Goal: Information Seeking & Learning: Compare options

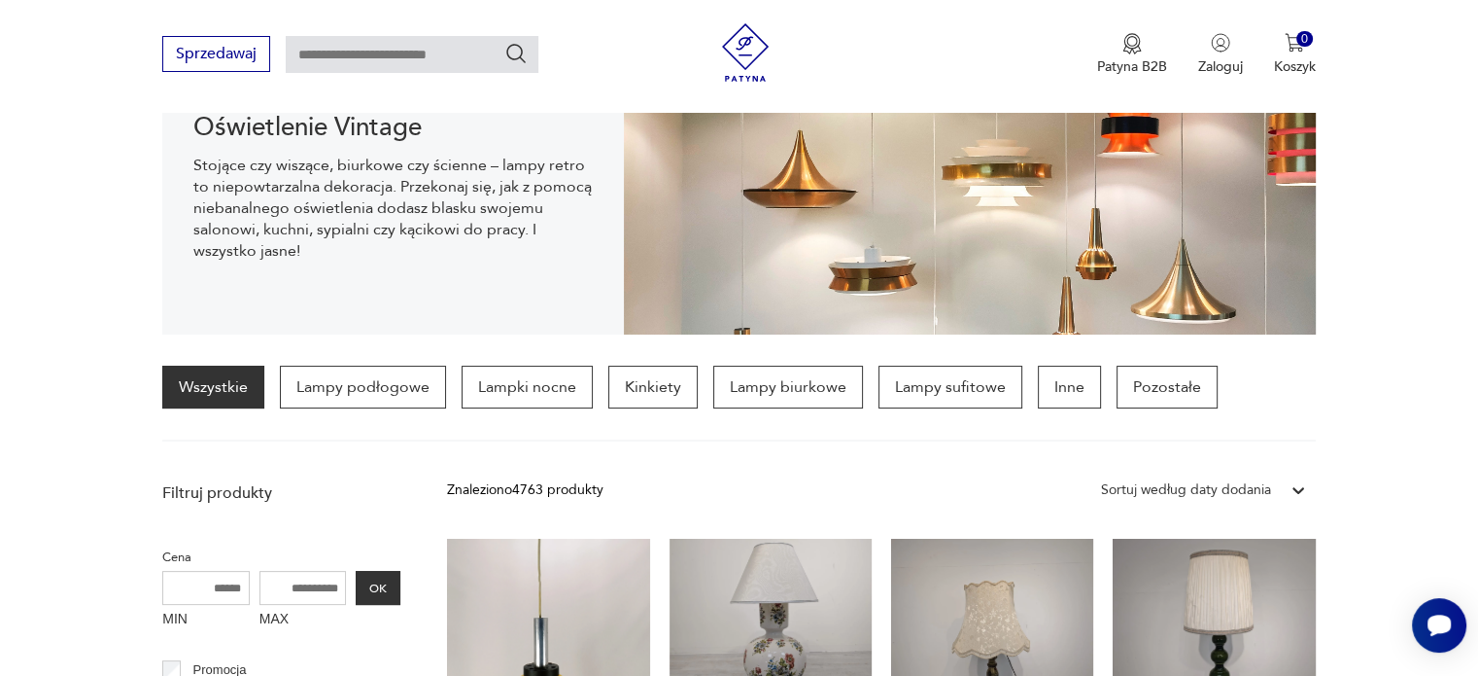
scroll to position [292, 0]
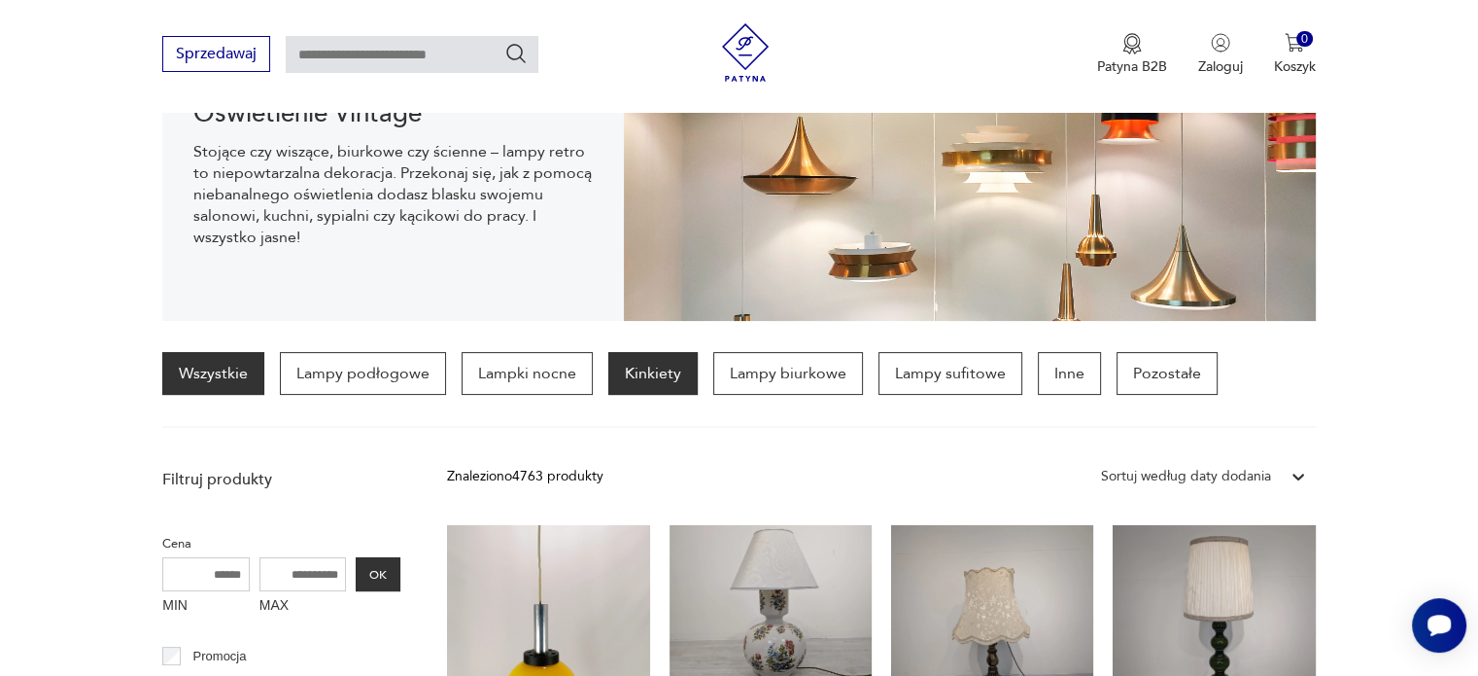
click at [649, 377] on p "Kinkiety" at bounding box center [652, 373] width 89 height 43
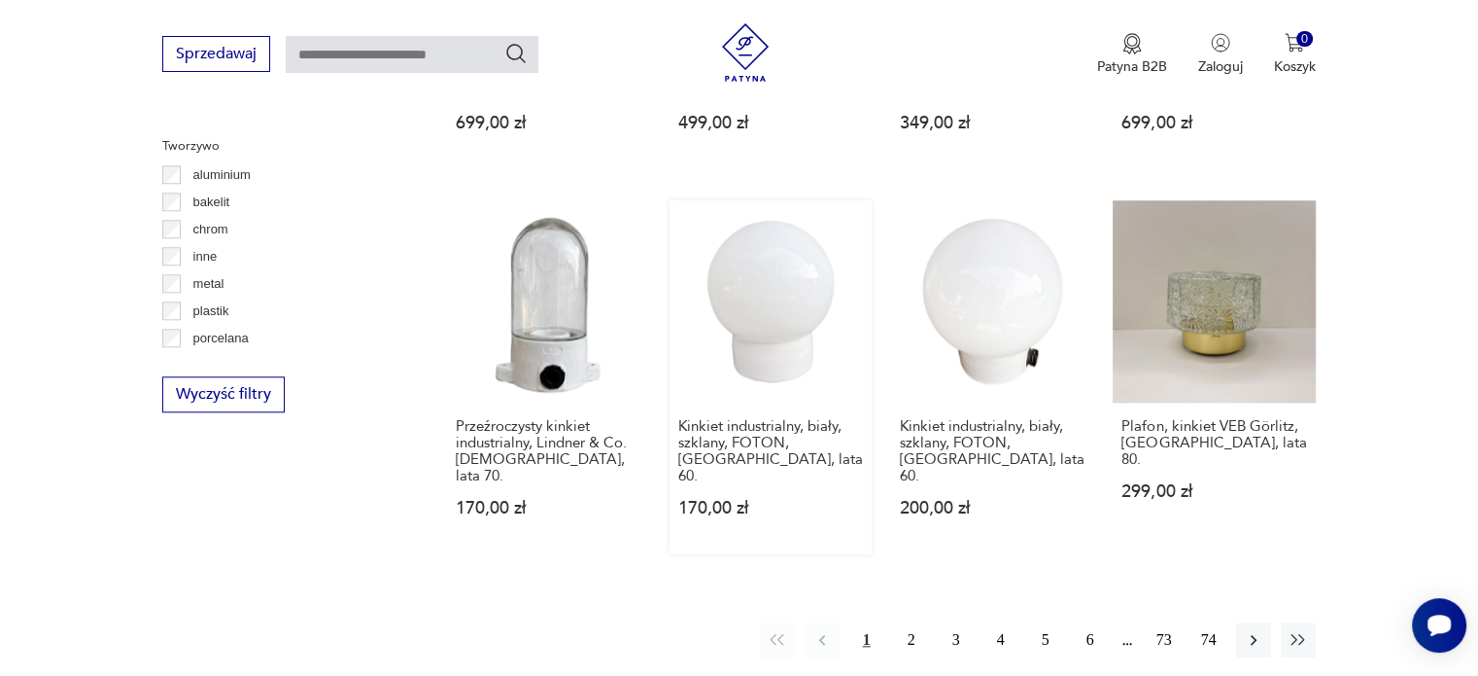
scroll to position [1819, 0]
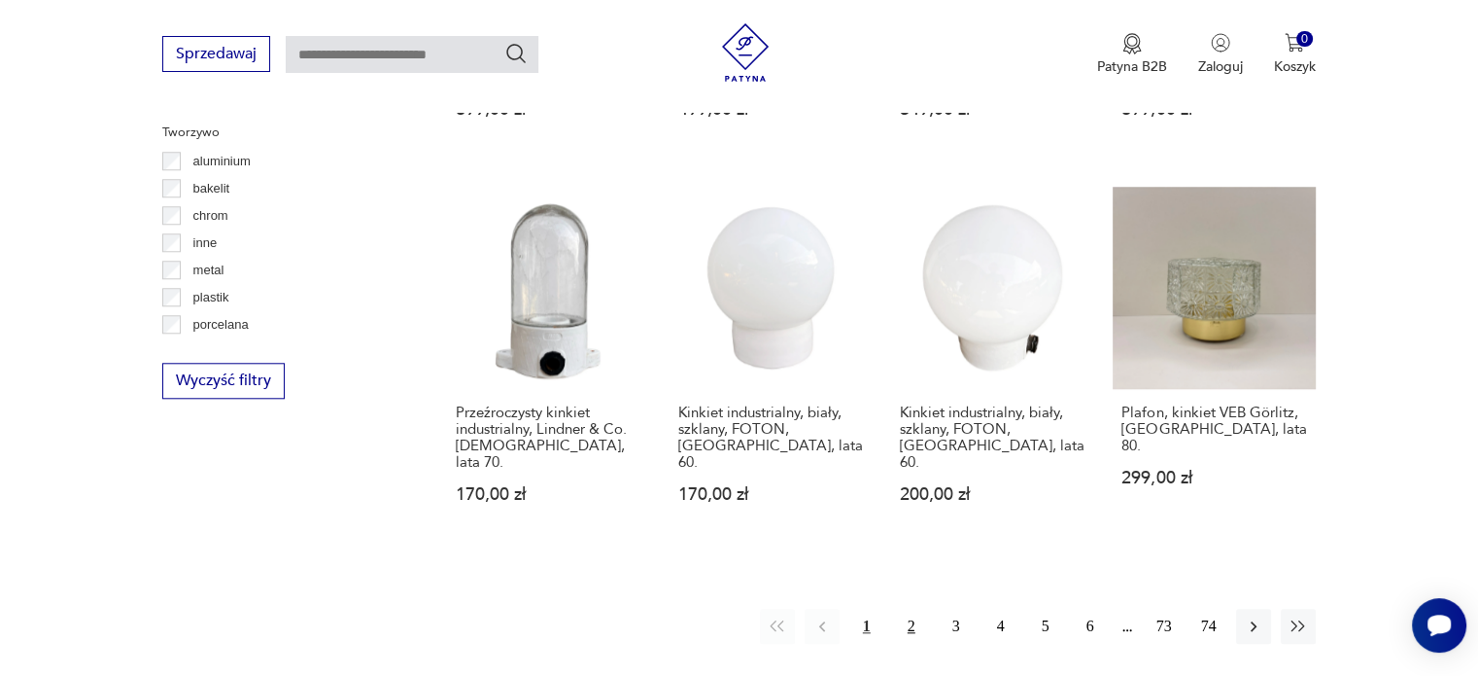
click at [910, 608] on button "2" at bounding box center [911, 625] width 35 height 35
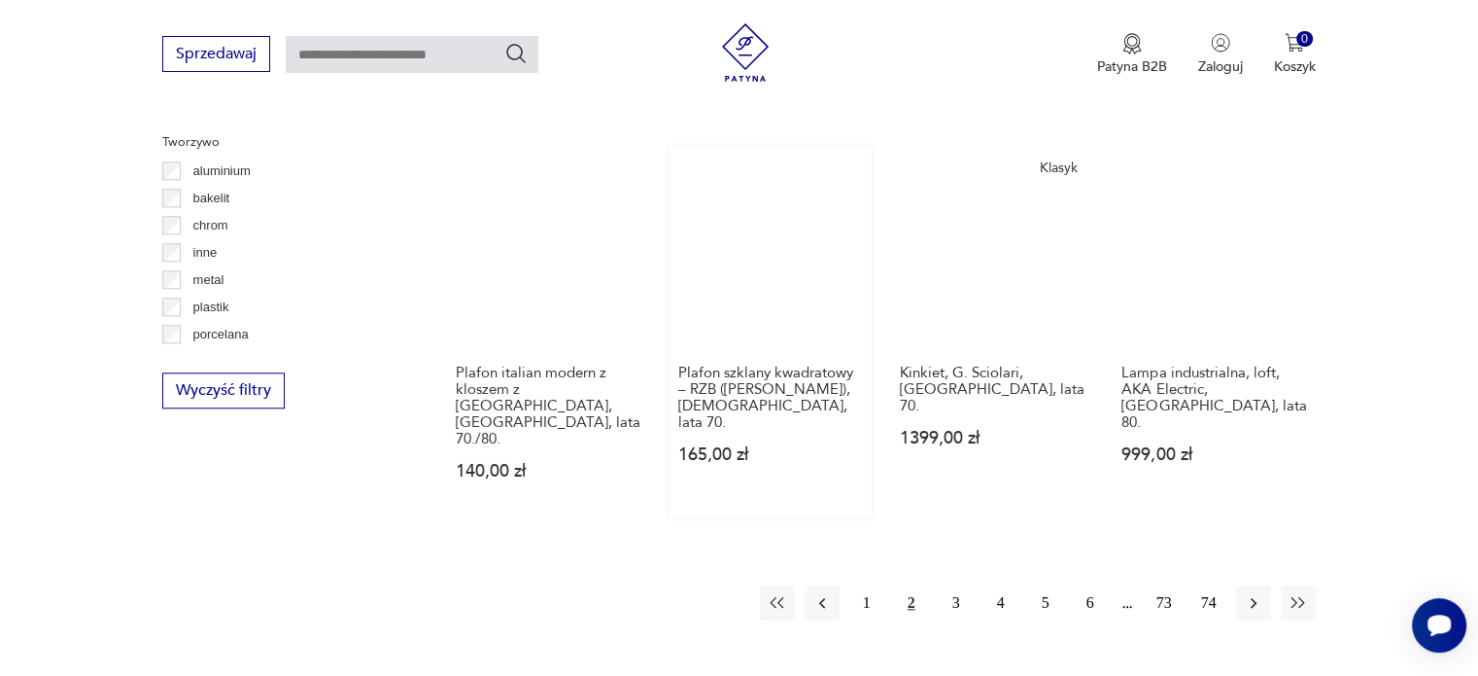
scroll to position [1915, 0]
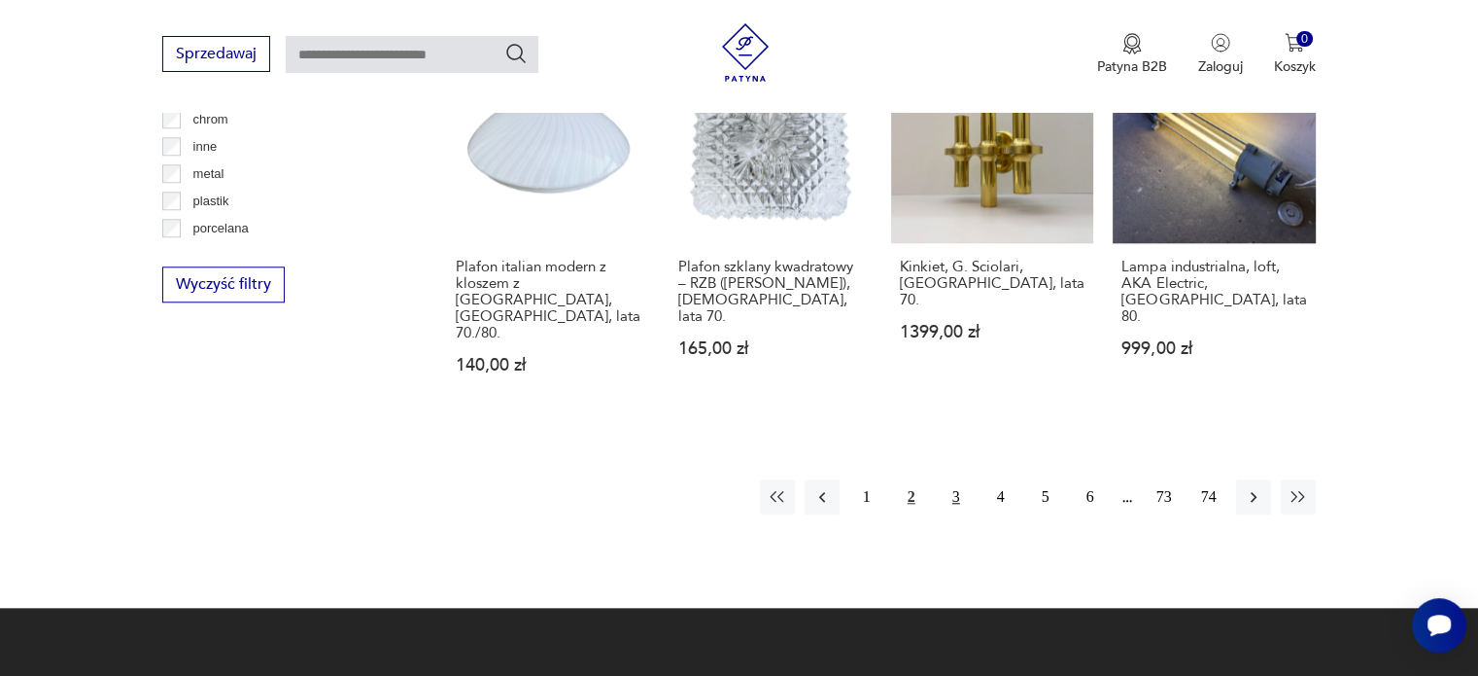
click at [945, 479] on button "3" at bounding box center [956, 496] width 35 height 35
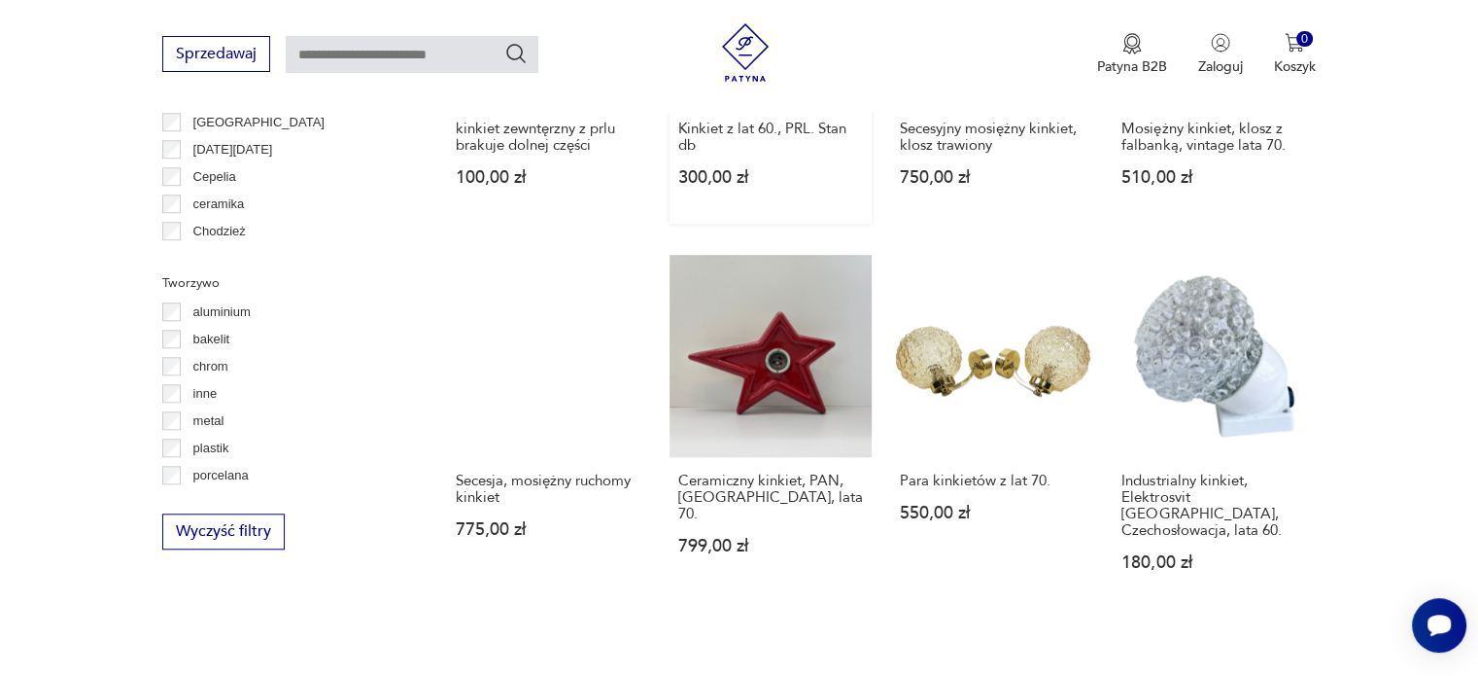
scroll to position [1721, 0]
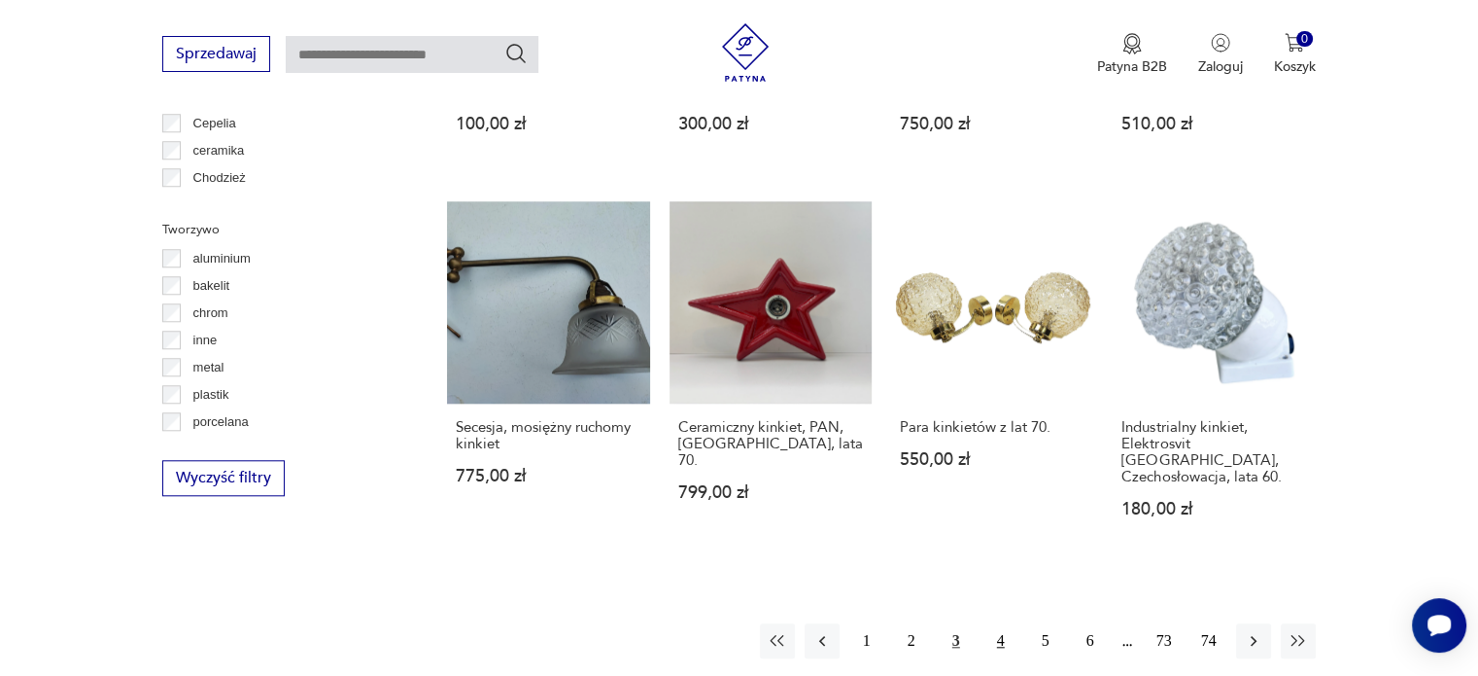
click at [991, 623] on button "4" at bounding box center [1001, 640] width 35 height 35
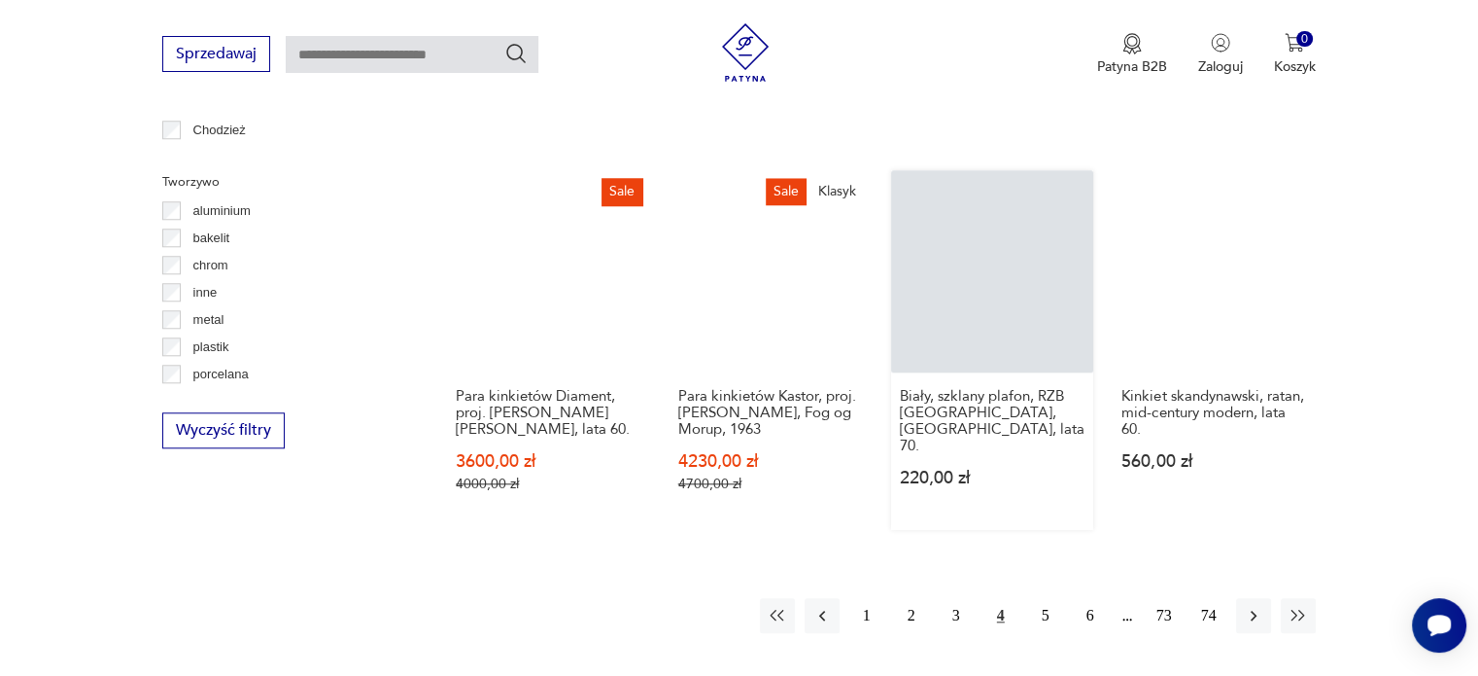
scroll to position [1818, 0]
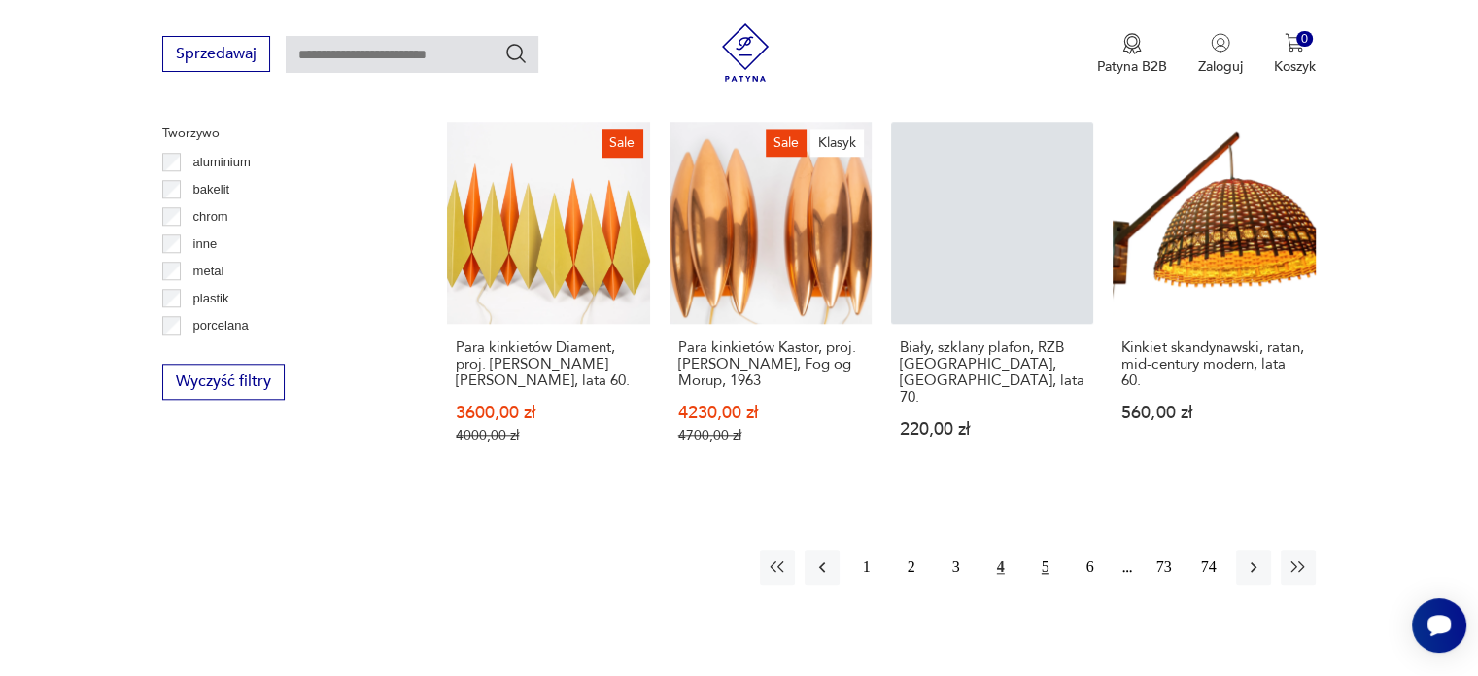
click at [1048, 555] on button "5" at bounding box center [1045, 566] width 35 height 35
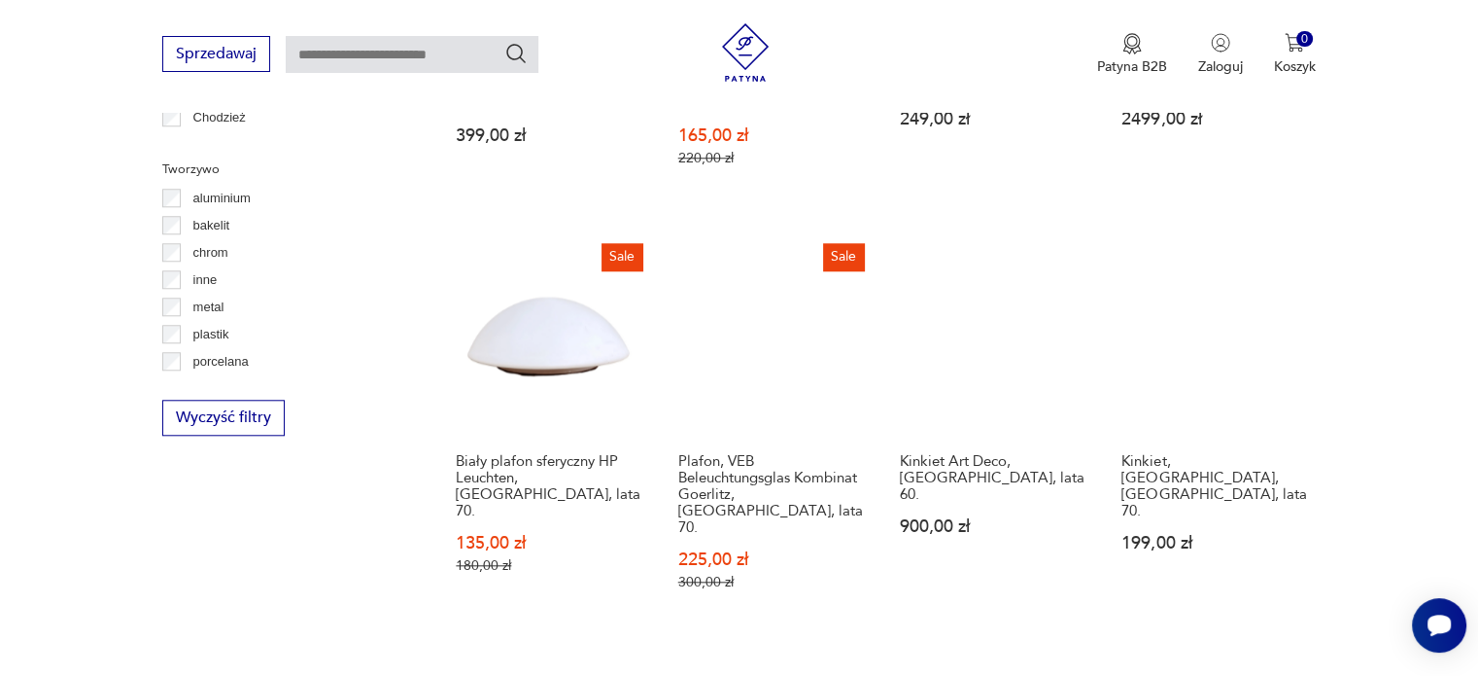
scroll to position [1819, 0]
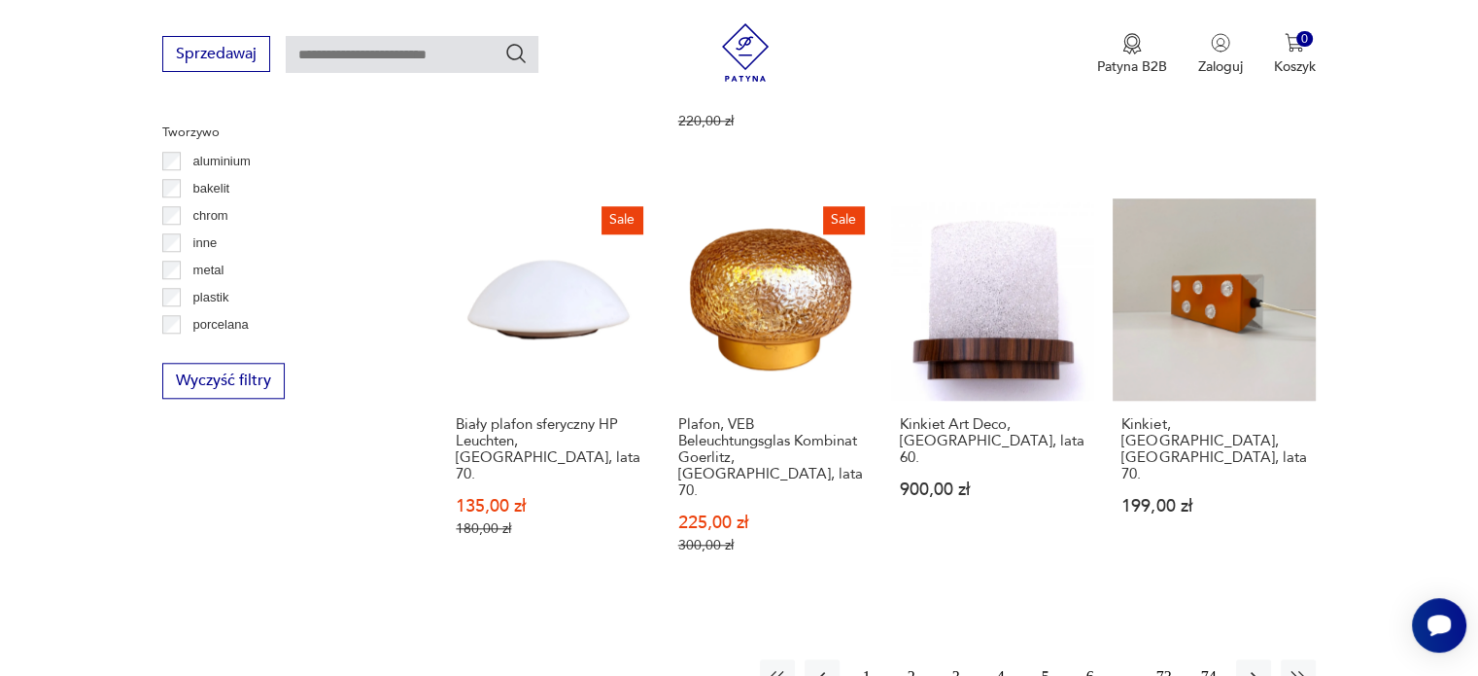
click at [1092, 659] on button "6" at bounding box center [1090, 676] width 35 height 35
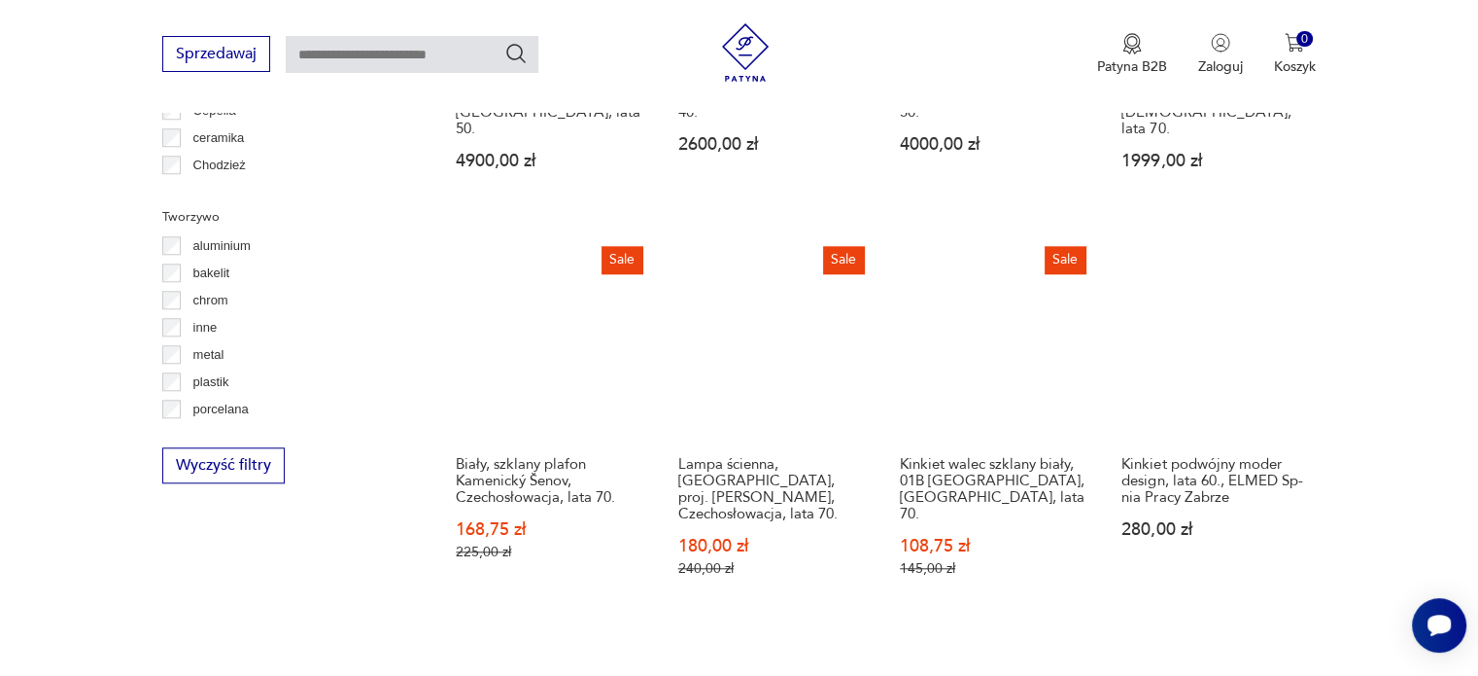
scroll to position [1915, 0]
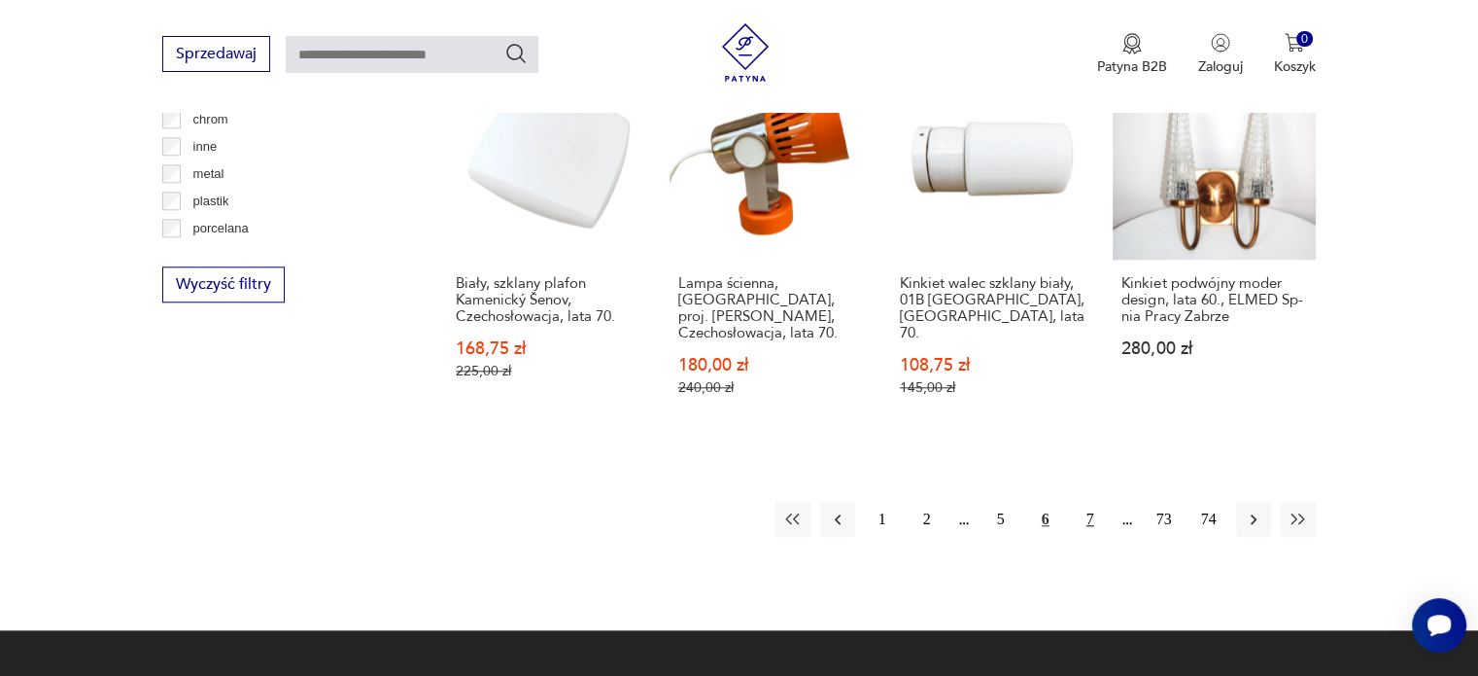
click at [1082, 502] on button "7" at bounding box center [1090, 519] width 35 height 35
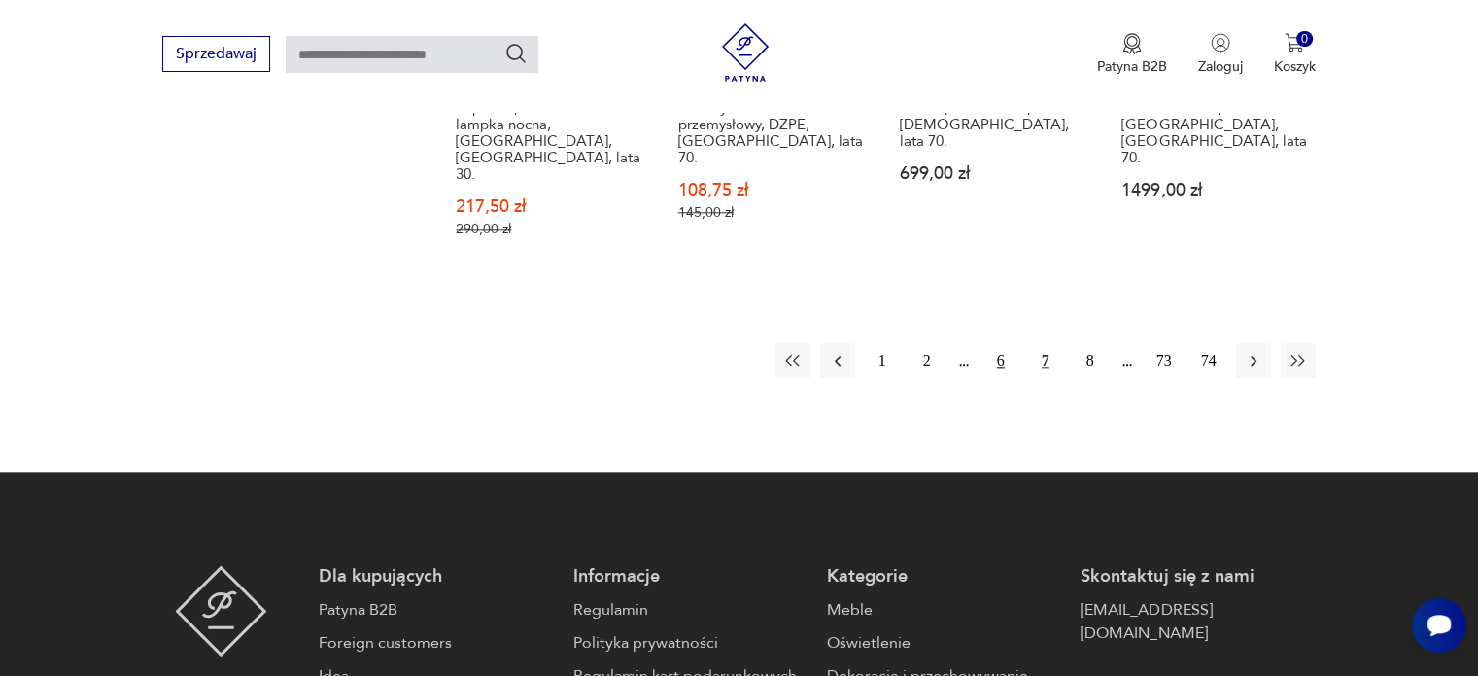
scroll to position [2110, 0]
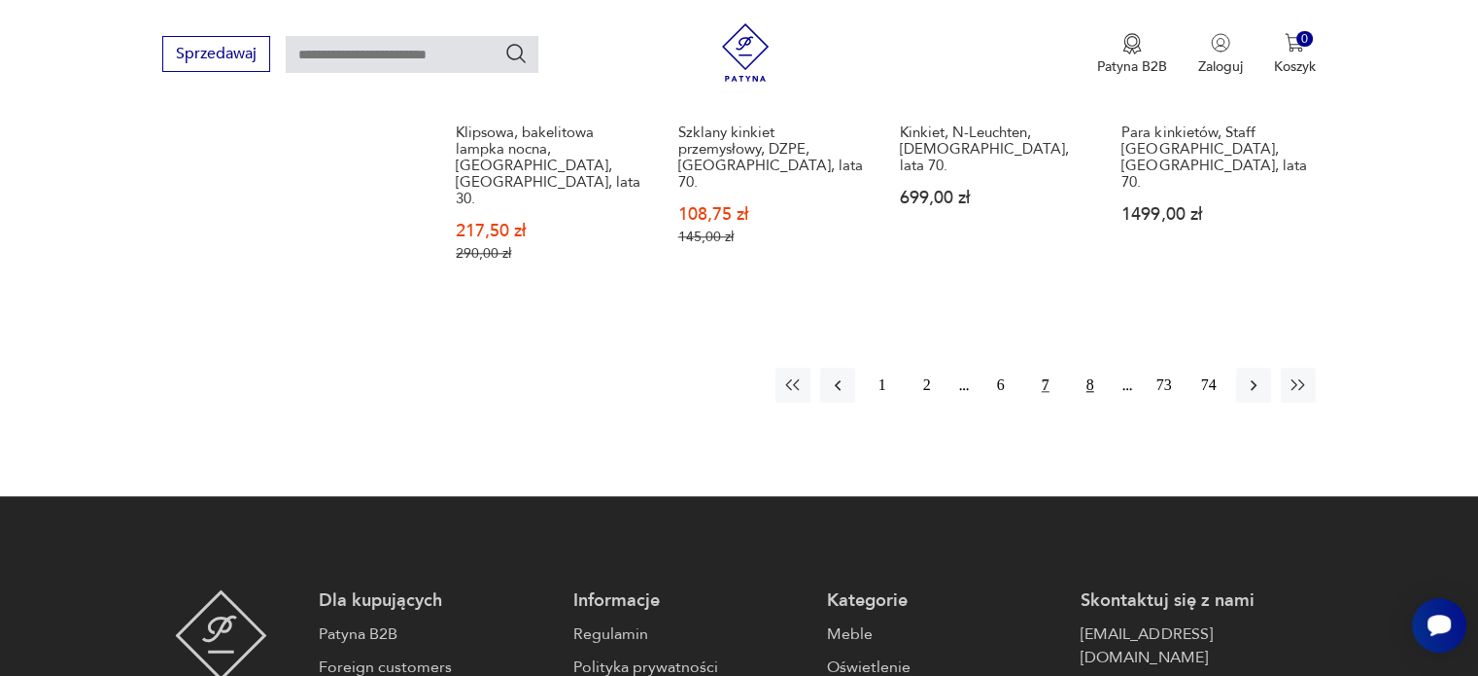
click at [1092, 367] on button "8" at bounding box center [1090, 384] width 35 height 35
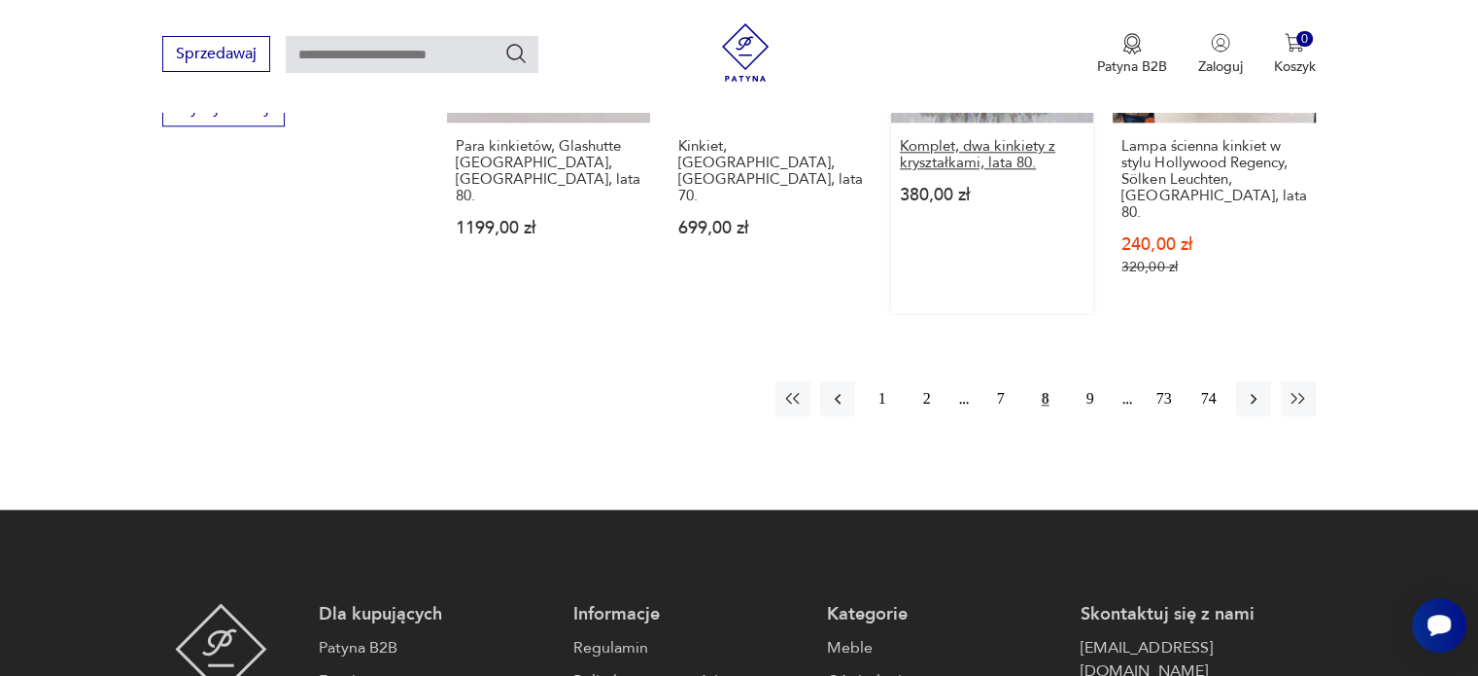
scroll to position [2109, 0]
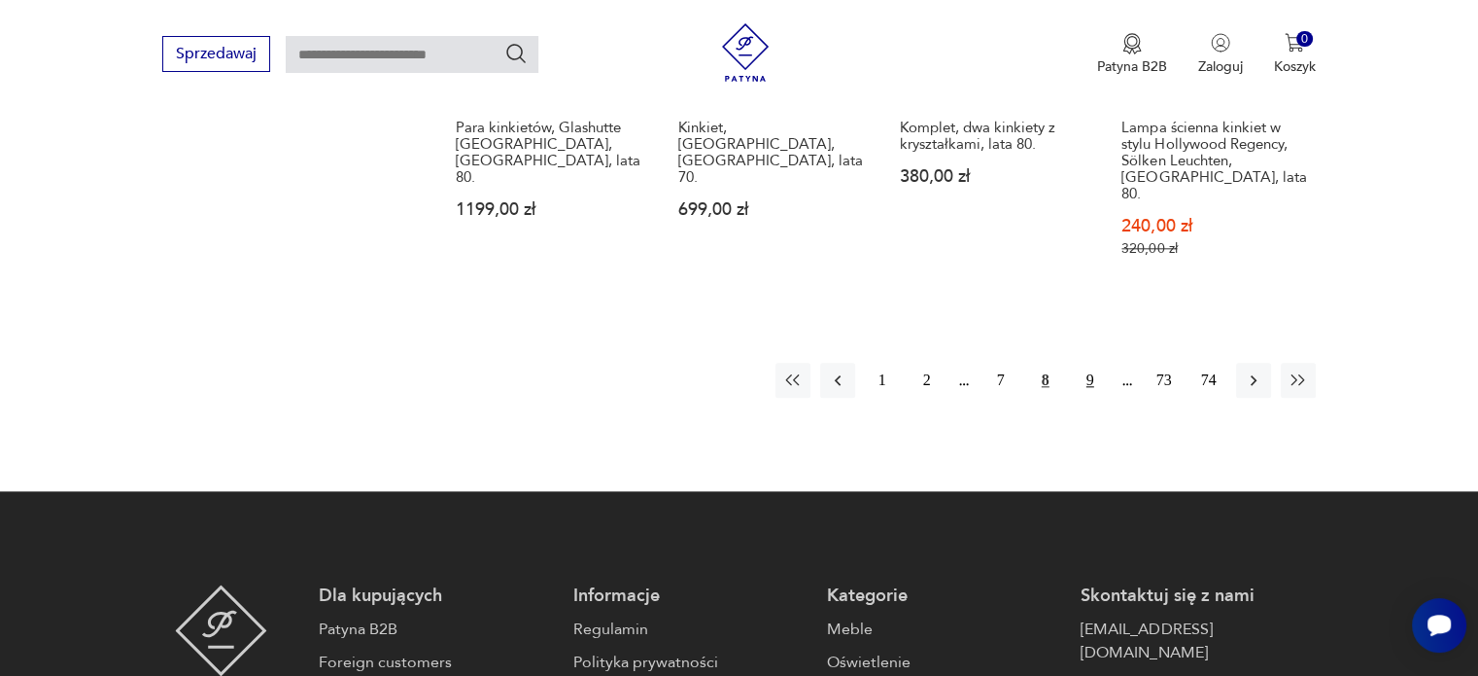
click at [1089, 363] on button "9" at bounding box center [1090, 380] width 35 height 35
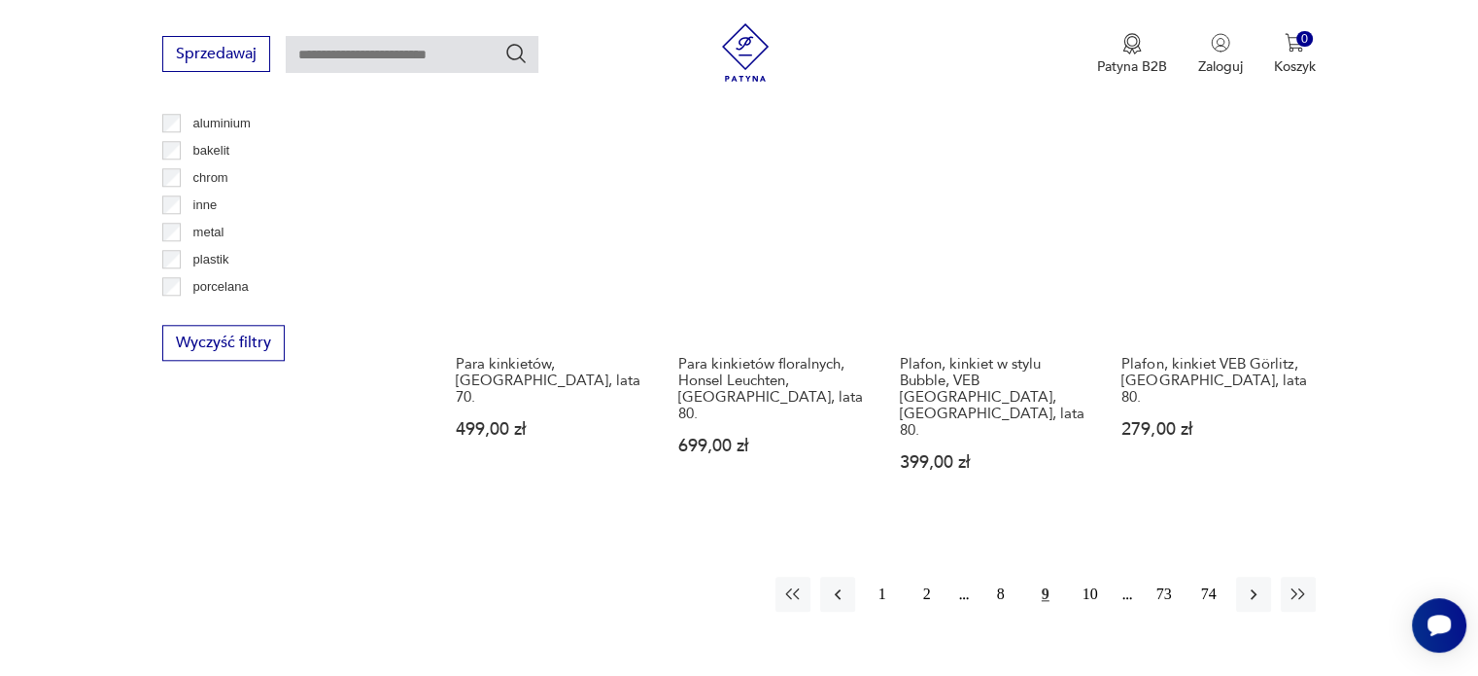
scroll to position [2012, 0]
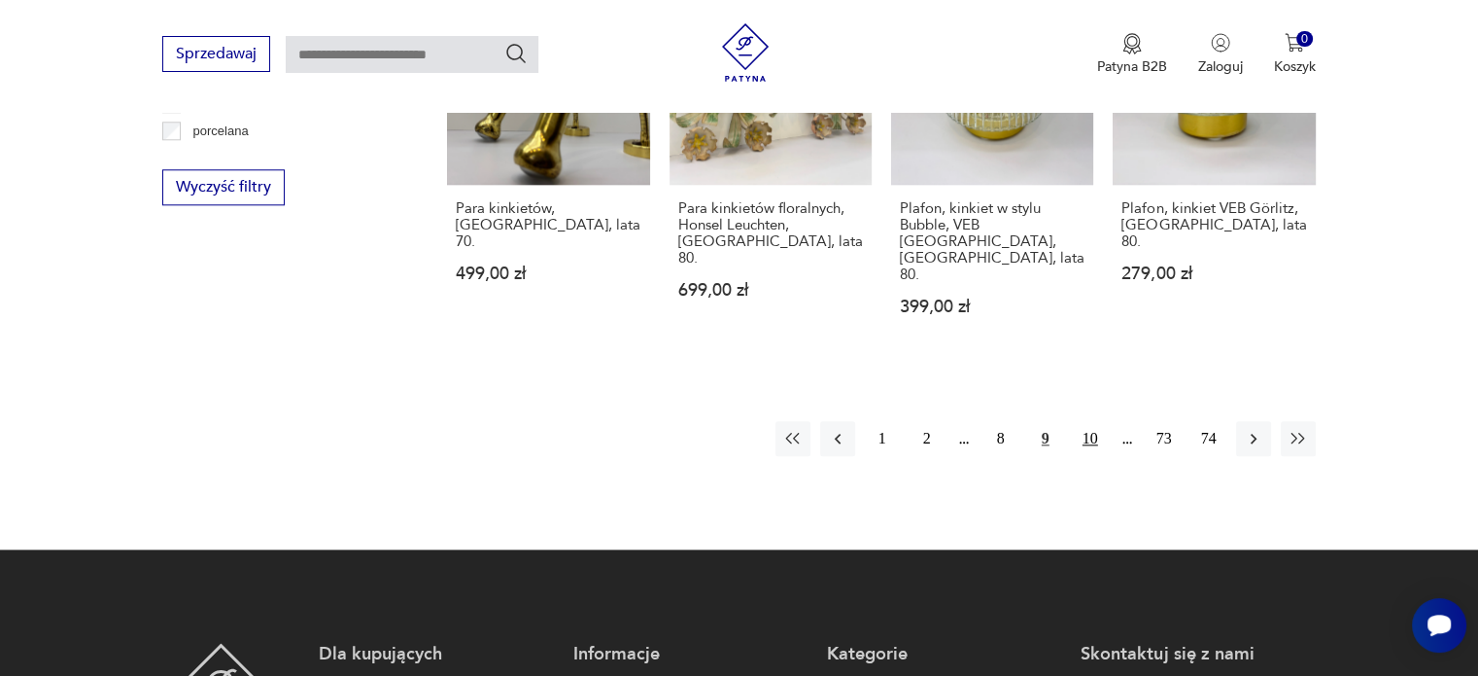
click at [1090, 421] on button "10" at bounding box center [1090, 438] width 35 height 35
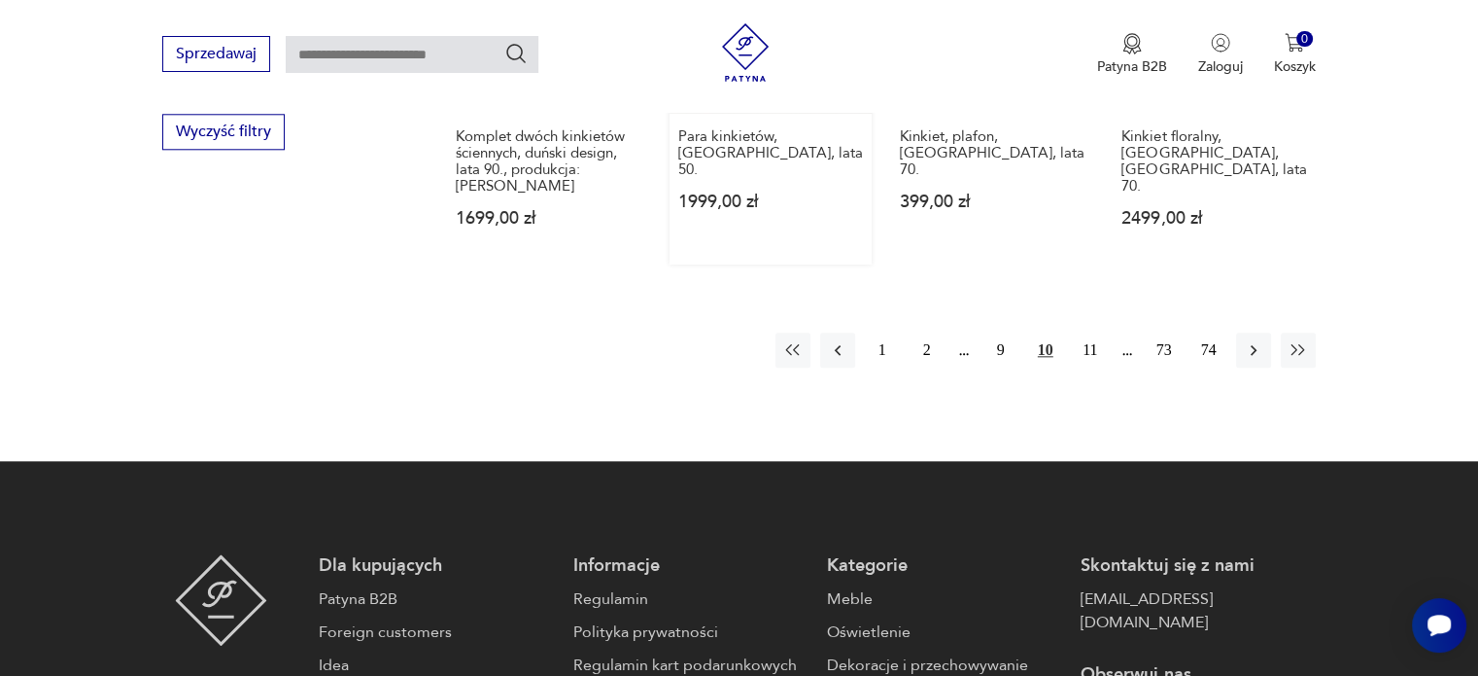
scroll to position [2236, 0]
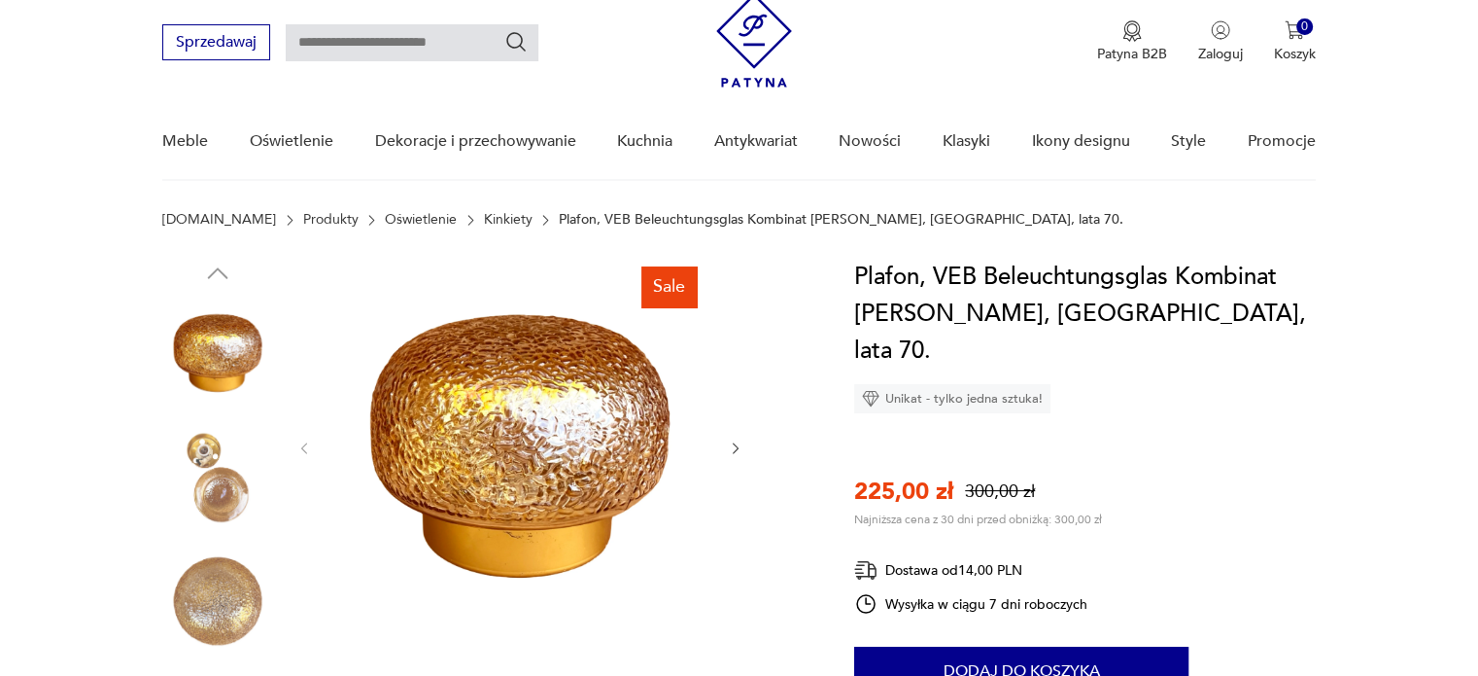
scroll to position [97, 0]
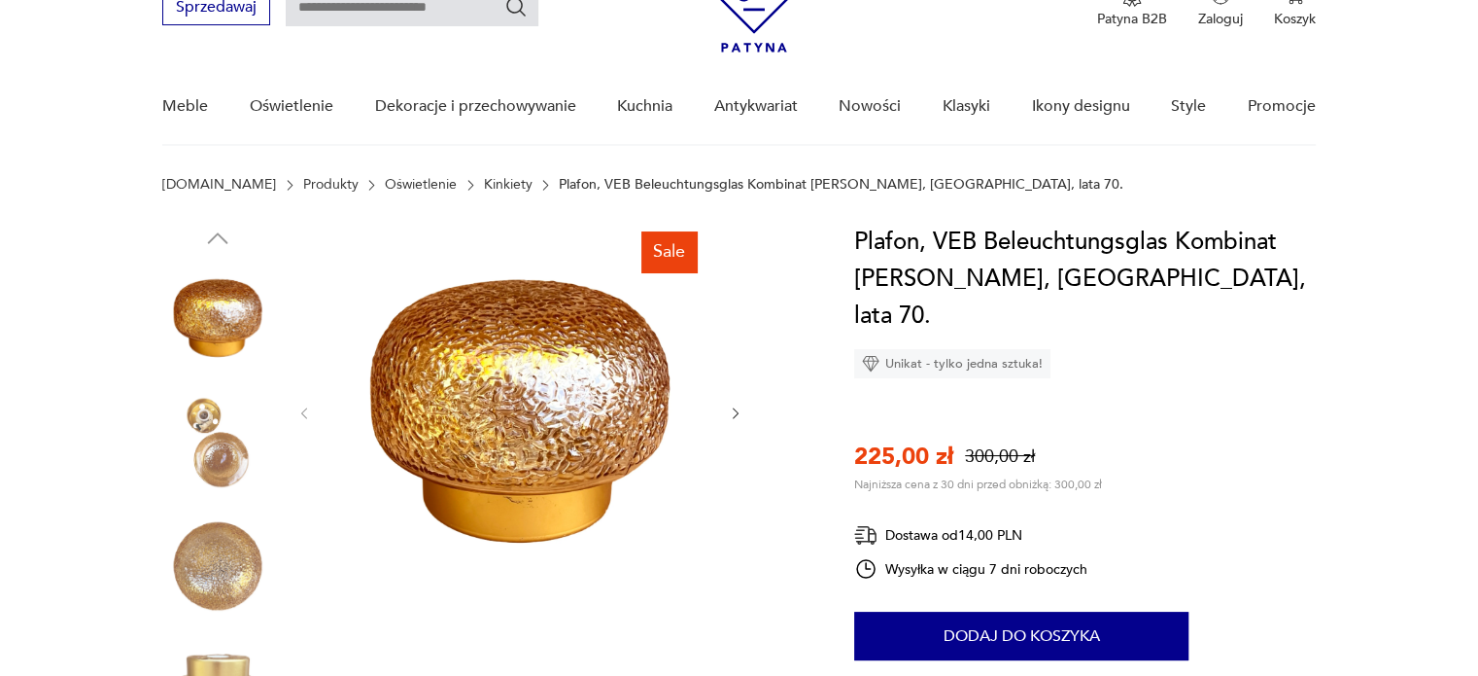
click at [209, 432] on img at bounding box center [217, 442] width 111 height 111
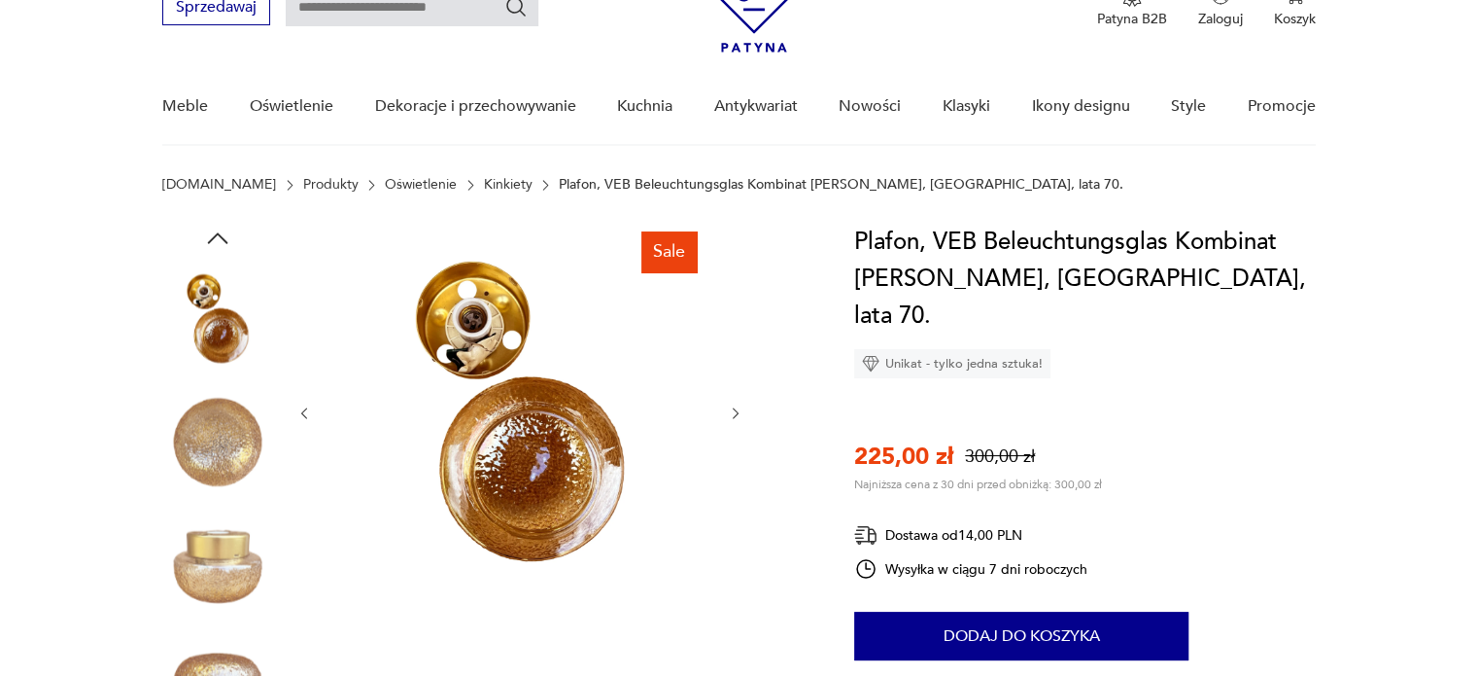
click at [210, 436] on img at bounding box center [217, 442] width 111 height 111
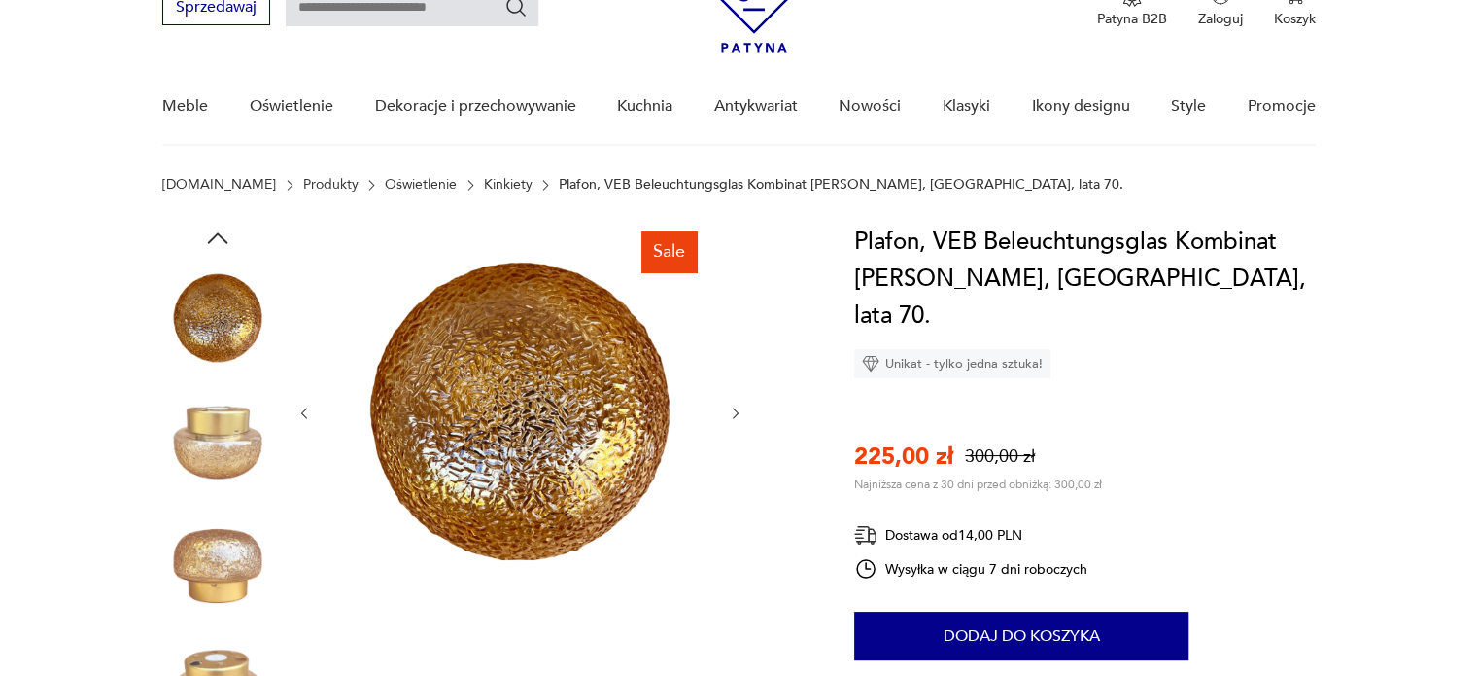
click at [210, 436] on img at bounding box center [217, 442] width 111 height 111
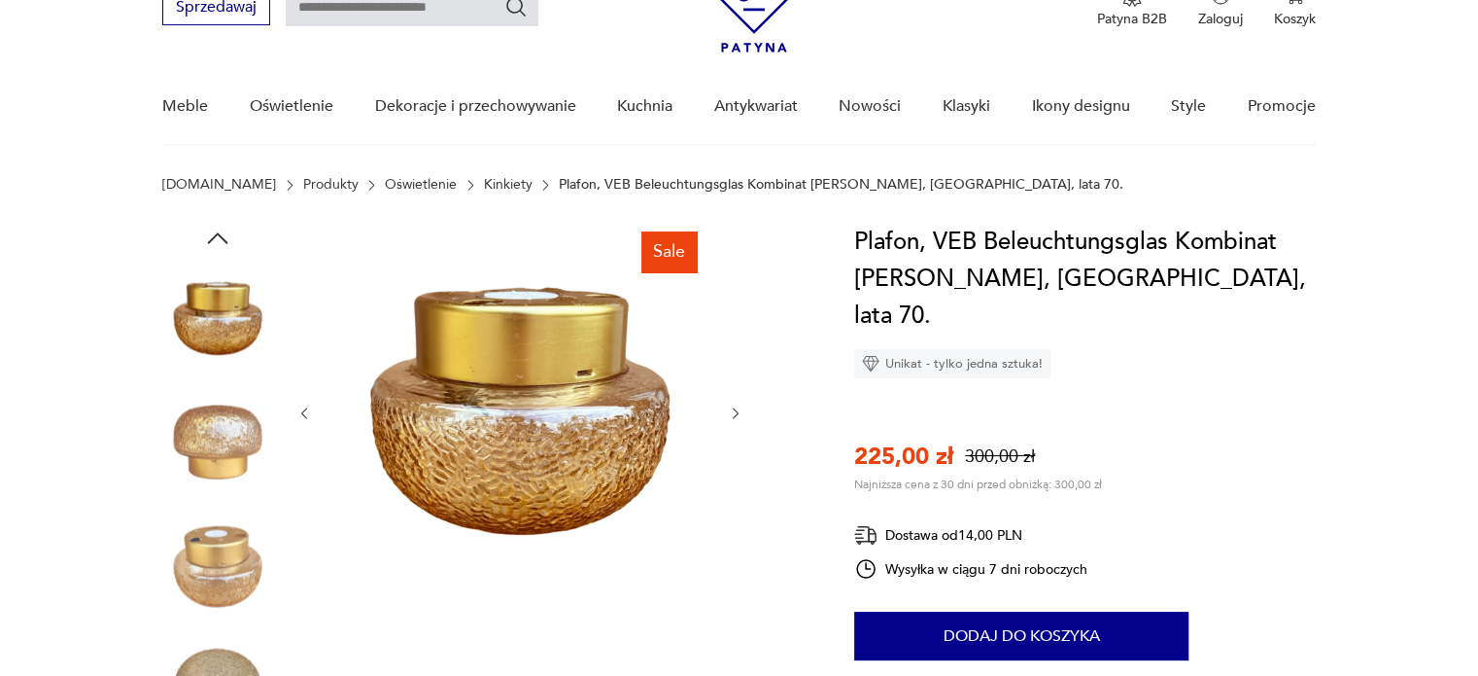
click at [210, 437] on img at bounding box center [217, 442] width 111 height 111
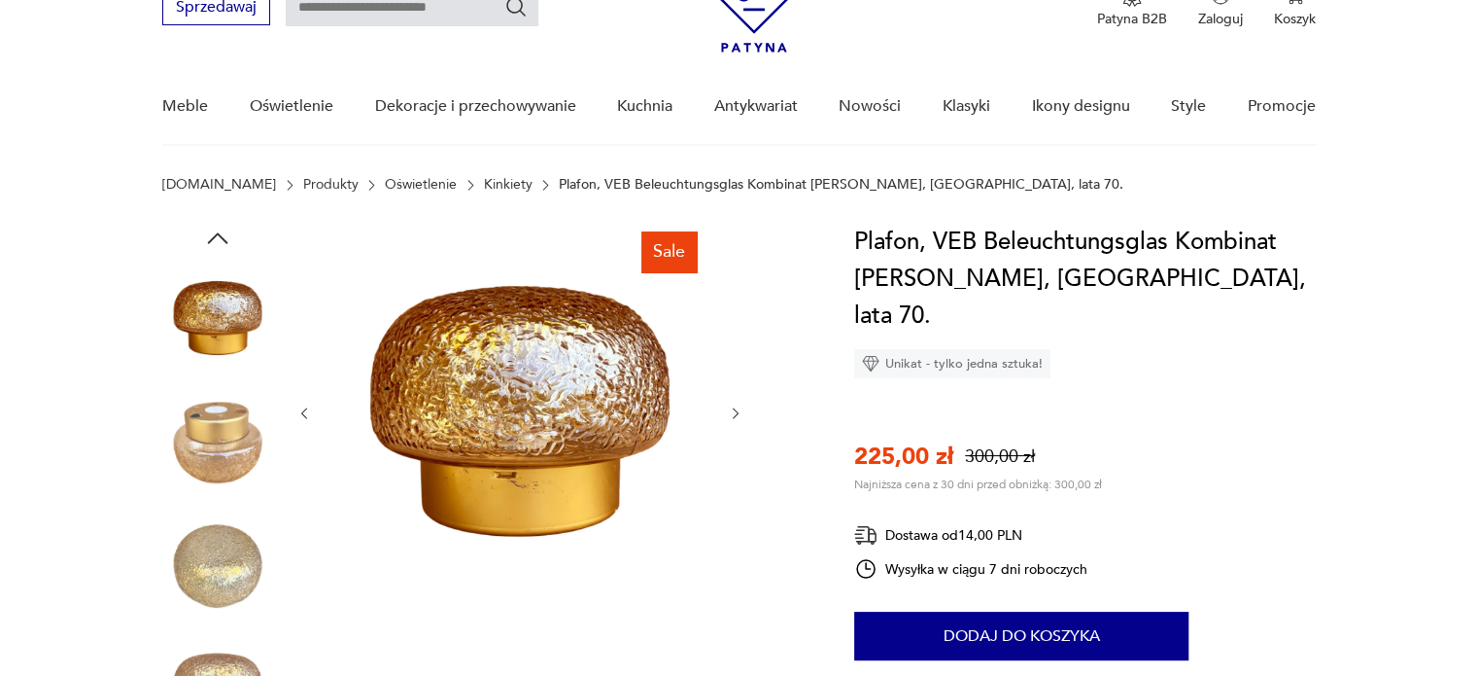
click at [210, 438] on img at bounding box center [217, 442] width 111 height 111
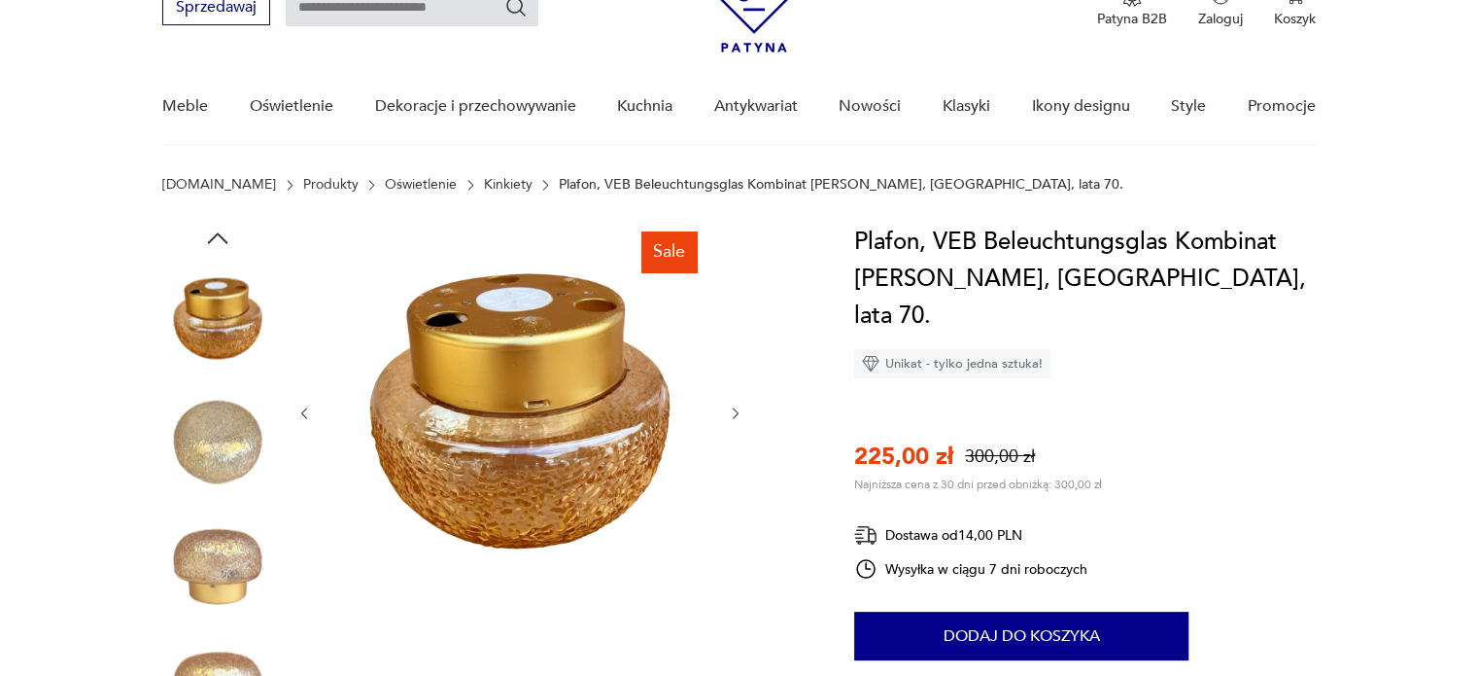
click at [210, 438] on img at bounding box center [217, 442] width 111 height 111
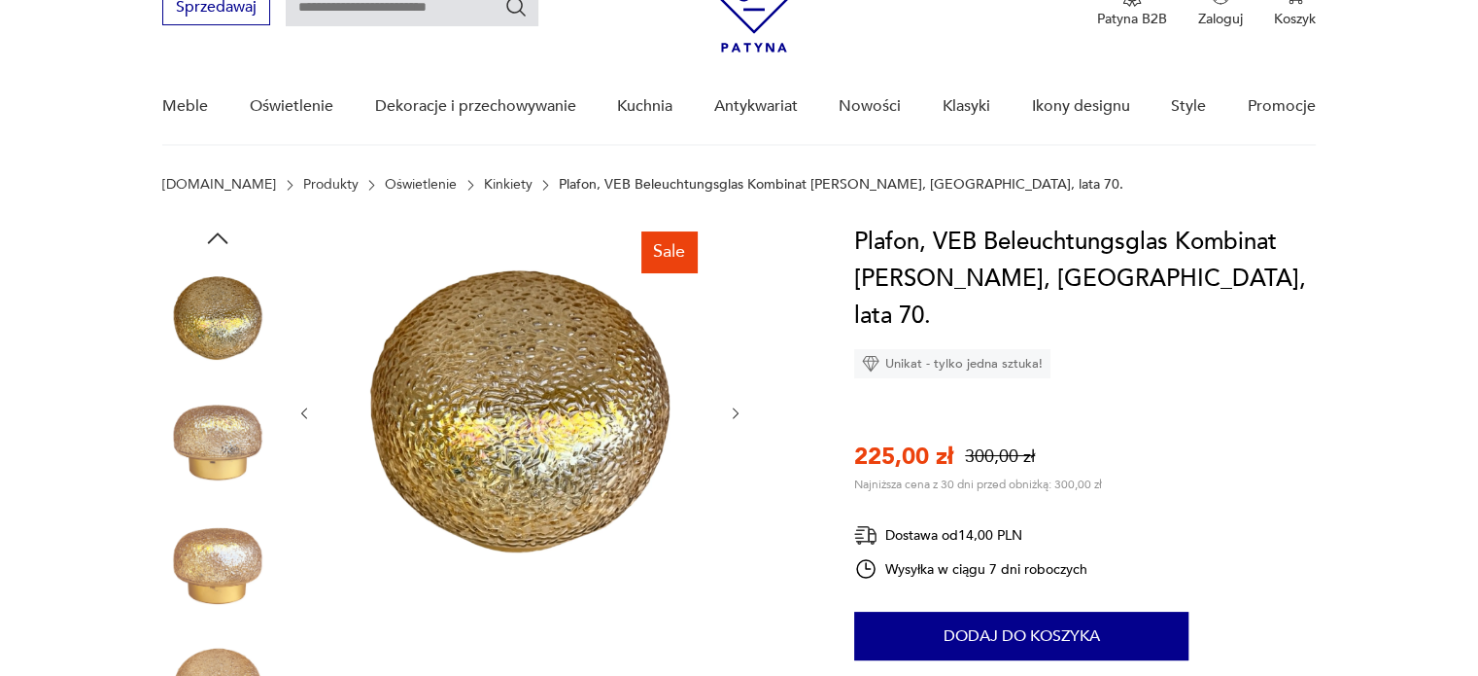
click at [210, 438] on img at bounding box center [217, 442] width 111 height 111
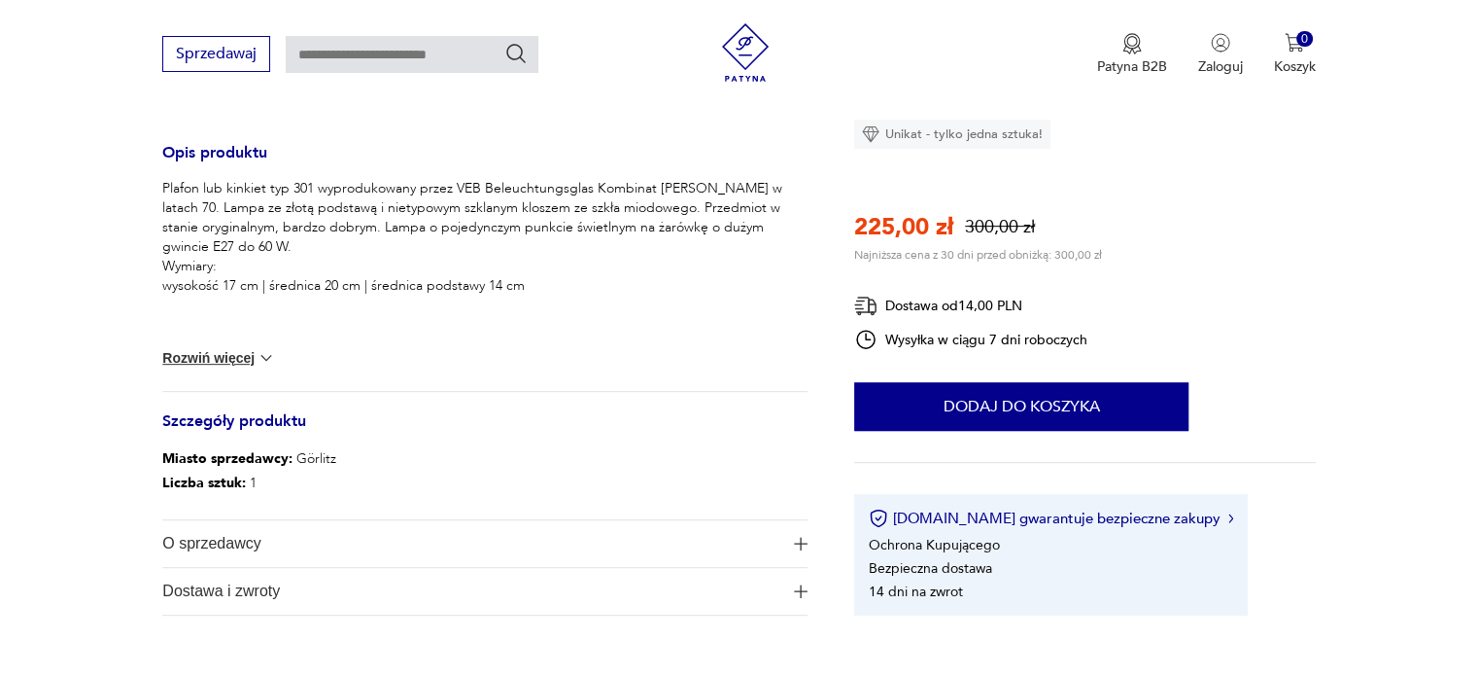
scroll to position [778, 0]
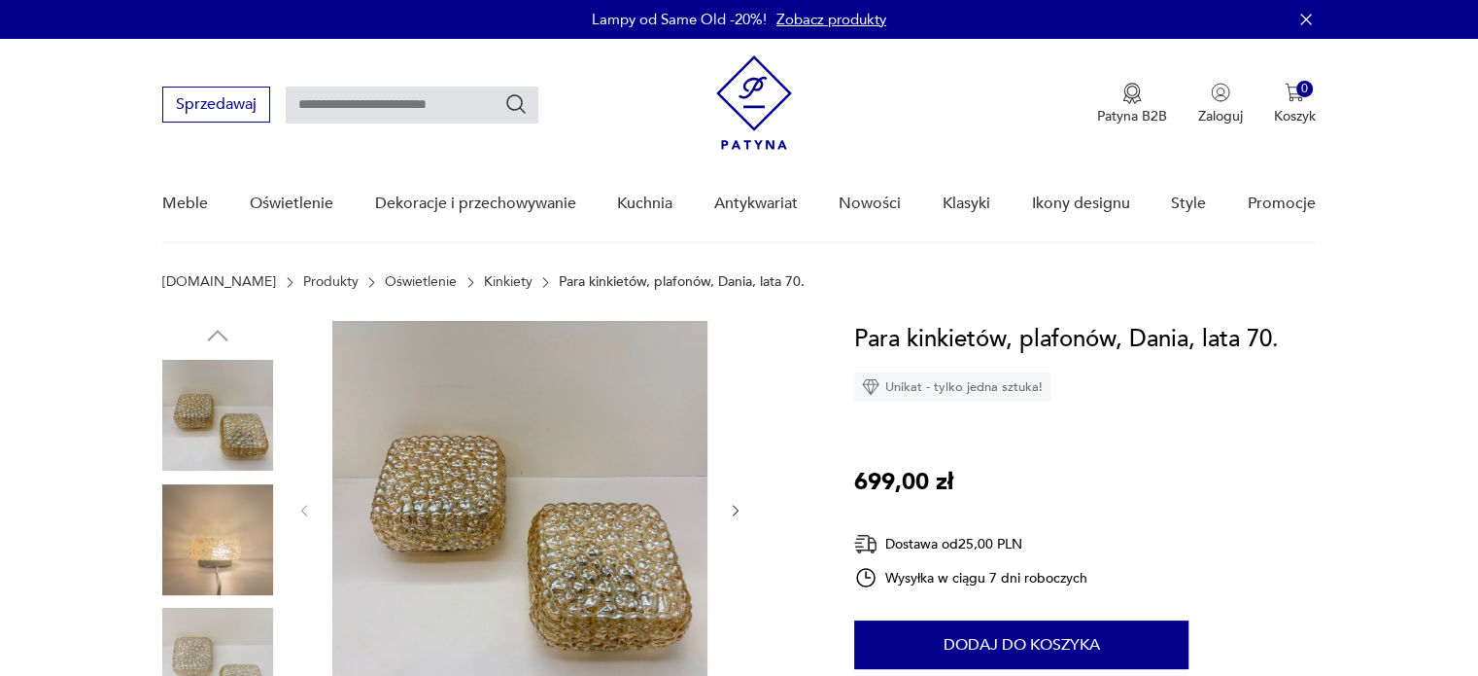
click at [264, 423] on img at bounding box center [217, 415] width 111 height 111
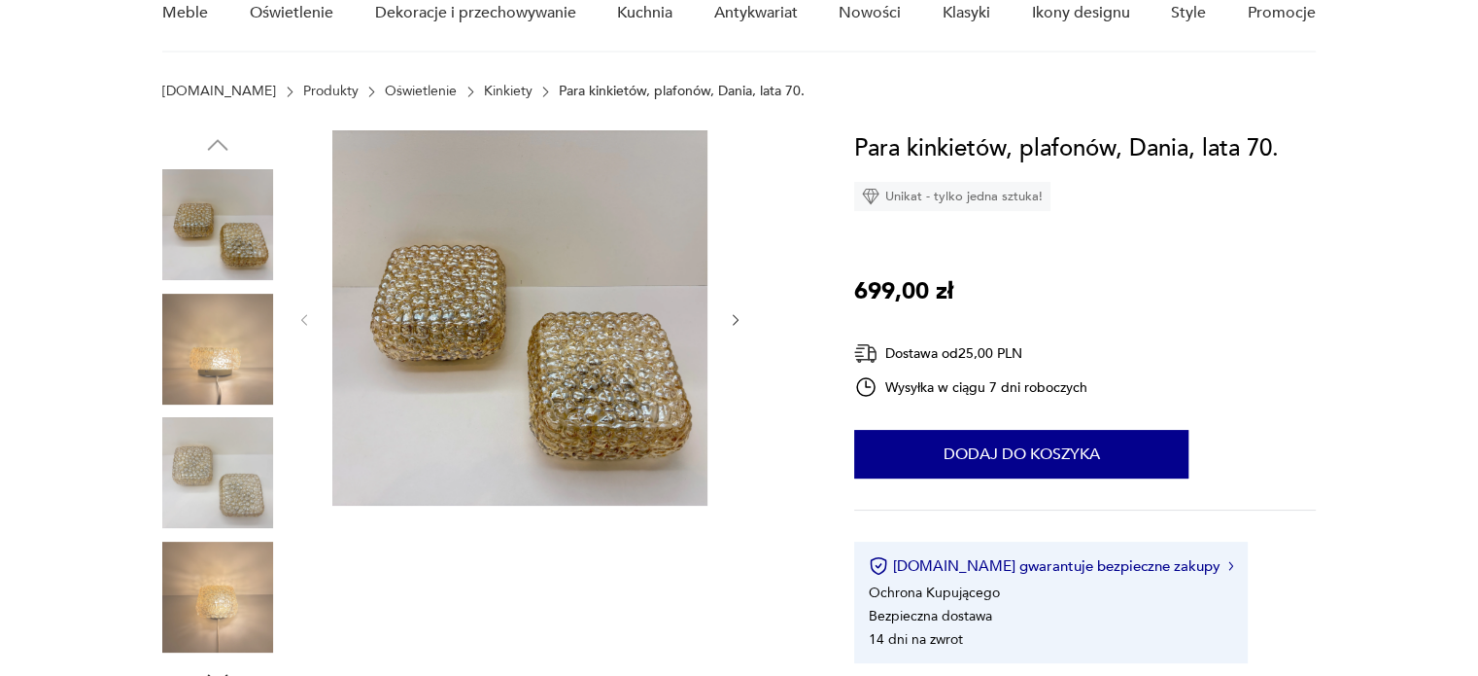
scroll to position [194, 0]
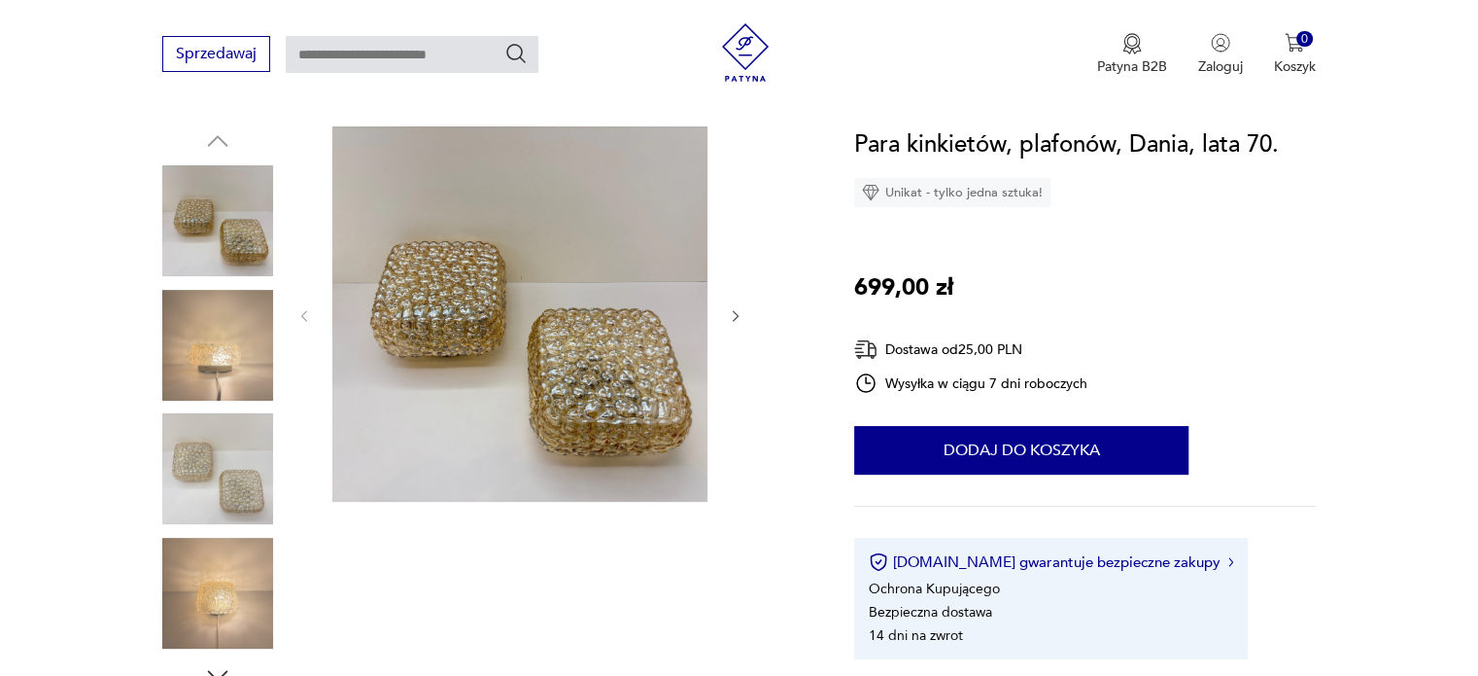
click at [198, 345] on img at bounding box center [217, 345] width 111 height 111
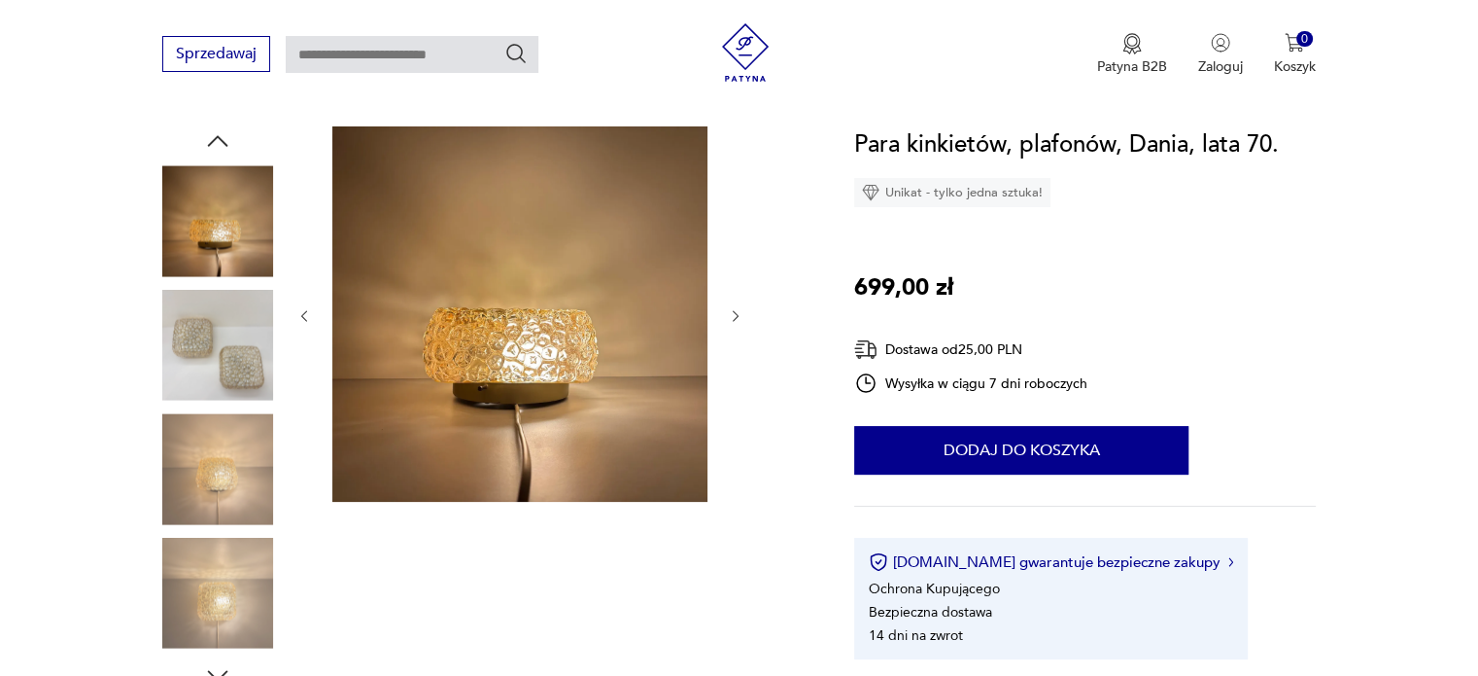
click at [201, 361] on img at bounding box center [217, 345] width 111 height 111
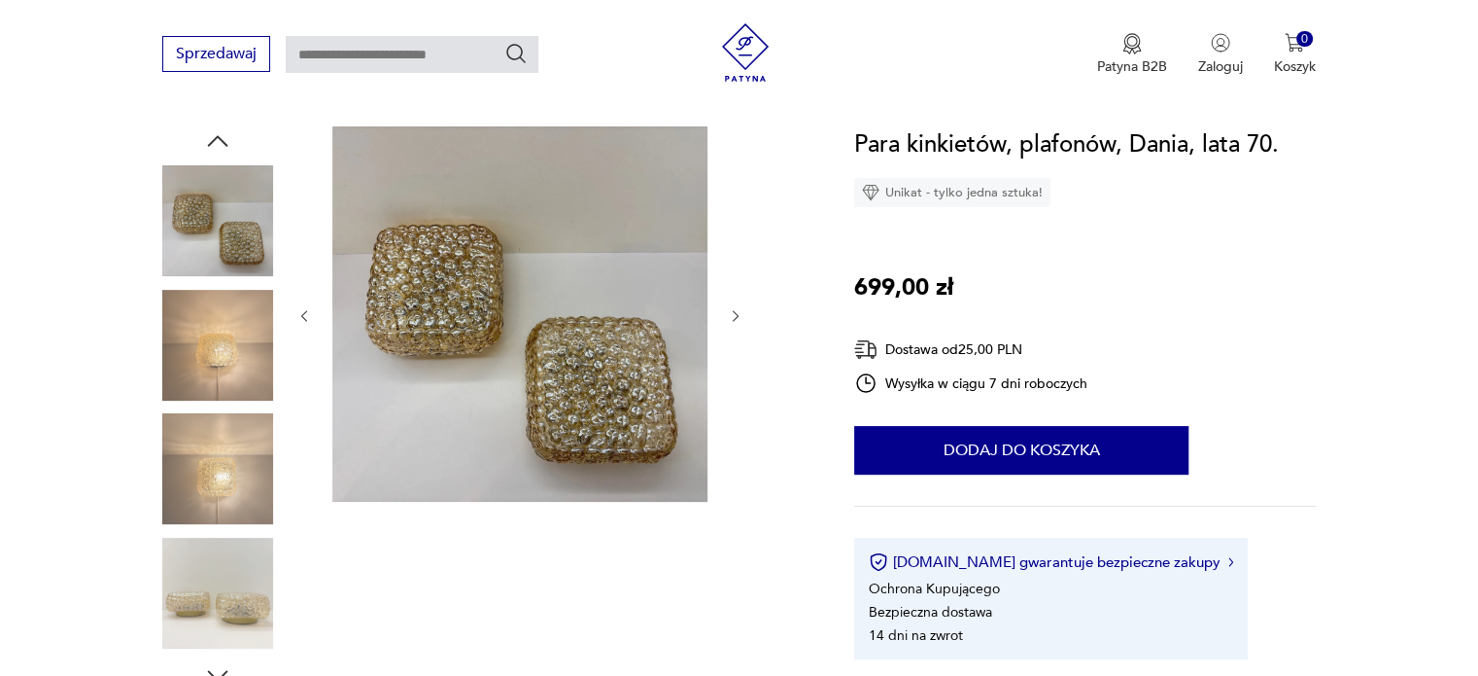
click at [209, 355] on img at bounding box center [217, 345] width 111 height 111
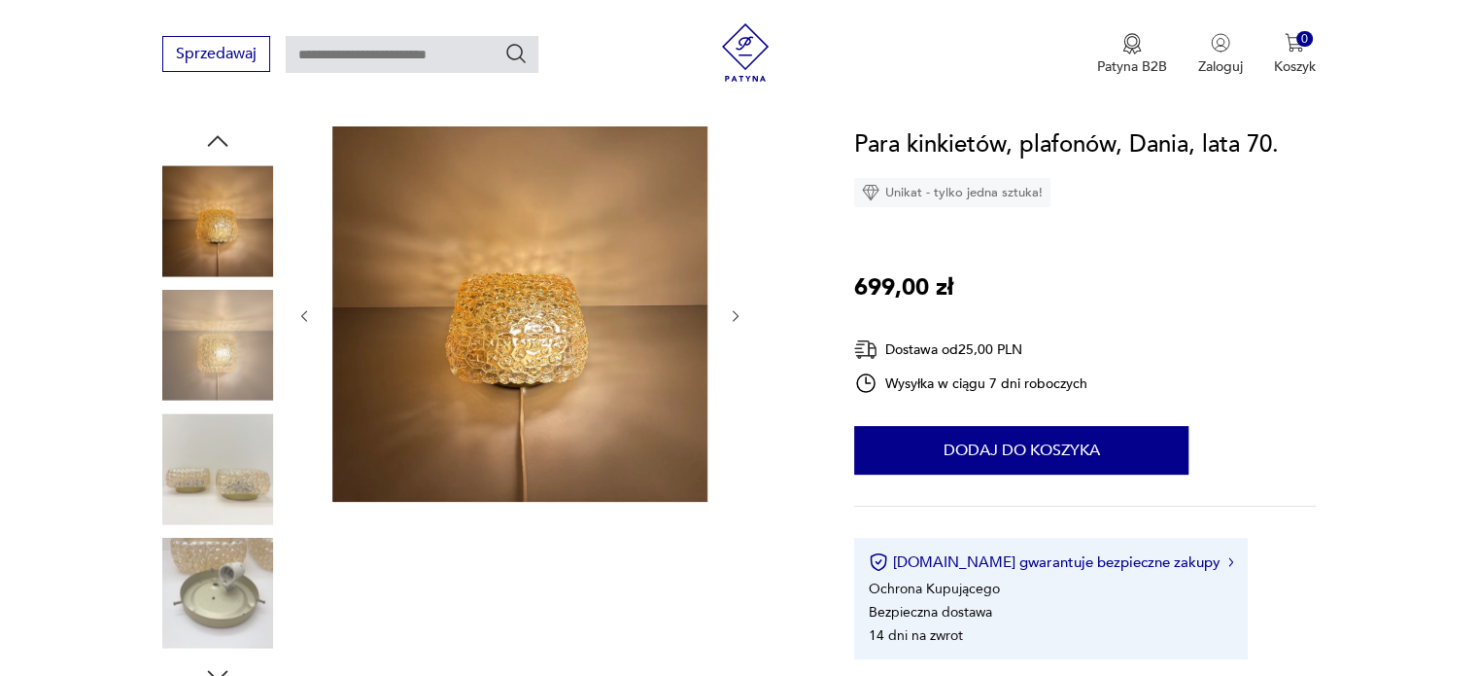
click at [209, 355] on img at bounding box center [217, 345] width 111 height 111
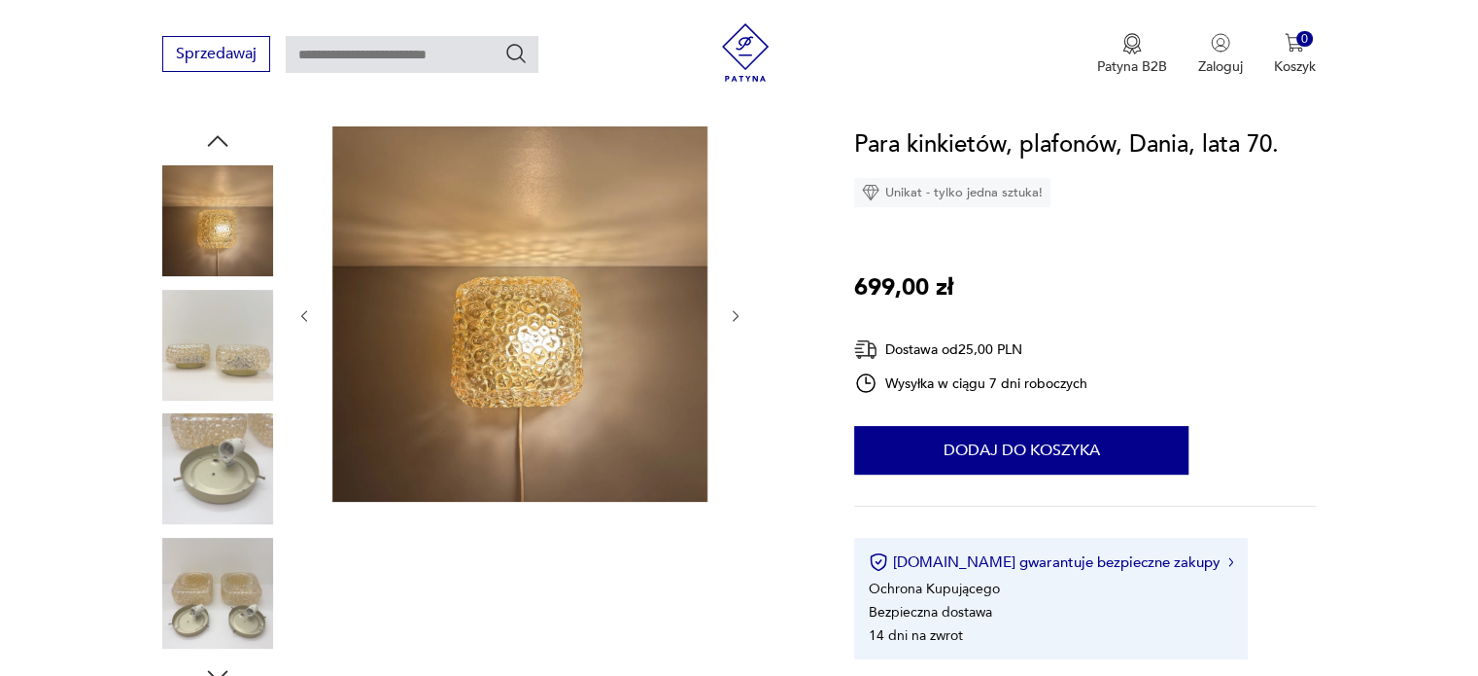
click at [219, 384] on img at bounding box center [217, 345] width 111 height 111
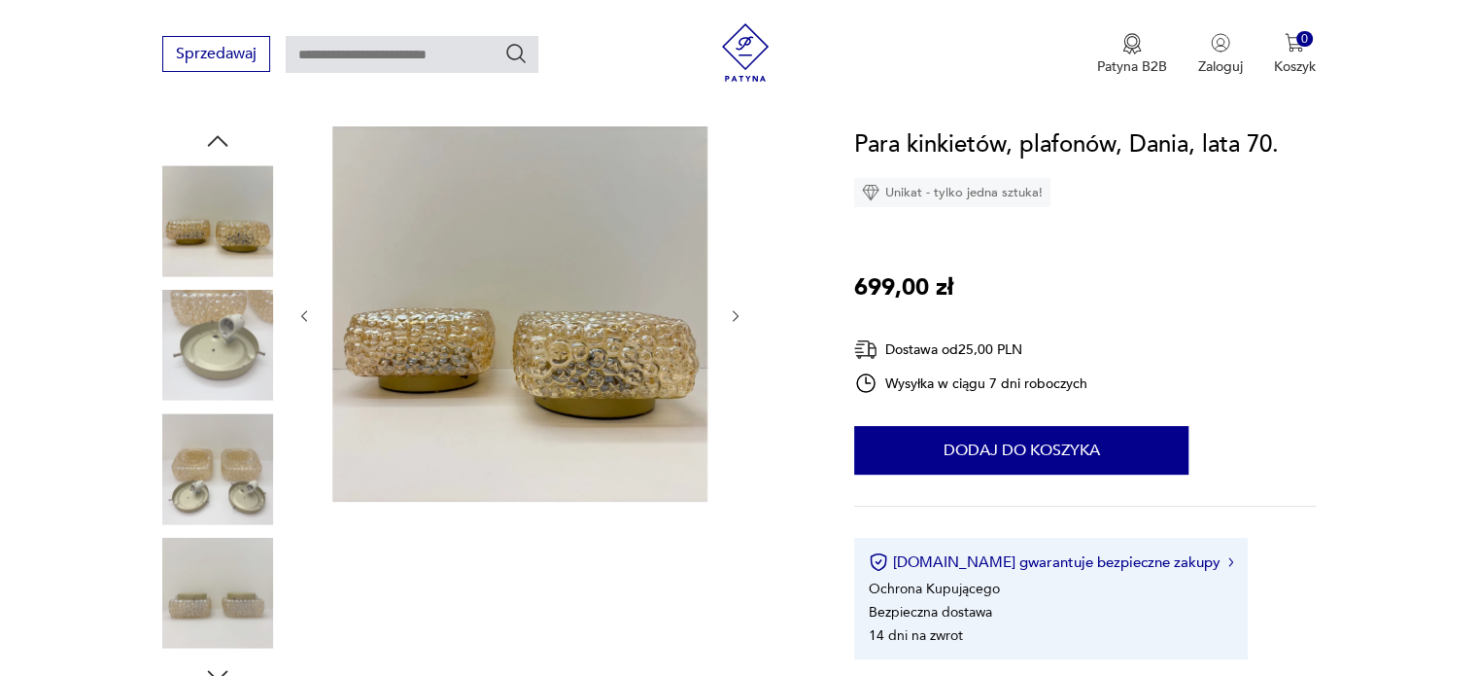
click at [219, 384] on img at bounding box center [217, 345] width 111 height 111
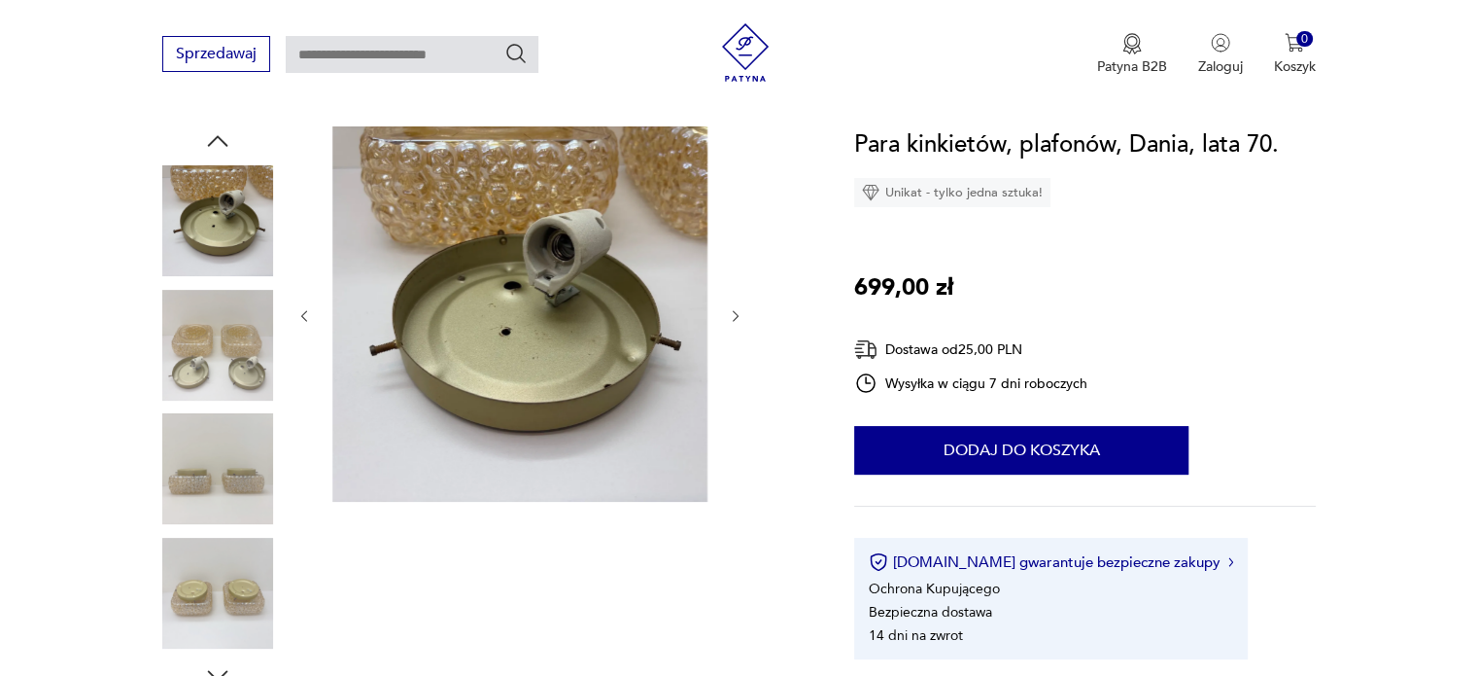
click at [219, 384] on img at bounding box center [217, 345] width 111 height 111
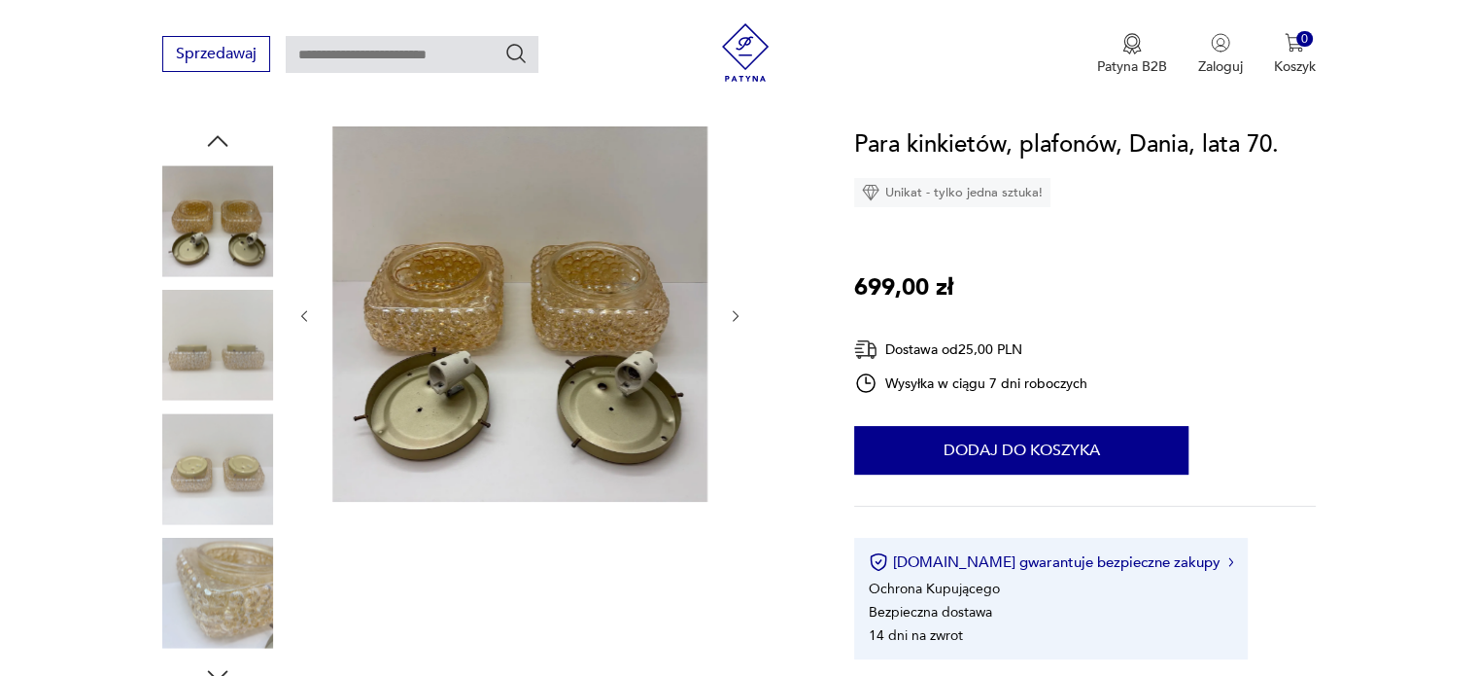
click at [219, 388] on img at bounding box center [217, 345] width 111 height 111
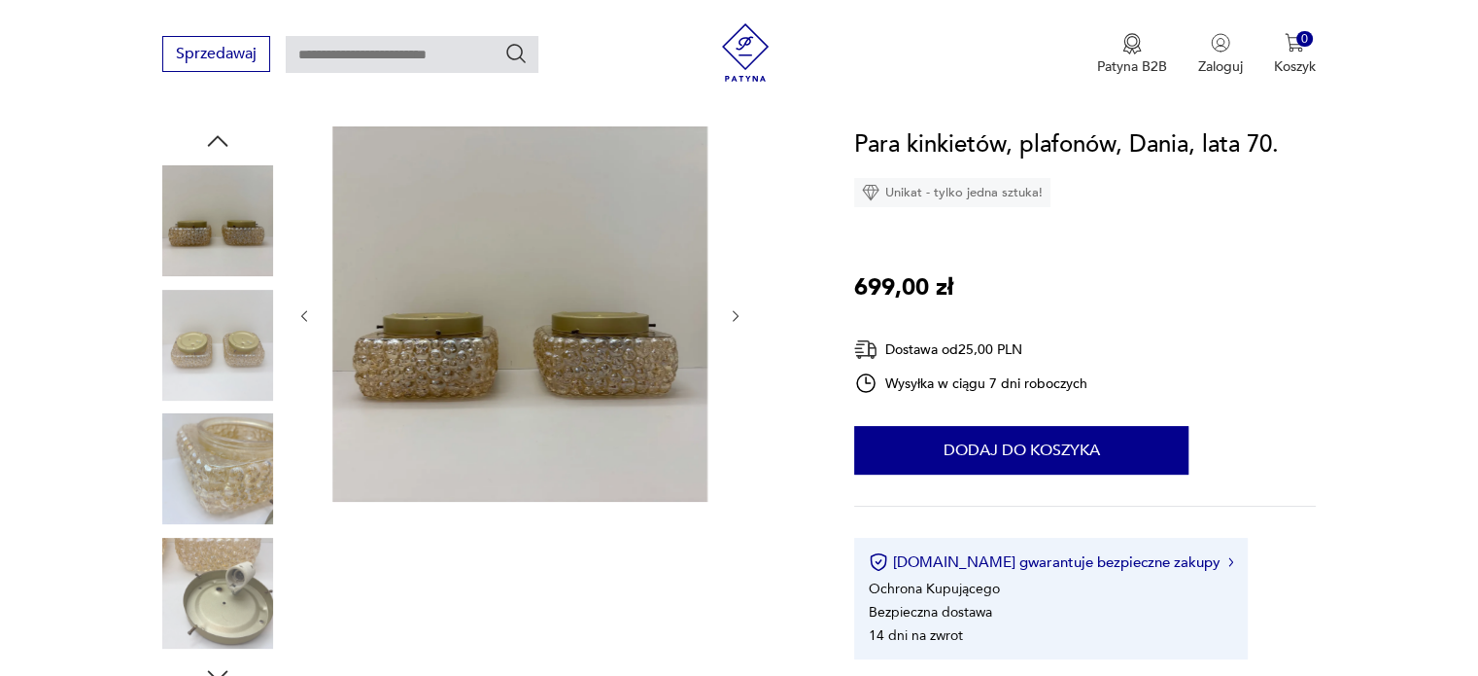
click at [218, 388] on img at bounding box center [217, 345] width 111 height 111
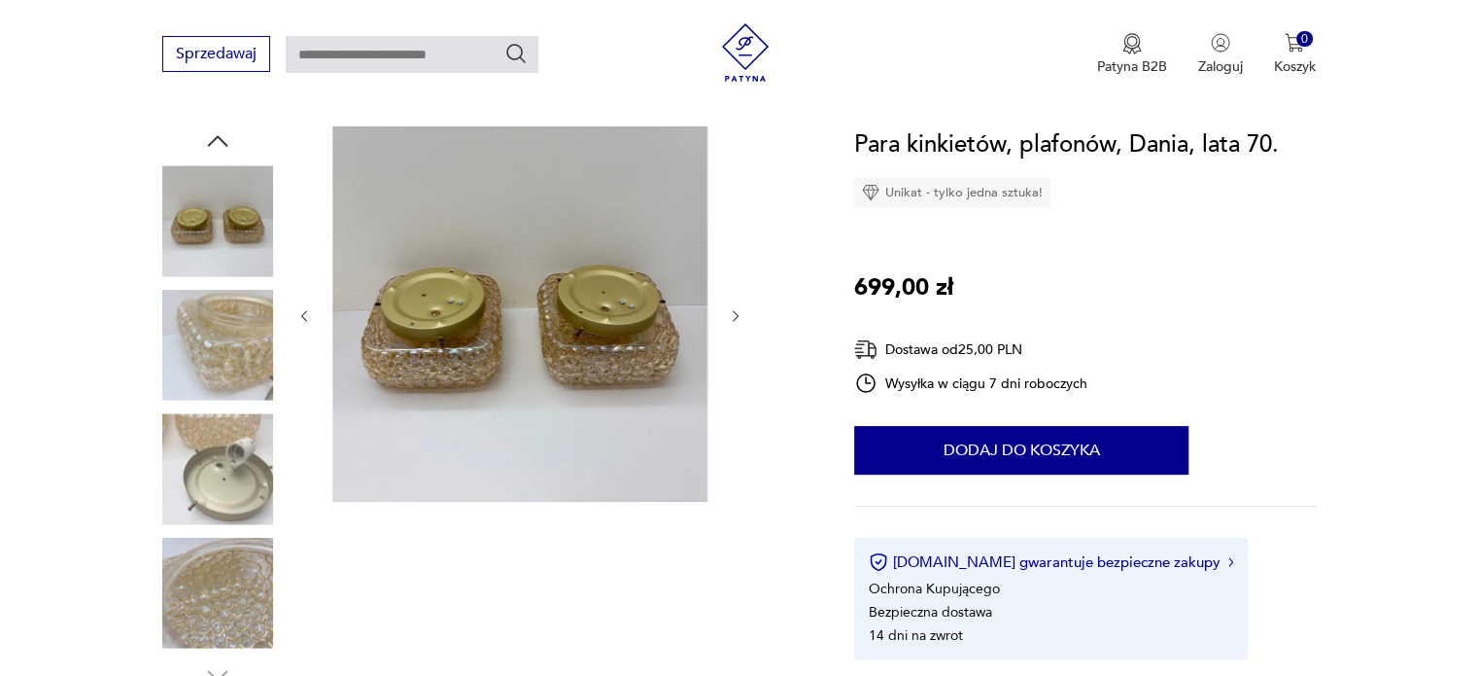
click at [218, 364] on img at bounding box center [217, 345] width 111 height 111
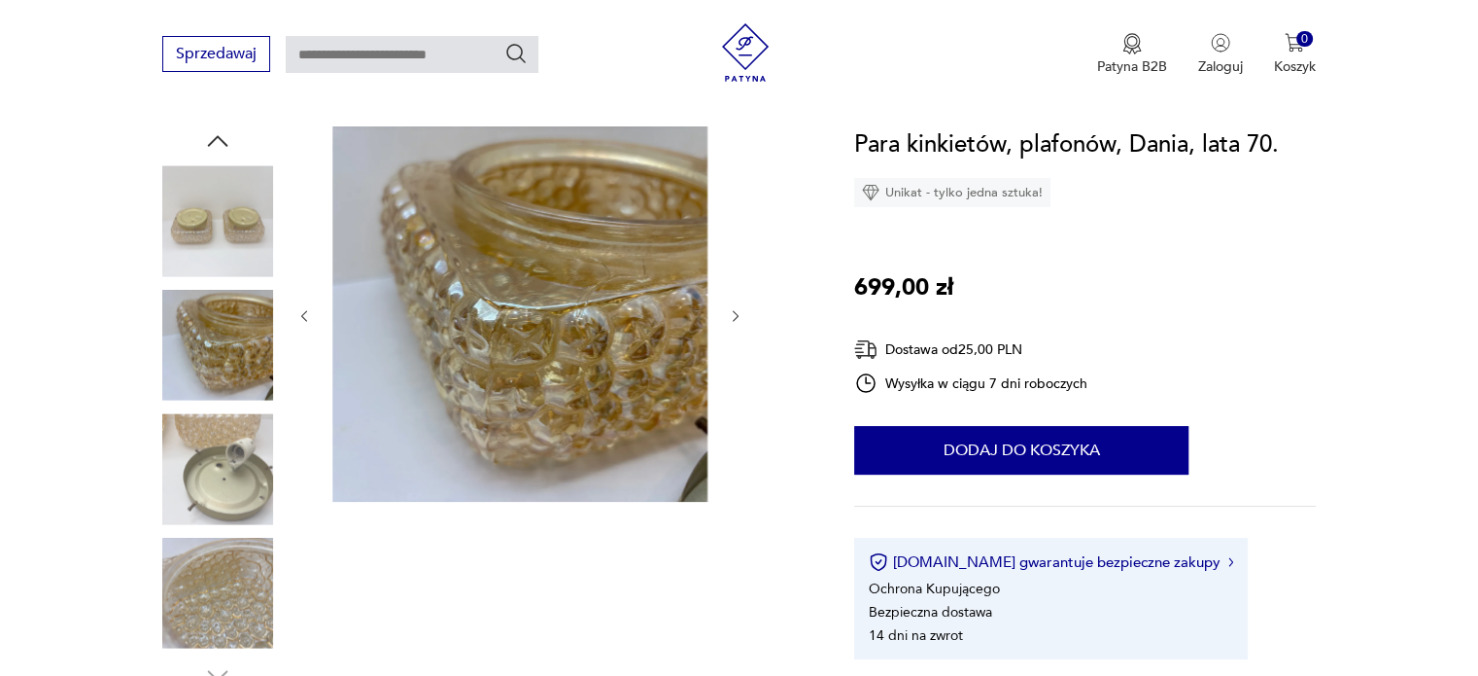
click at [226, 440] on img at bounding box center [217, 468] width 111 height 111
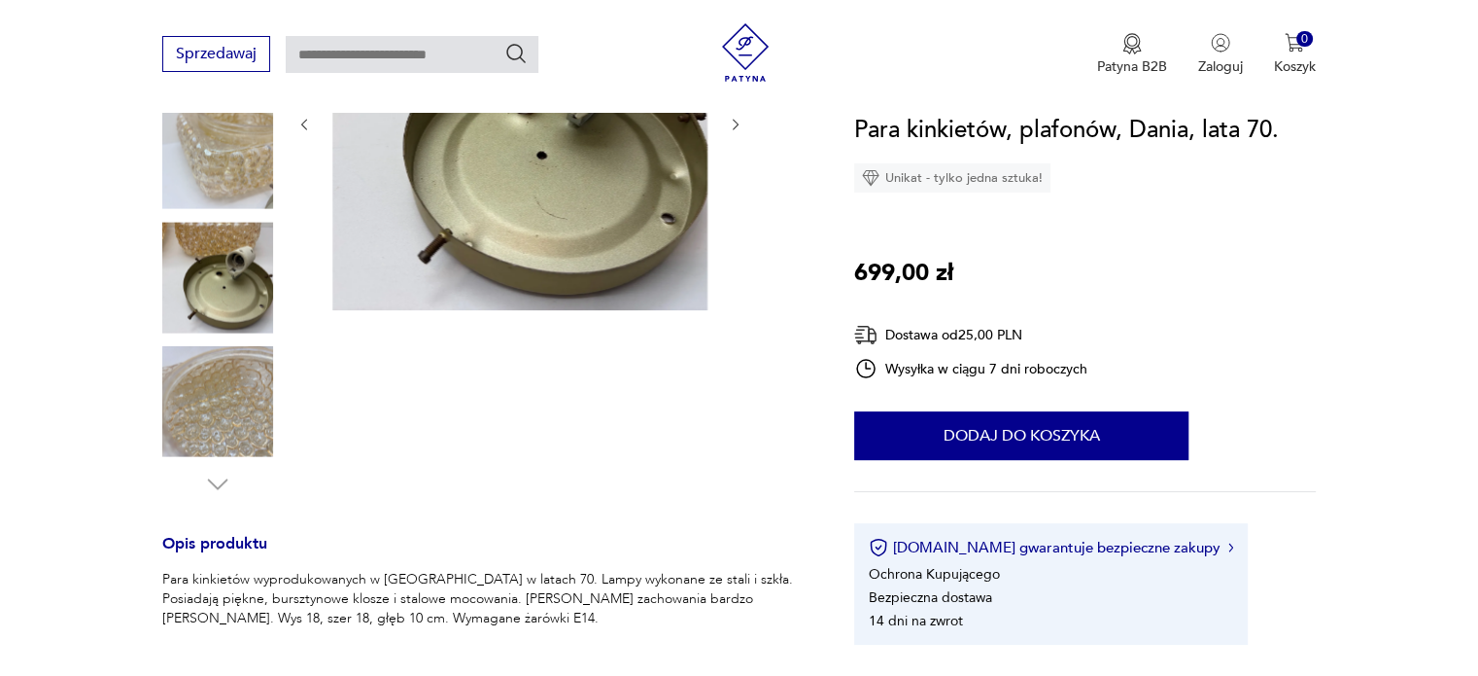
scroll to position [389, 0]
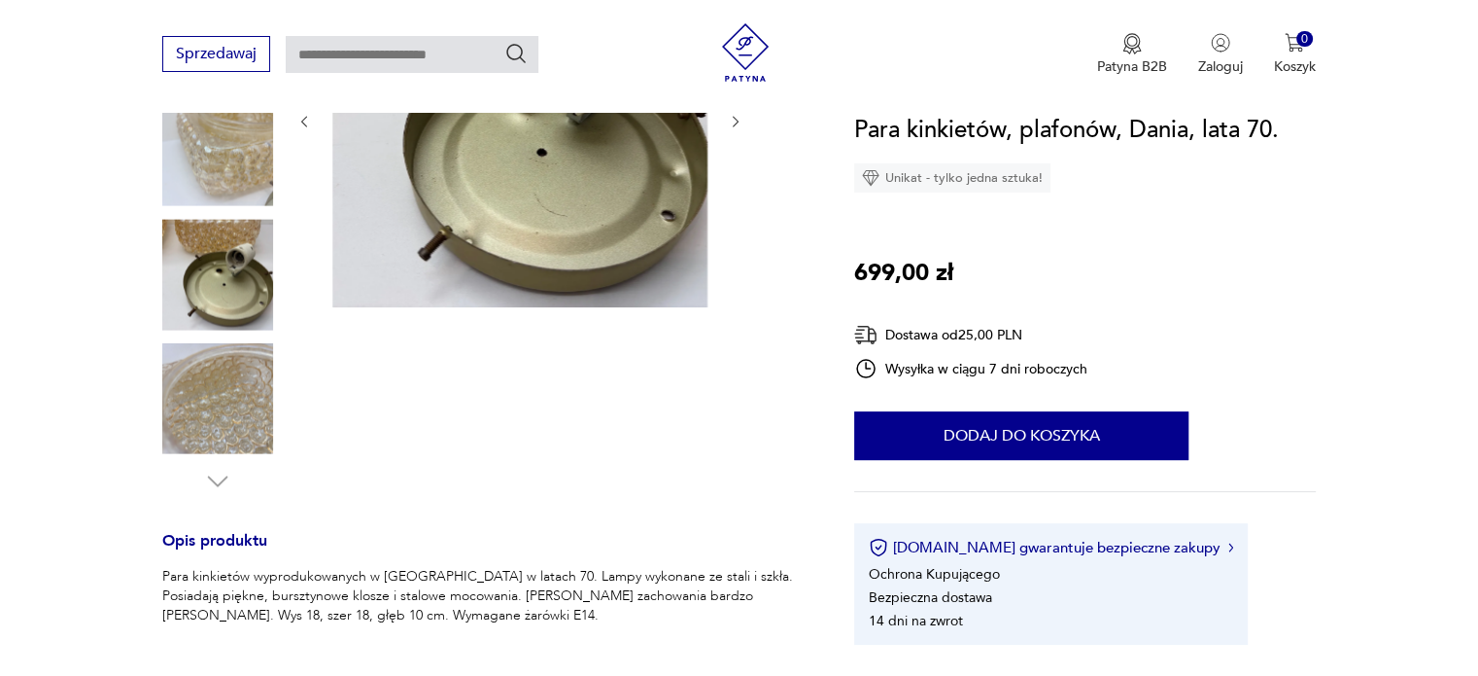
click at [225, 437] on img at bounding box center [217, 398] width 111 height 111
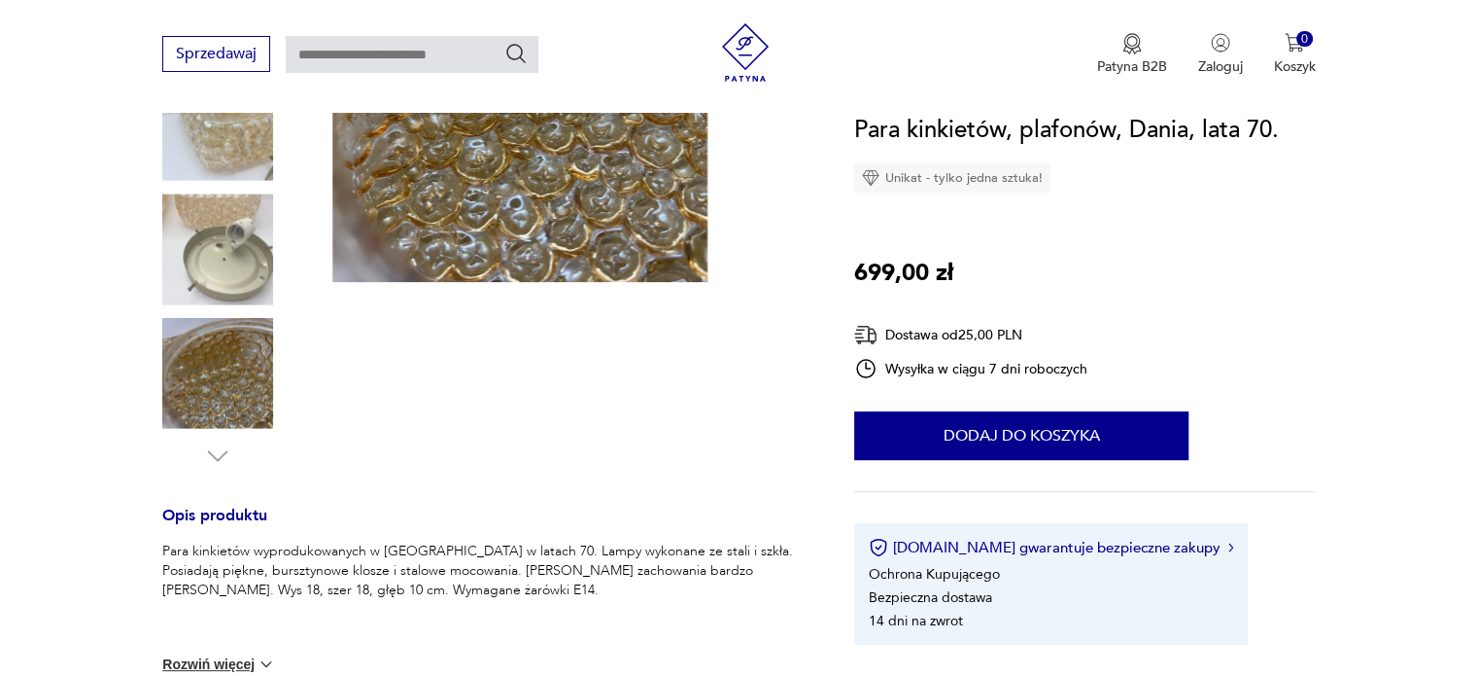
scroll to position [194, 0]
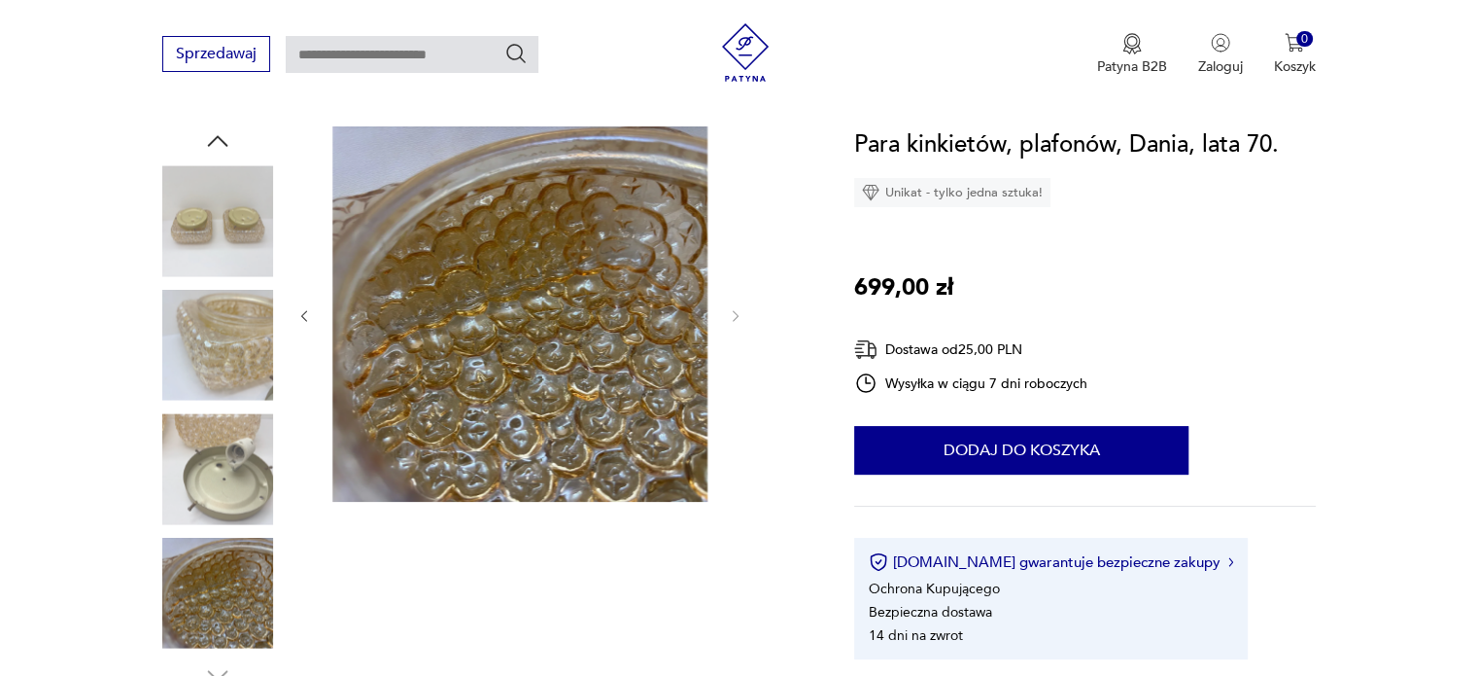
click at [235, 578] on img at bounding box center [217, 593] width 111 height 111
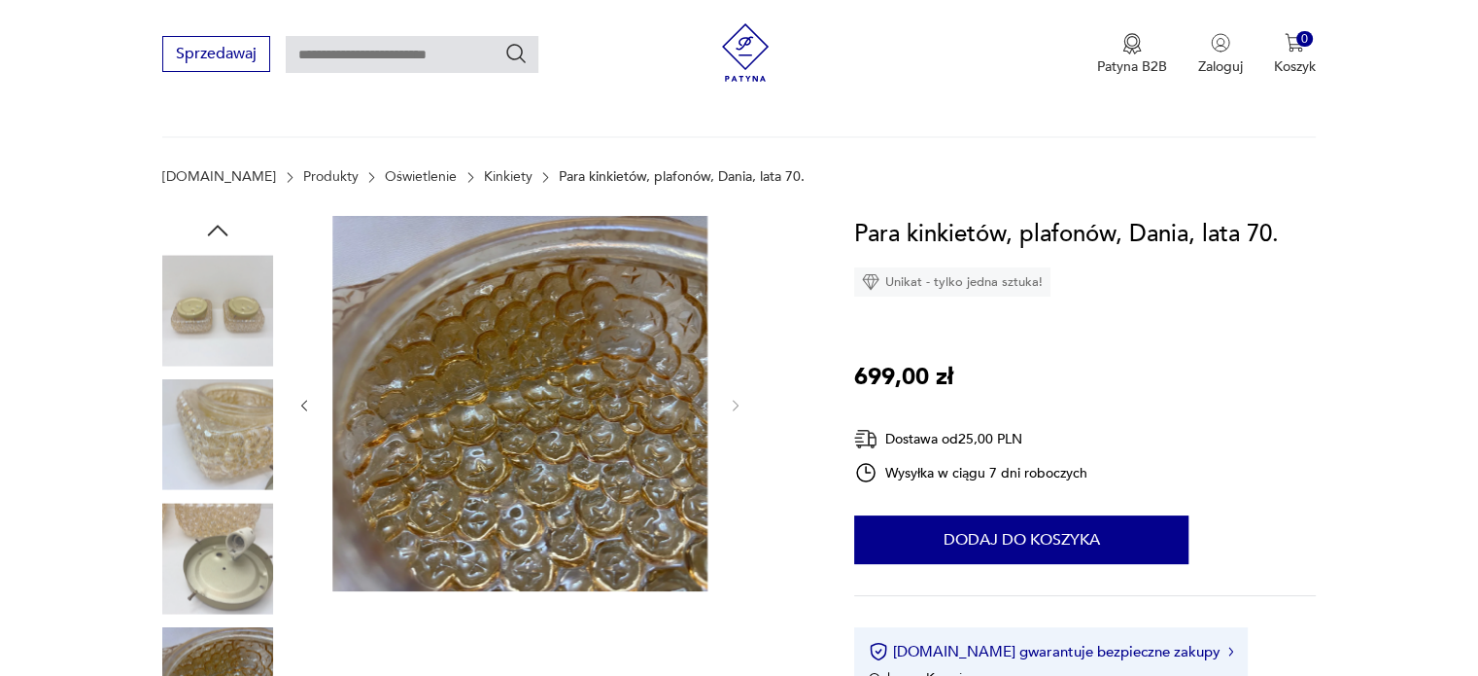
scroll to position [97, 0]
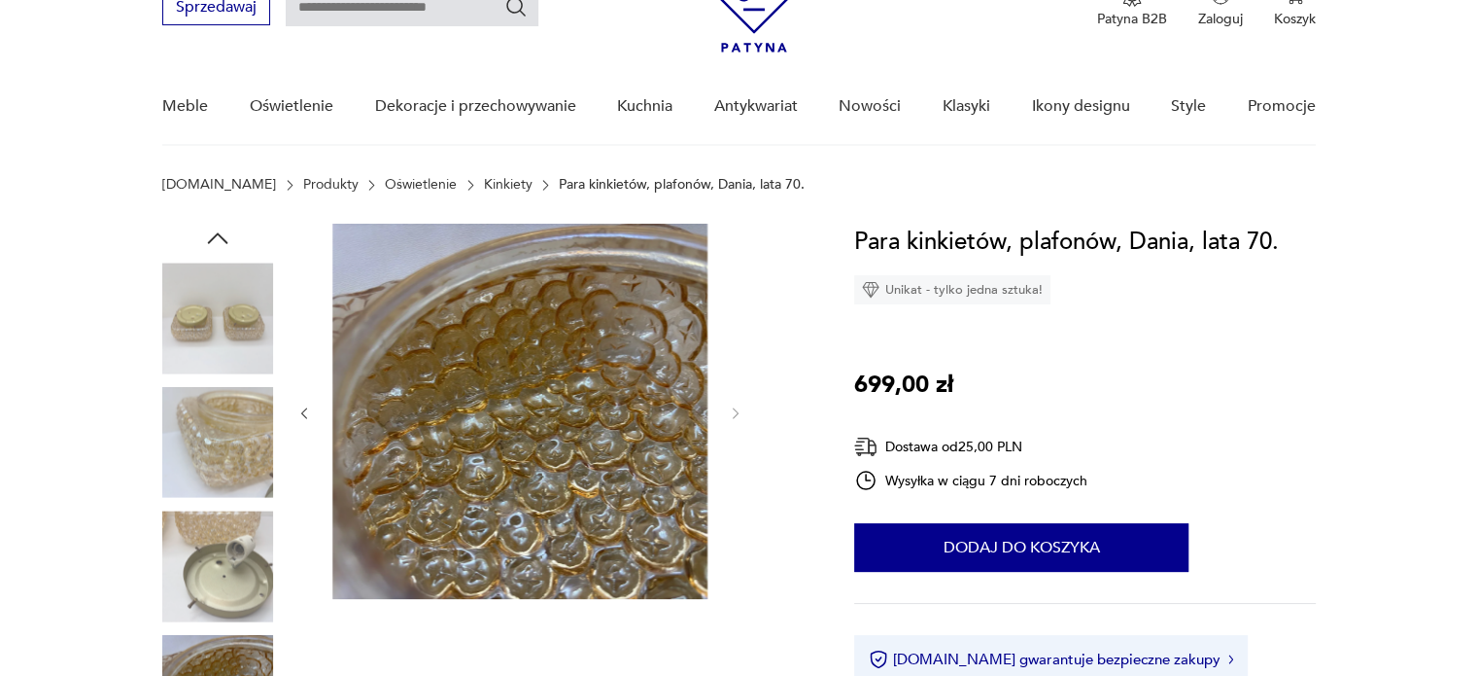
click at [217, 345] on img at bounding box center [217, 317] width 111 height 111
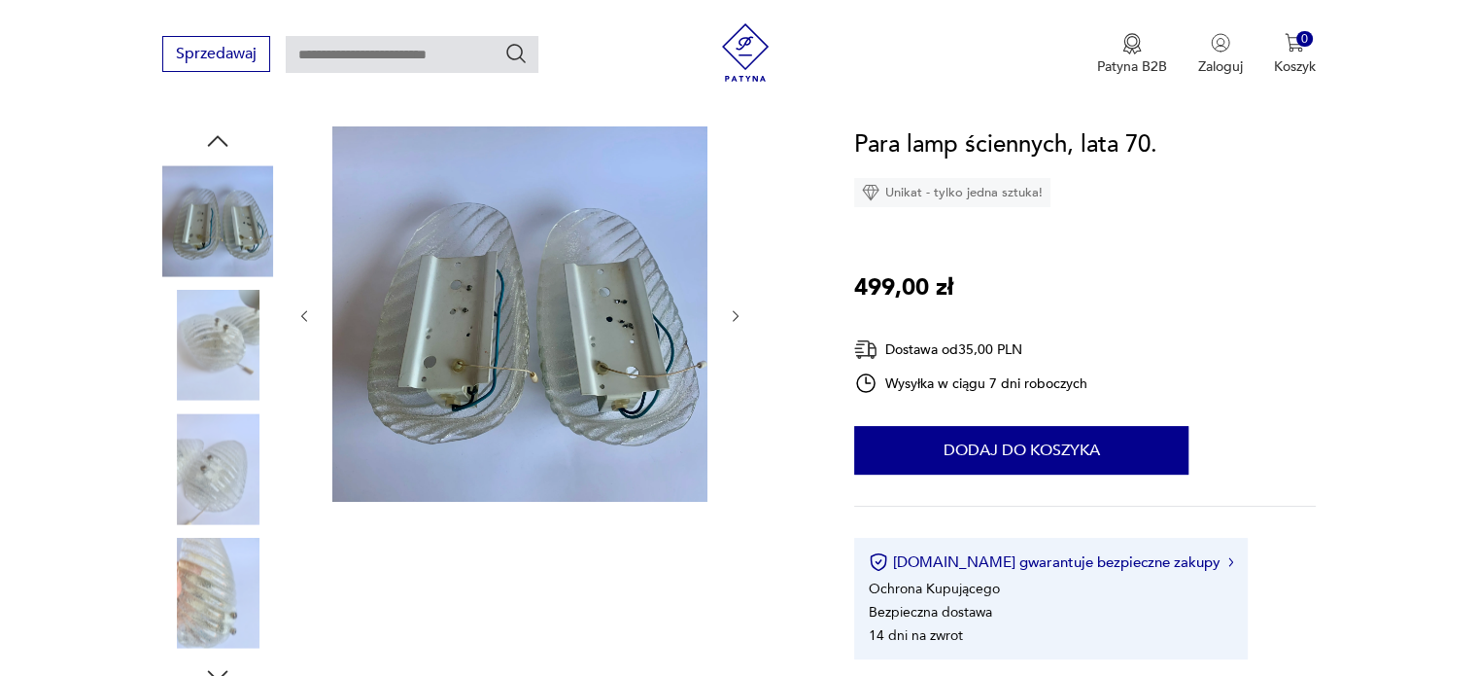
click at [746, 324] on div at bounding box center [484, 408] width 645 height 564
click at [736, 314] on icon "button" at bounding box center [736, 316] width 17 height 17
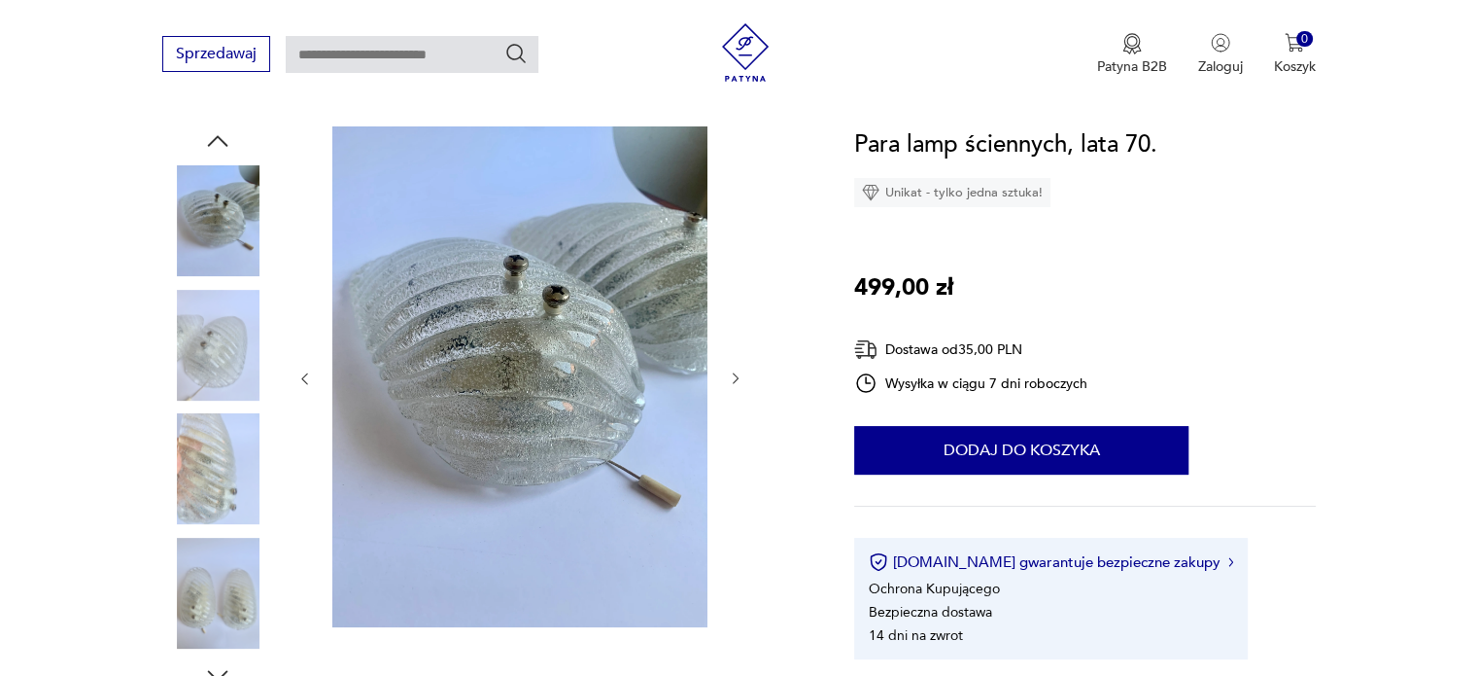
click at [736, 314] on div at bounding box center [519, 378] width 447 height 504
click at [735, 314] on div at bounding box center [519, 378] width 447 height 504
click at [731, 373] on icon "button" at bounding box center [736, 378] width 17 height 17
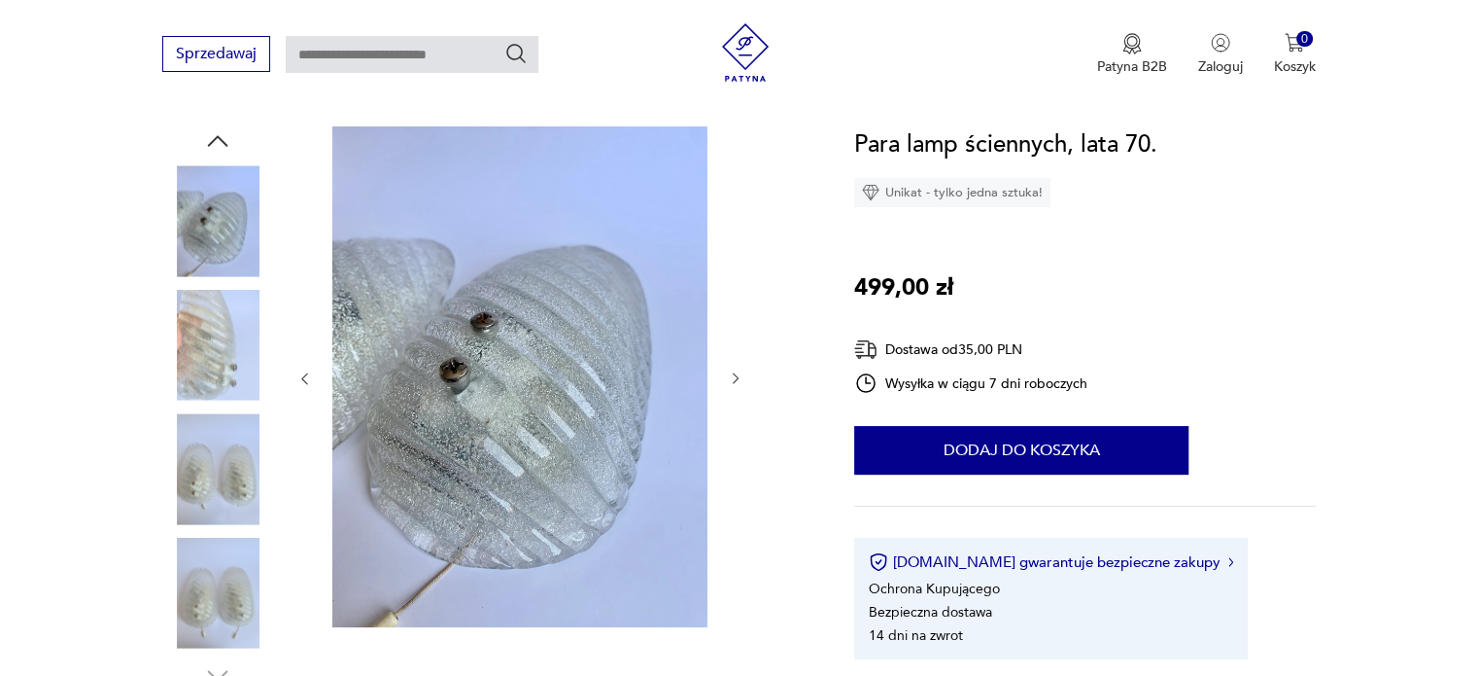
click at [732, 376] on icon "button" at bounding box center [736, 378] width 17 height 17
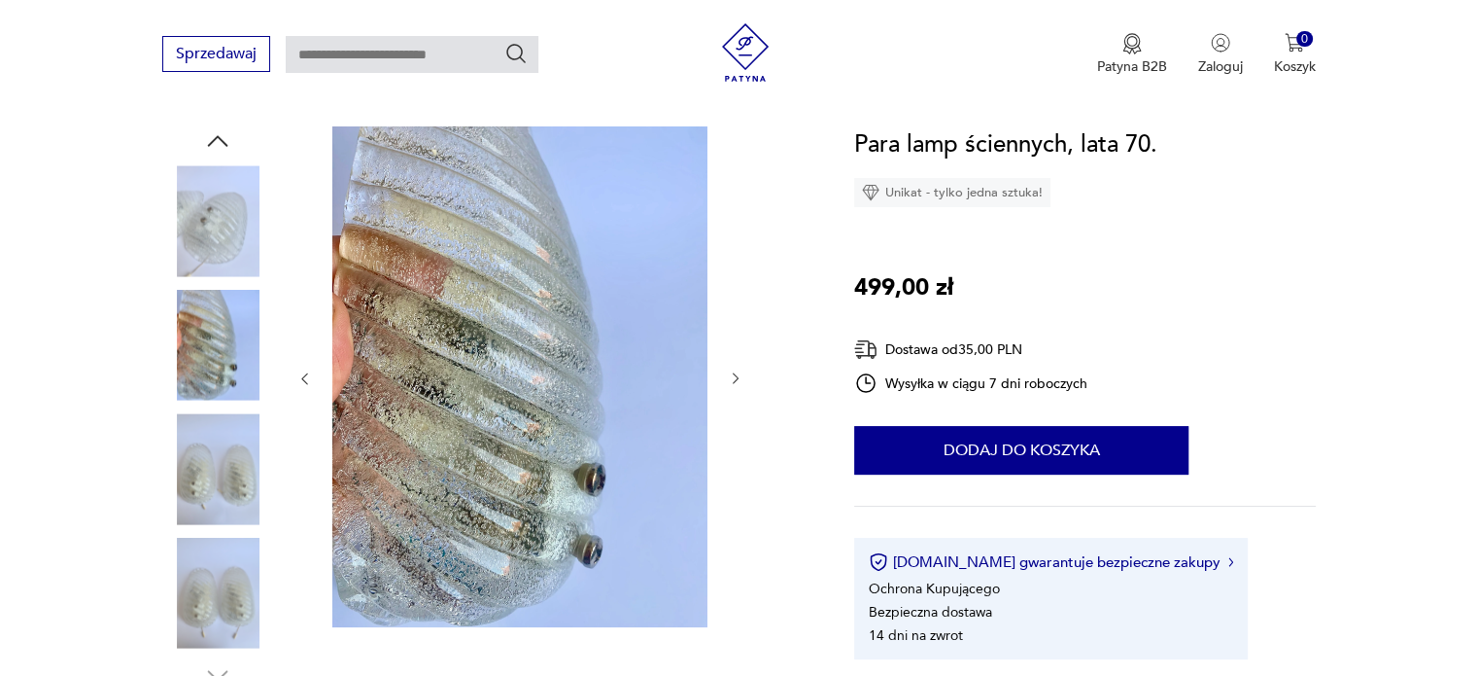
click at [732, 377] on icon "button" at bounding box center [736, 378] width 17 height 17
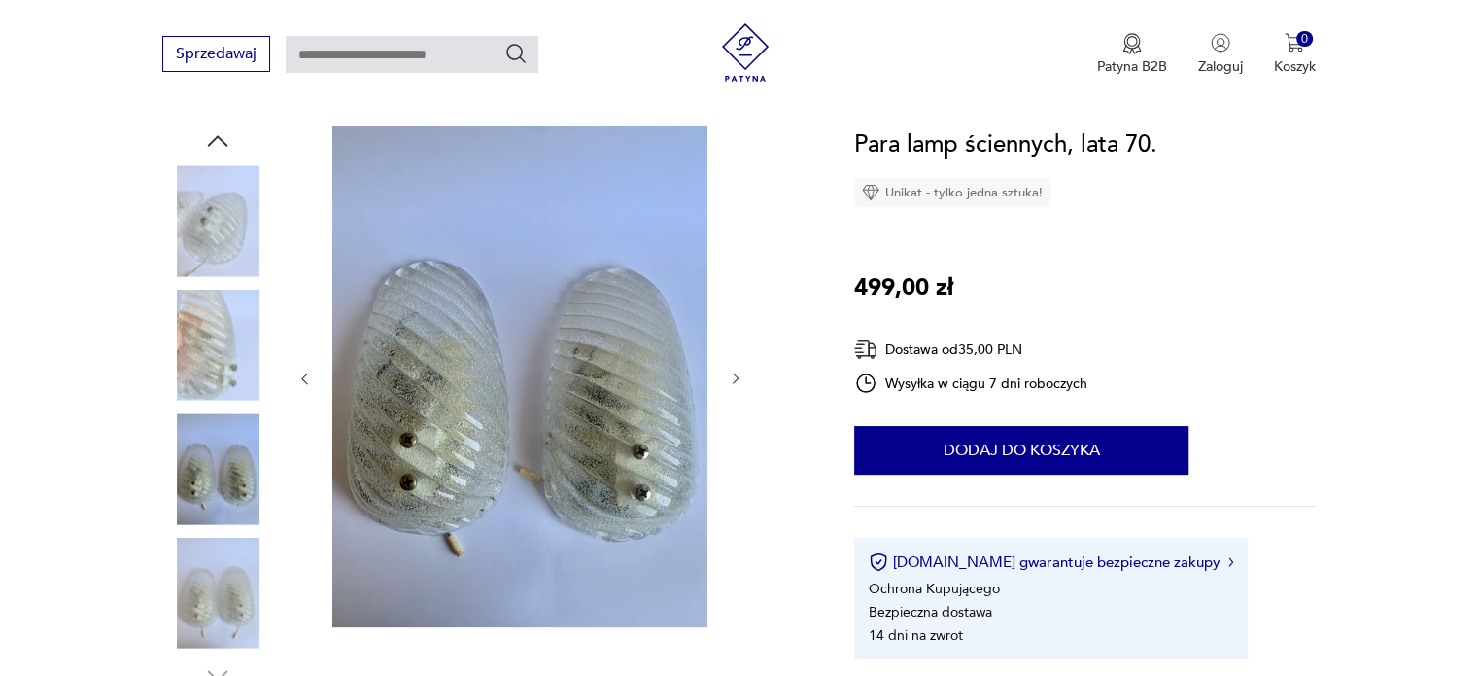
click at [732, 377] on icon "button" at bounding box center [736, 378] width 17 height 17
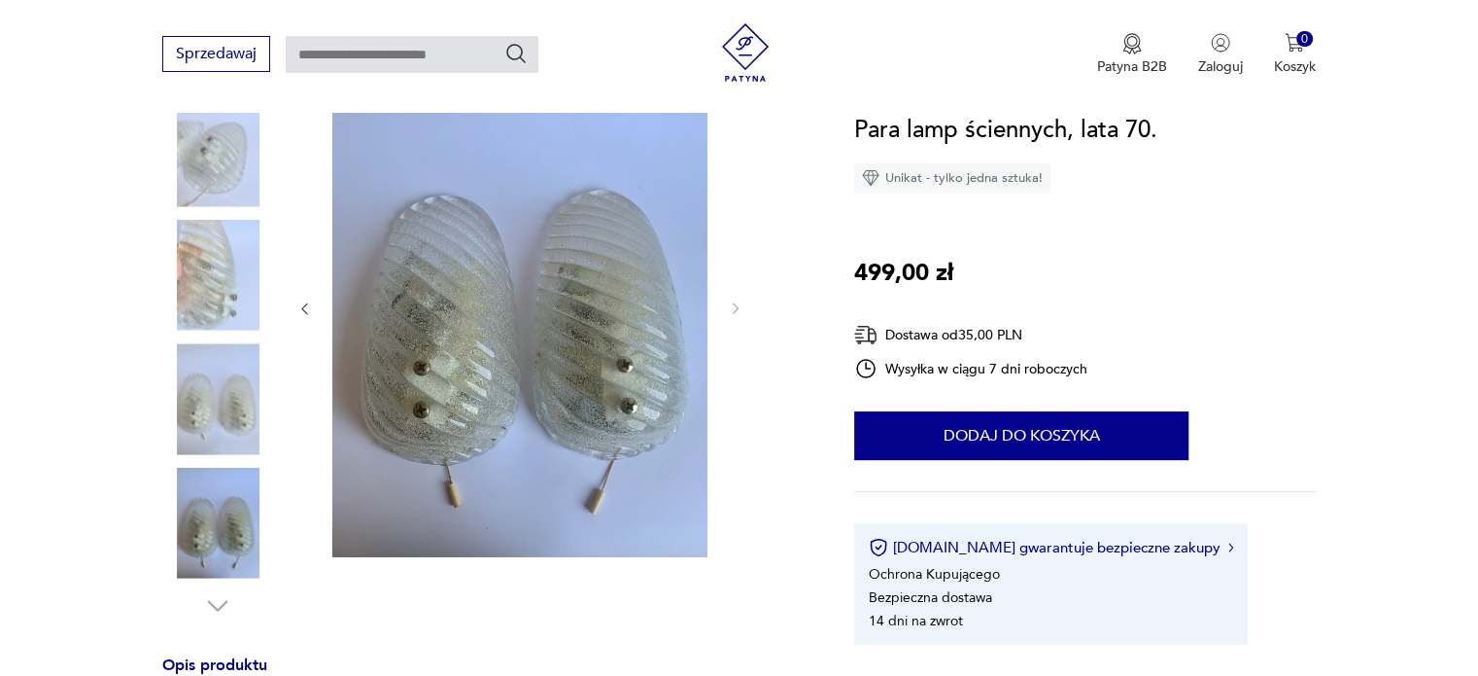
scroll to position [486, 0]
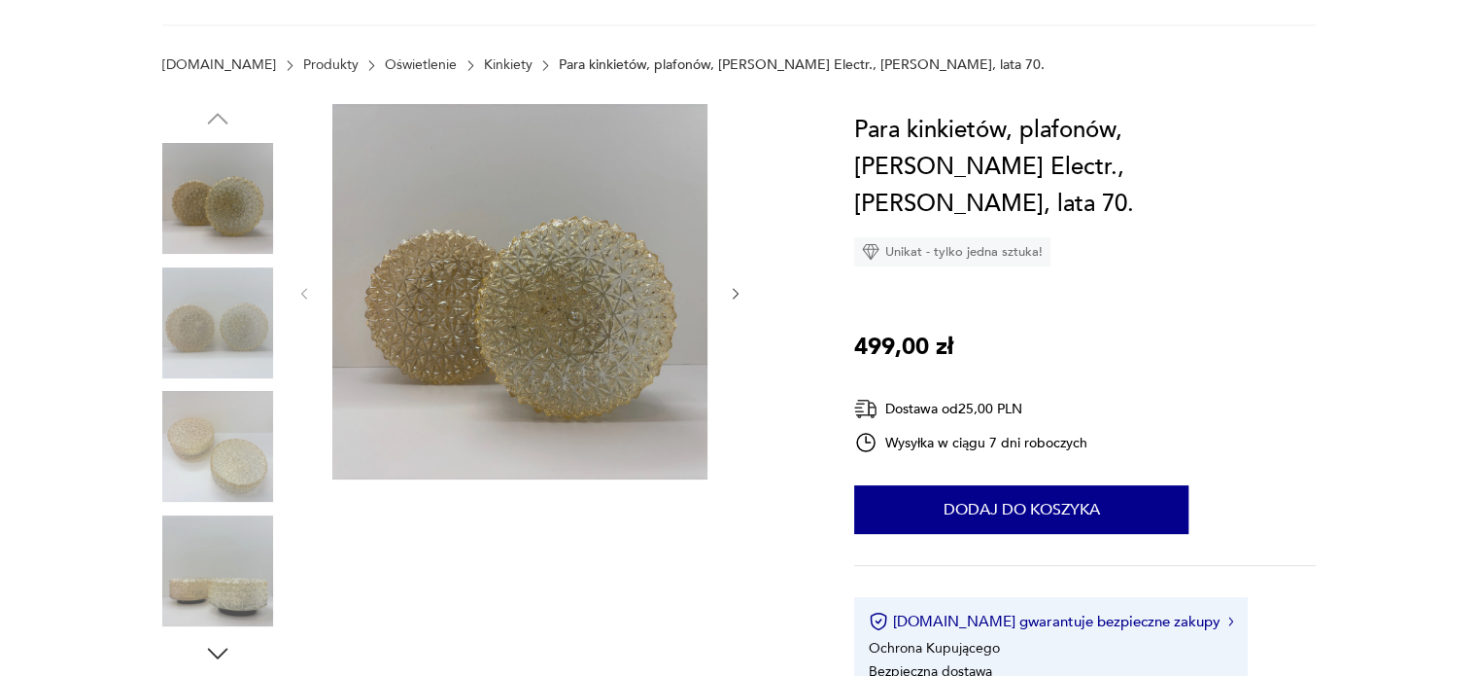
click at [225, 320] on img at bounding box center [217, 322] width 111 height 111
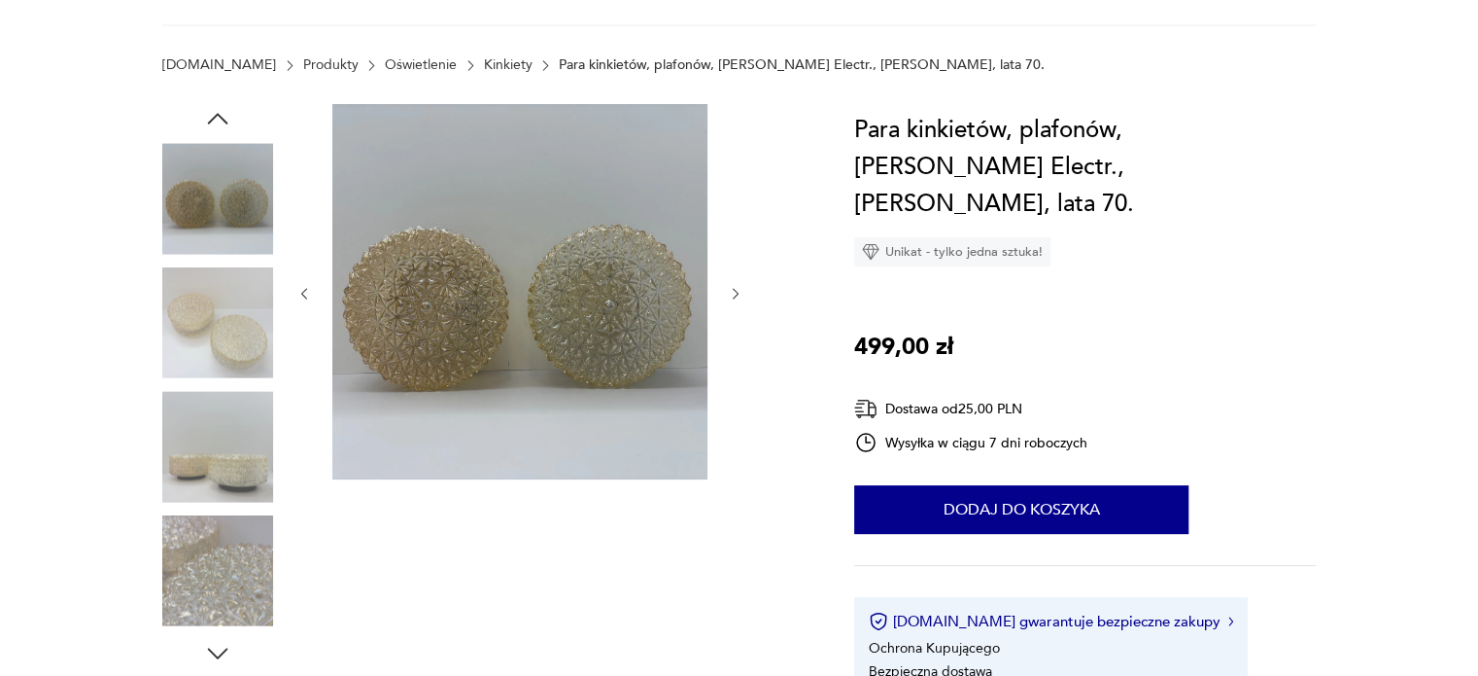
click at [734, 300] on icon "button" at bounding box center [736, 294] width 17 height 17
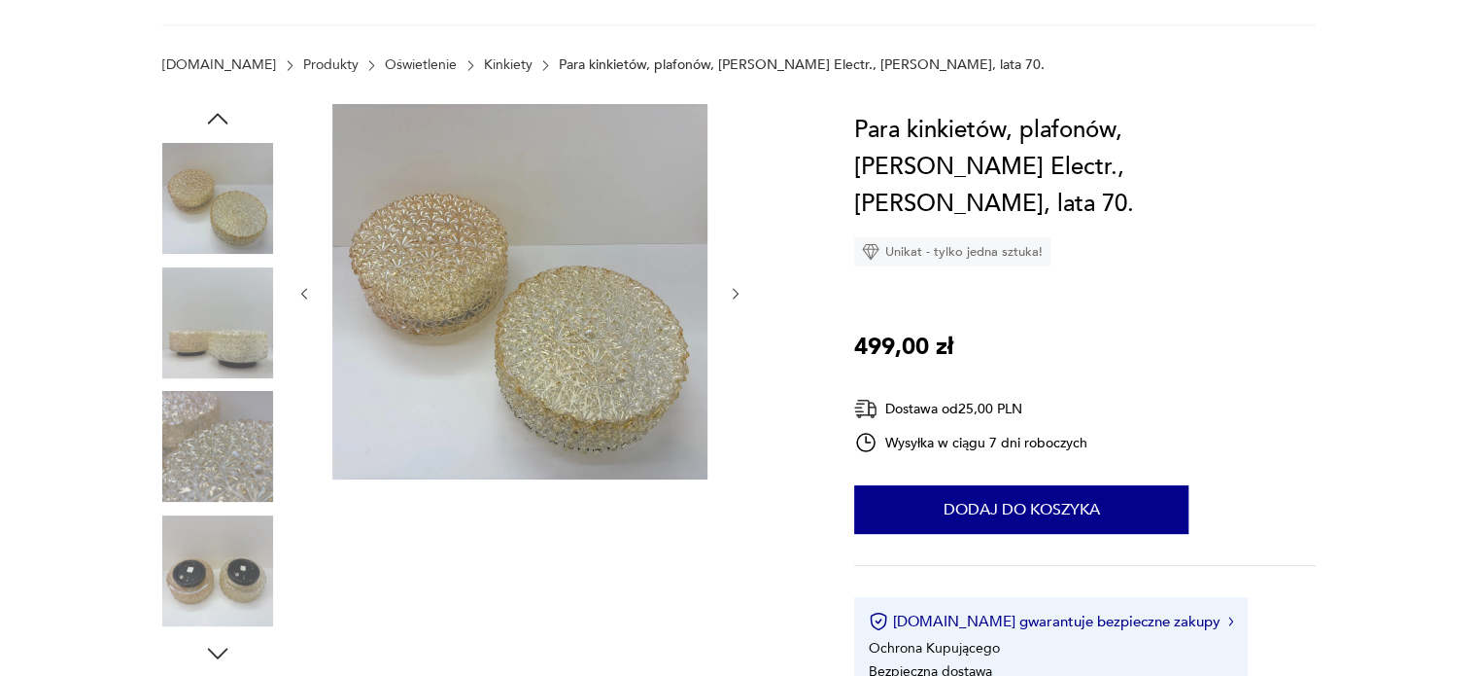
click at [734, 300] on icon "button" at bounding box center [736, 294] width 17 height 17
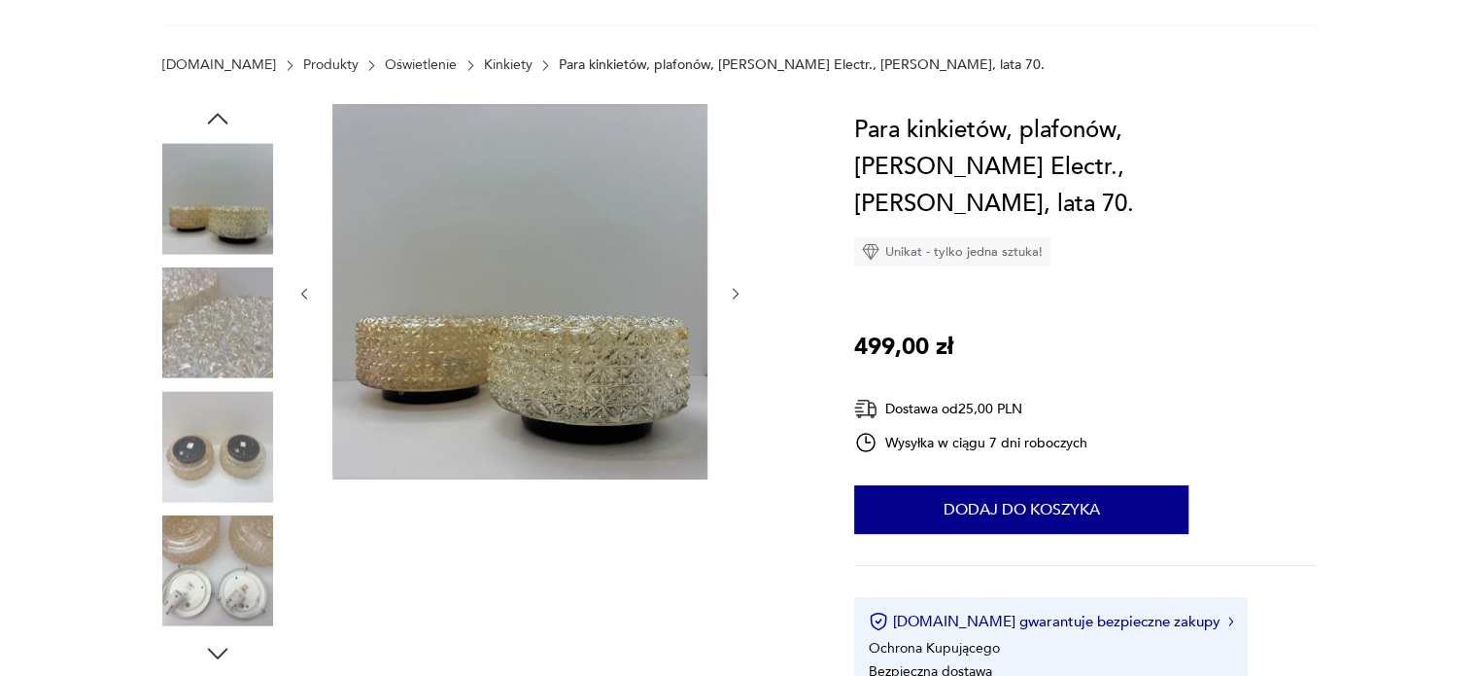
click at [734, 300] on icon "button" at bounding box center [736, 294] width 17 height 17
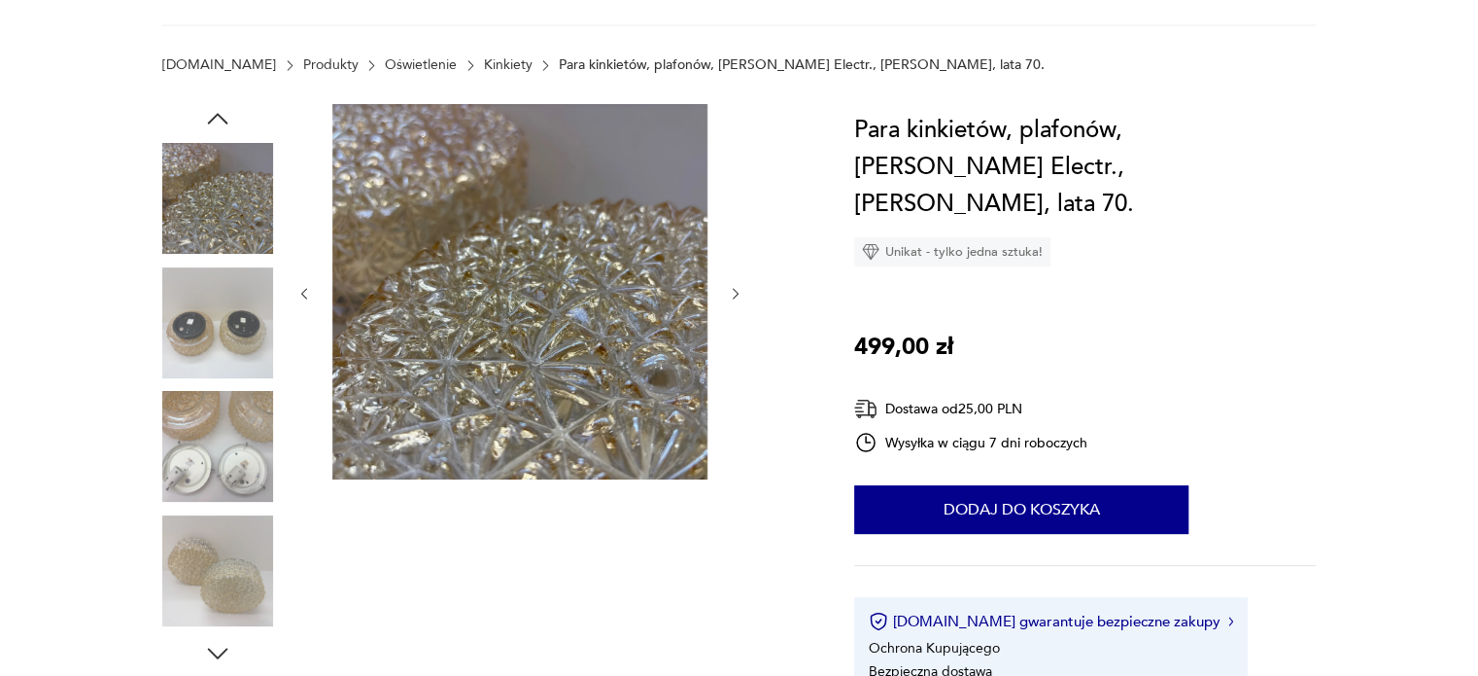
click at [734, 300] on icon "button" at bounding box center [736, 294] width 17 height 17
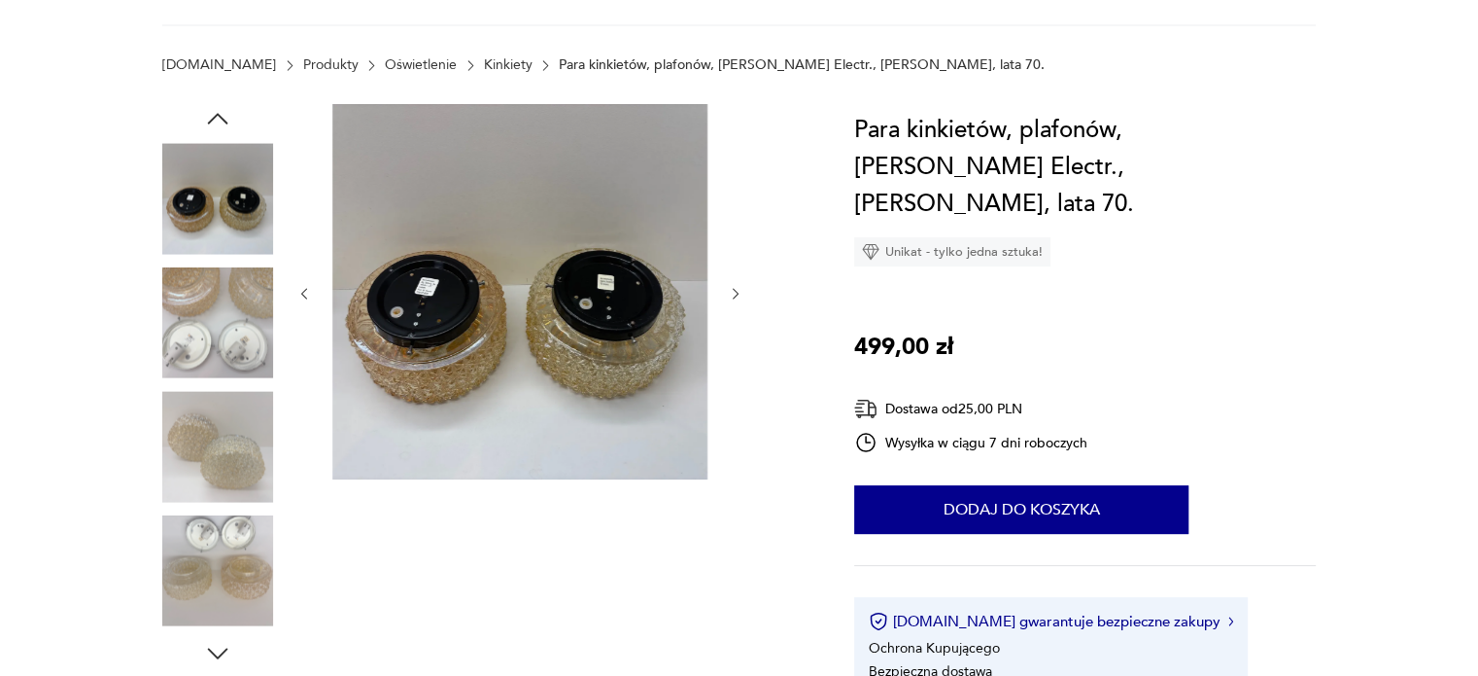
click at [734, 300] on icon "button" at bounding box center [736, 294] width 17 height 17
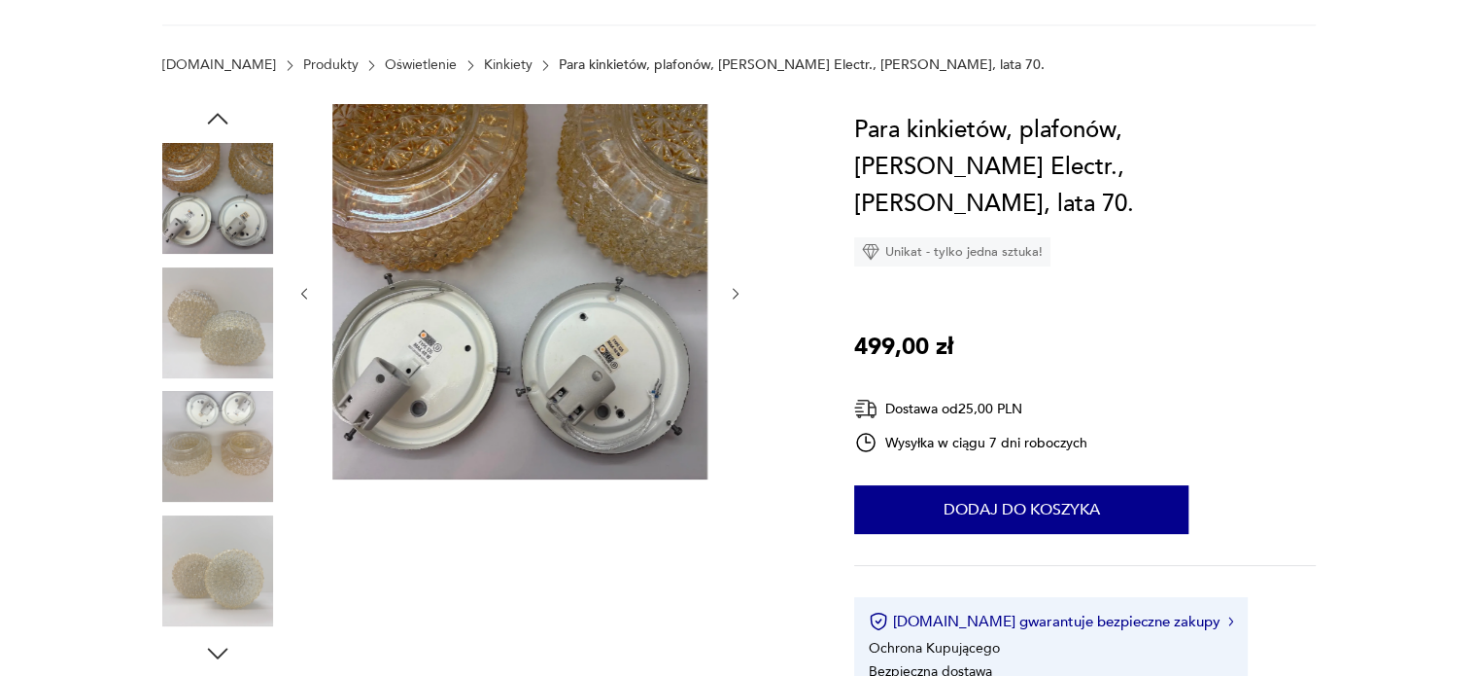
click at [734, 300] on icon "button" at bounding box center [736, 294] width 17 height 17
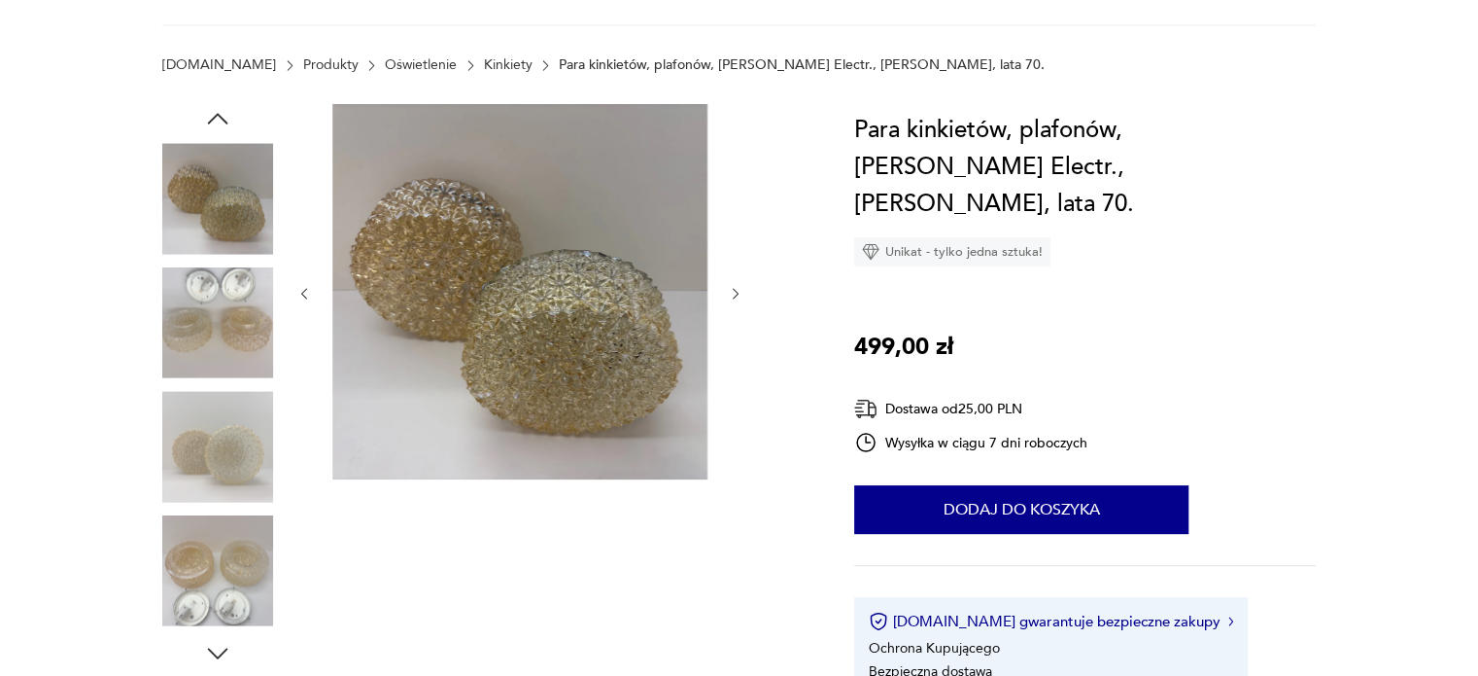
click at [734, 300] on icon "button" at bounding box center [736, 294] width 17 height 17
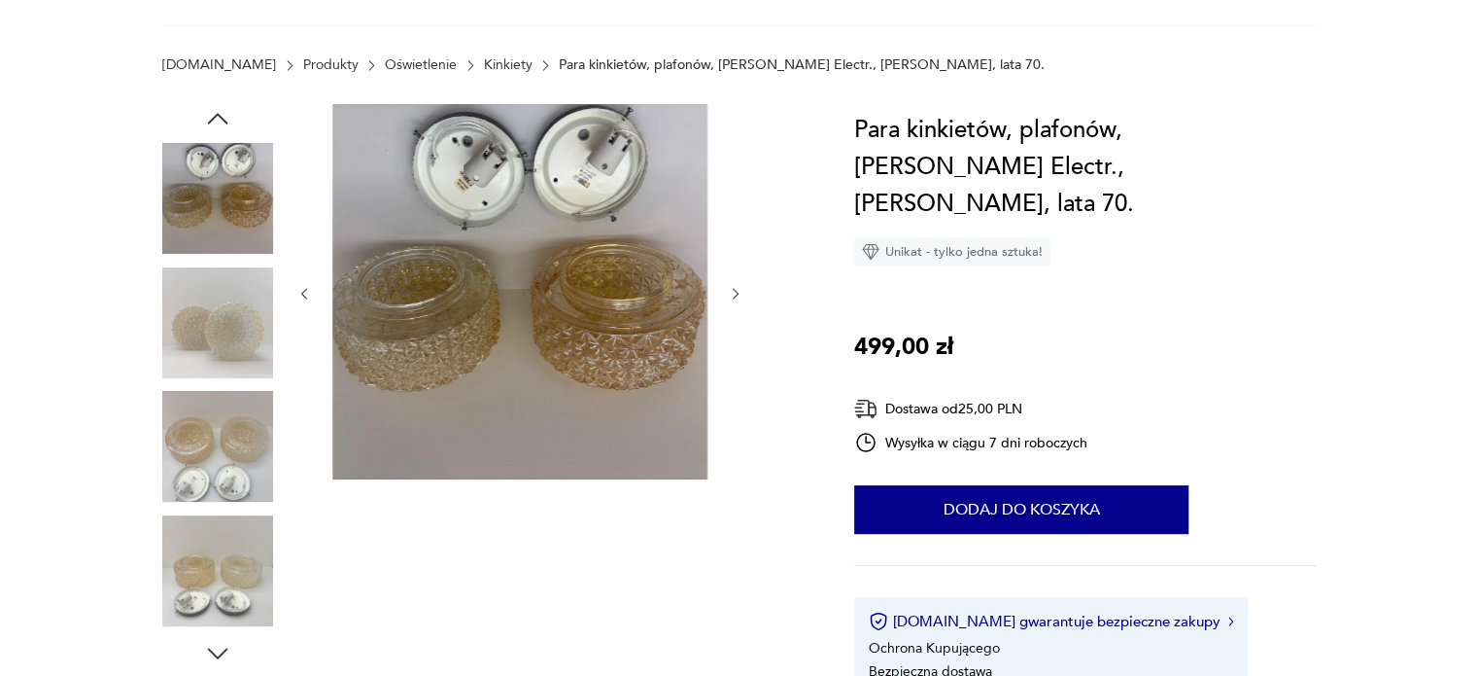
click at [734, 300] on icon "button" at bounding box center [736, 294] width 17 height 17
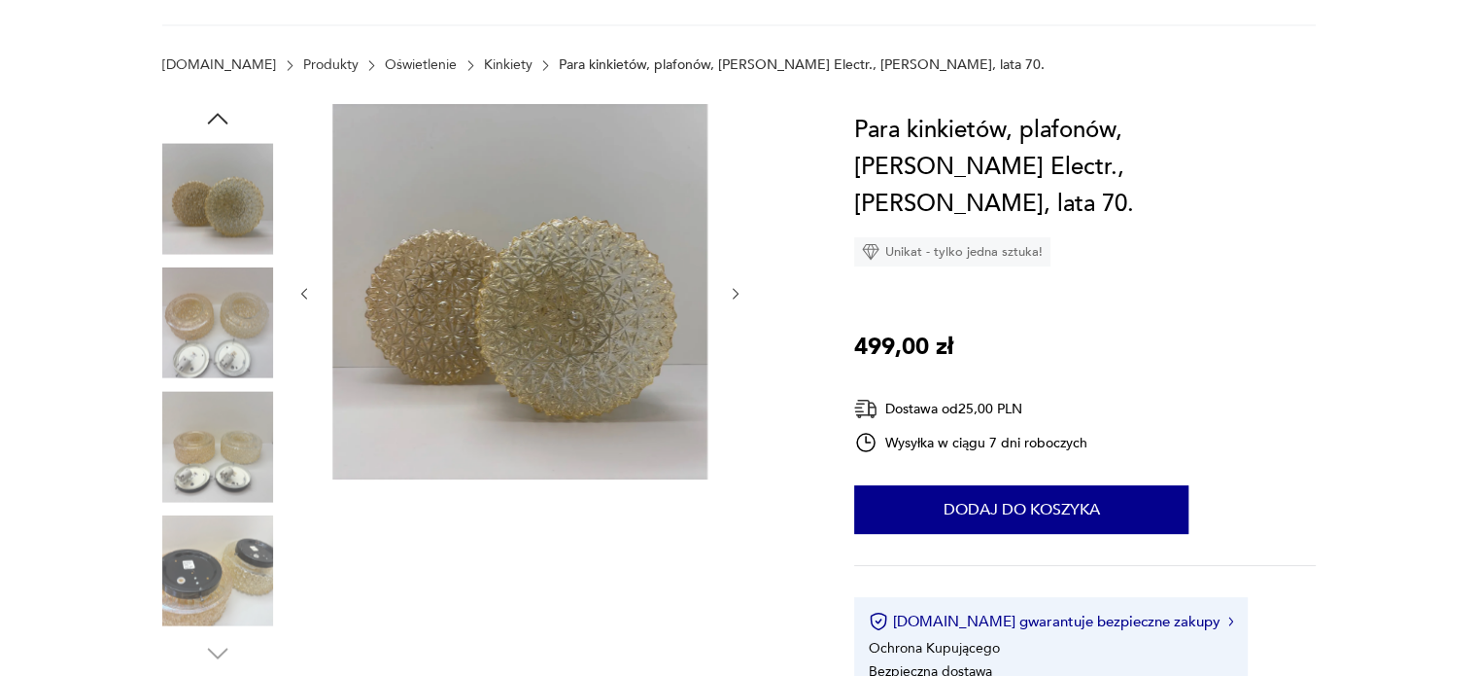
click at [734, 300] on icon "button" at bounding box center [736, 294] width 17 height 17
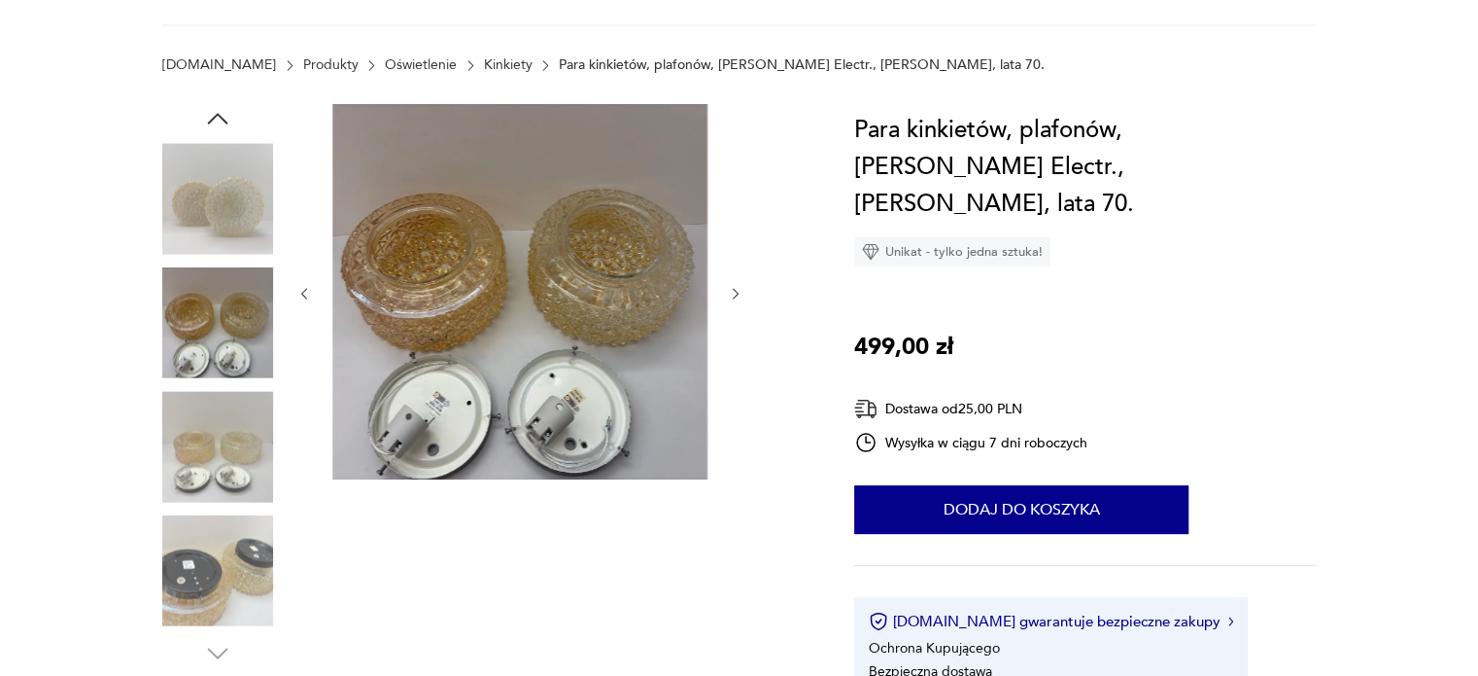
click at [734, 300] on icon "button" at bounding box center [736, 294] width 17 height 17
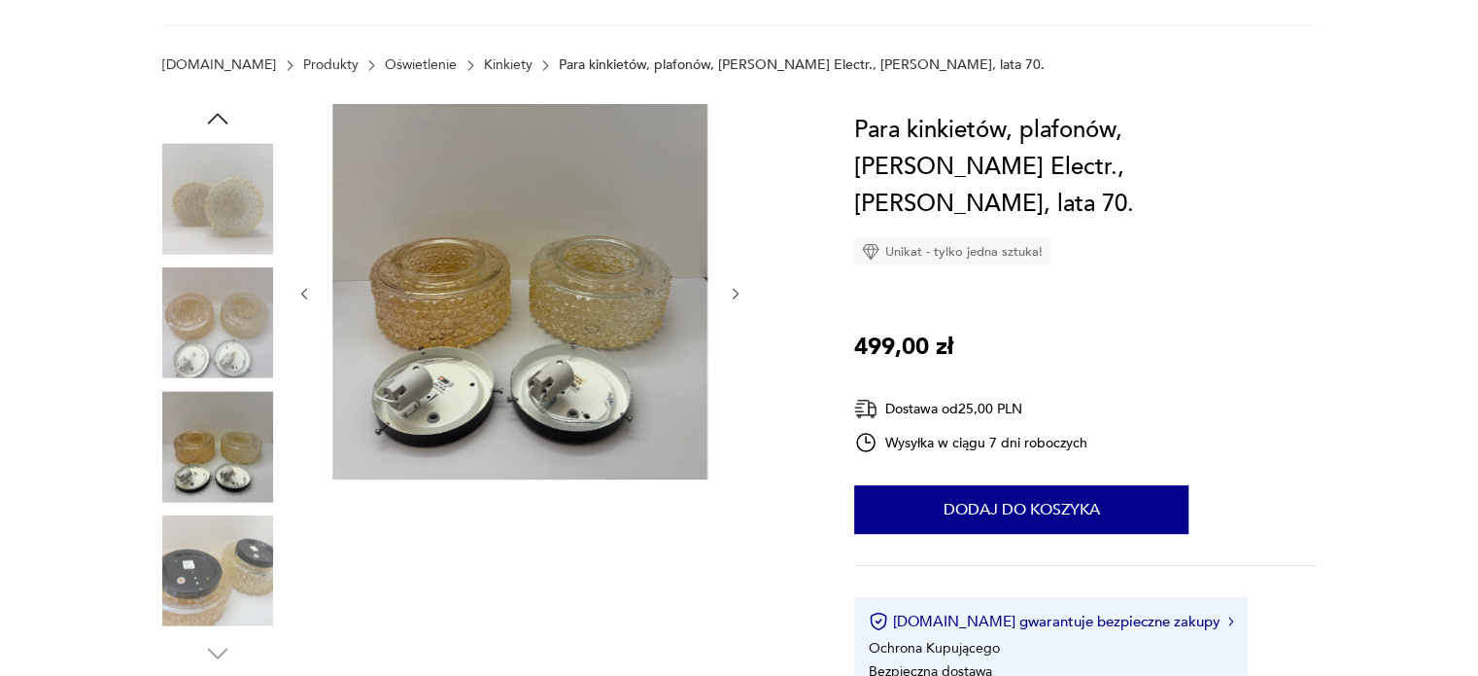
click at [734, 300] on icon "button" at bounding box center [736, 294] width 17 height 17
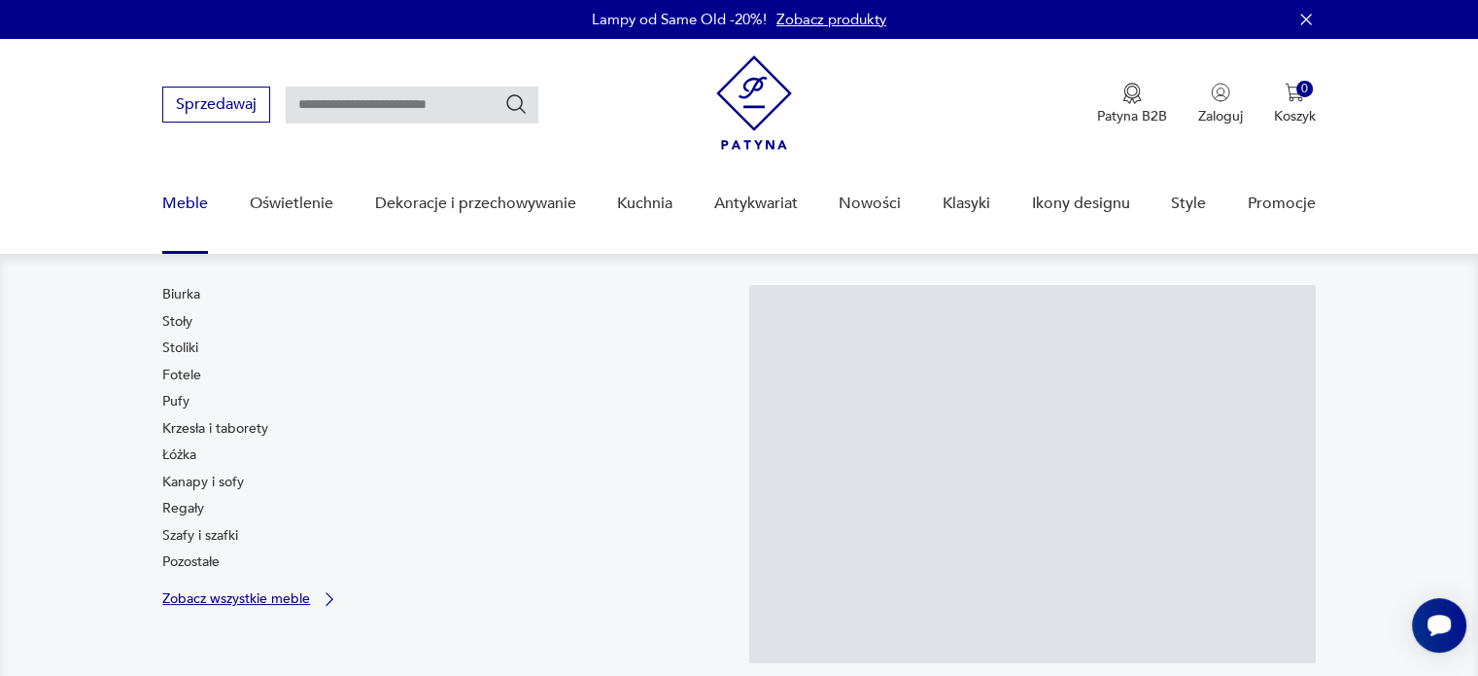
click at [260, 605] on p "Zobacz wszystkie meble" at bounding box center [236, 598] width 148 height 13
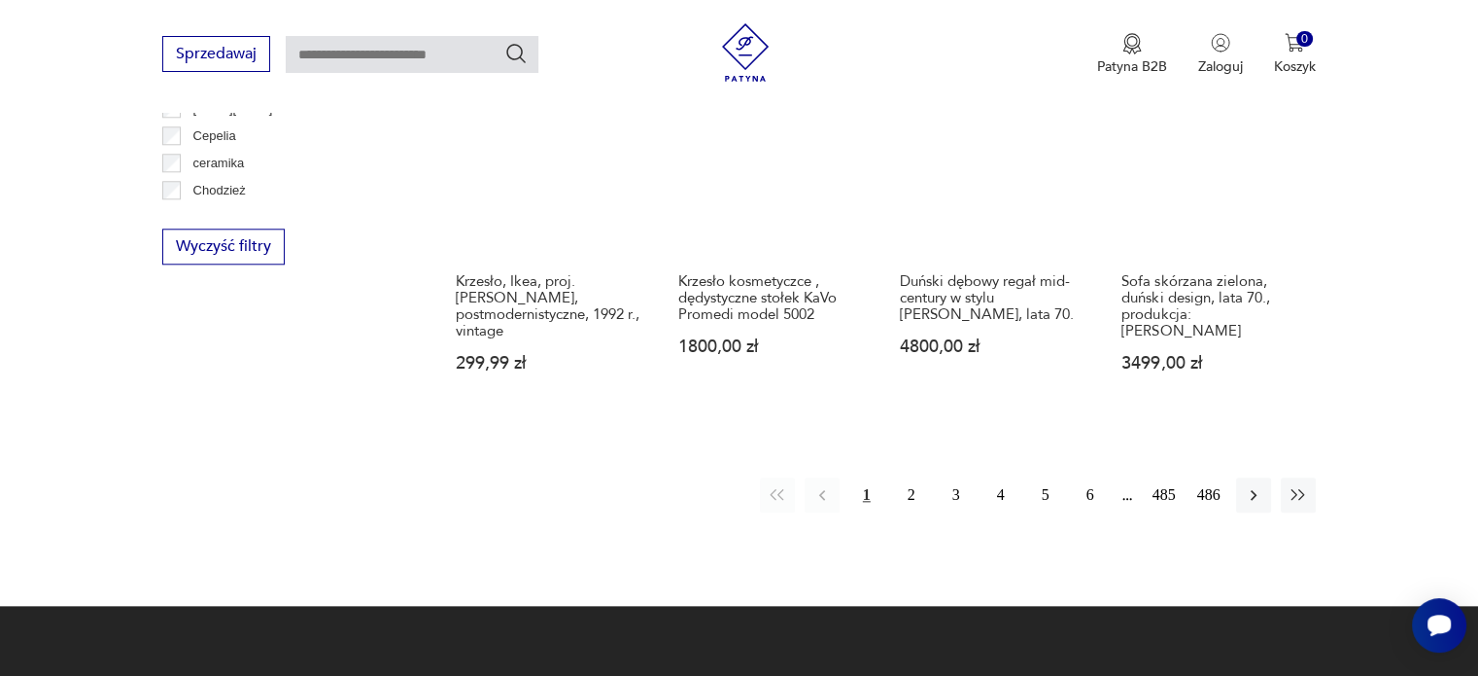
scroll to position [2264, 0]
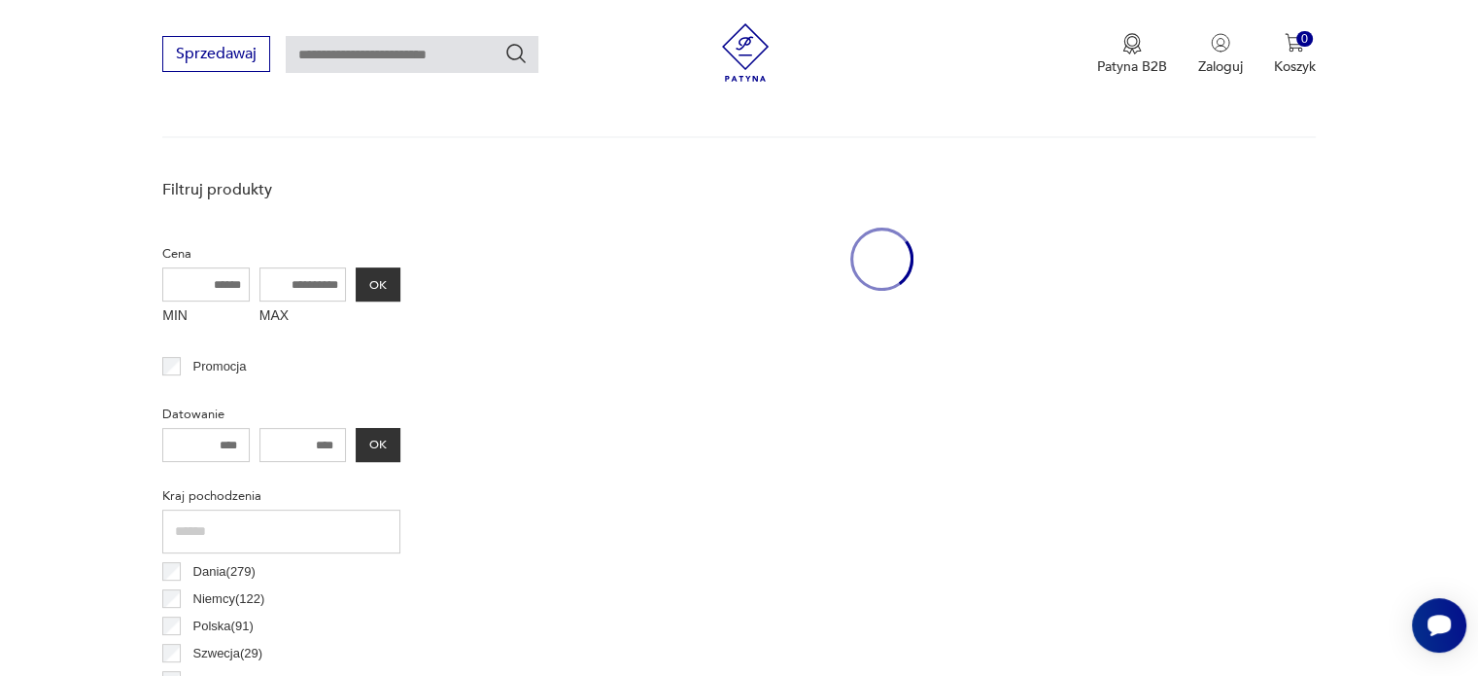
scroll to position [612, 0]
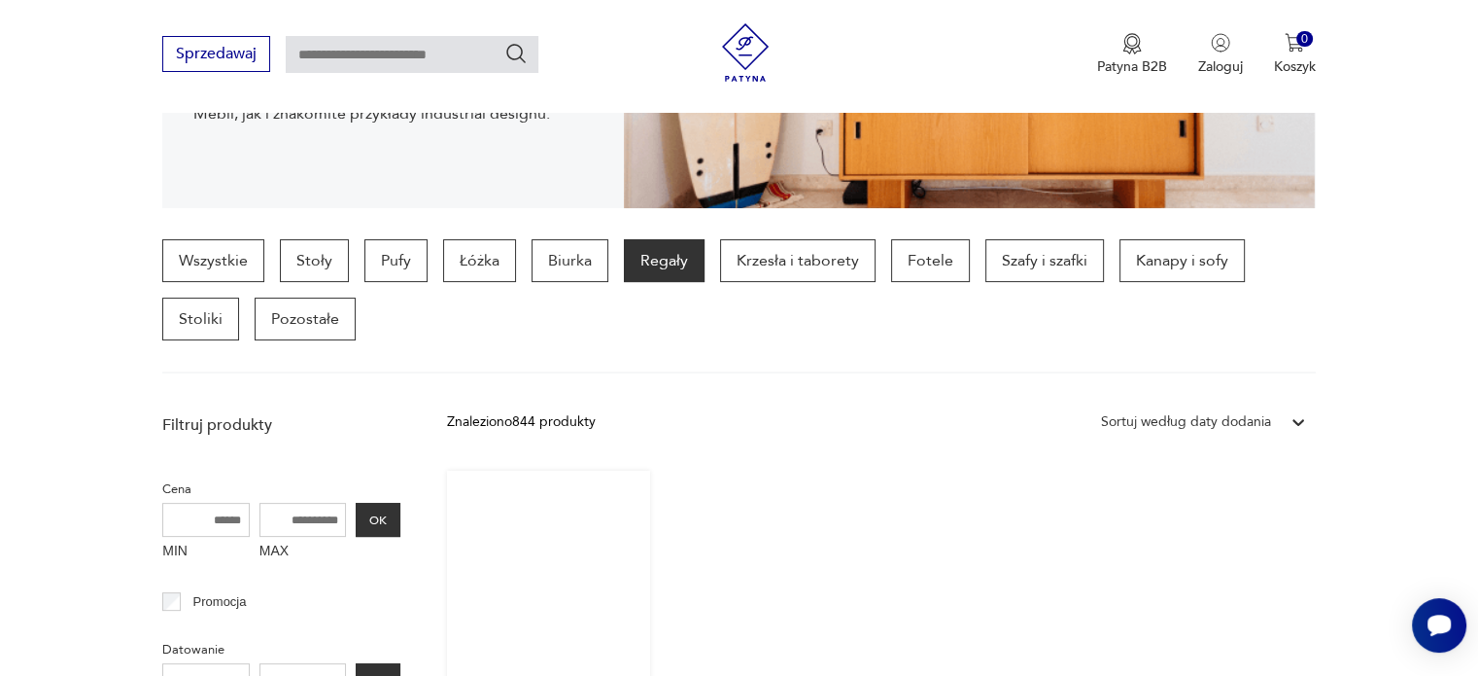
scroll to position [223, 0]
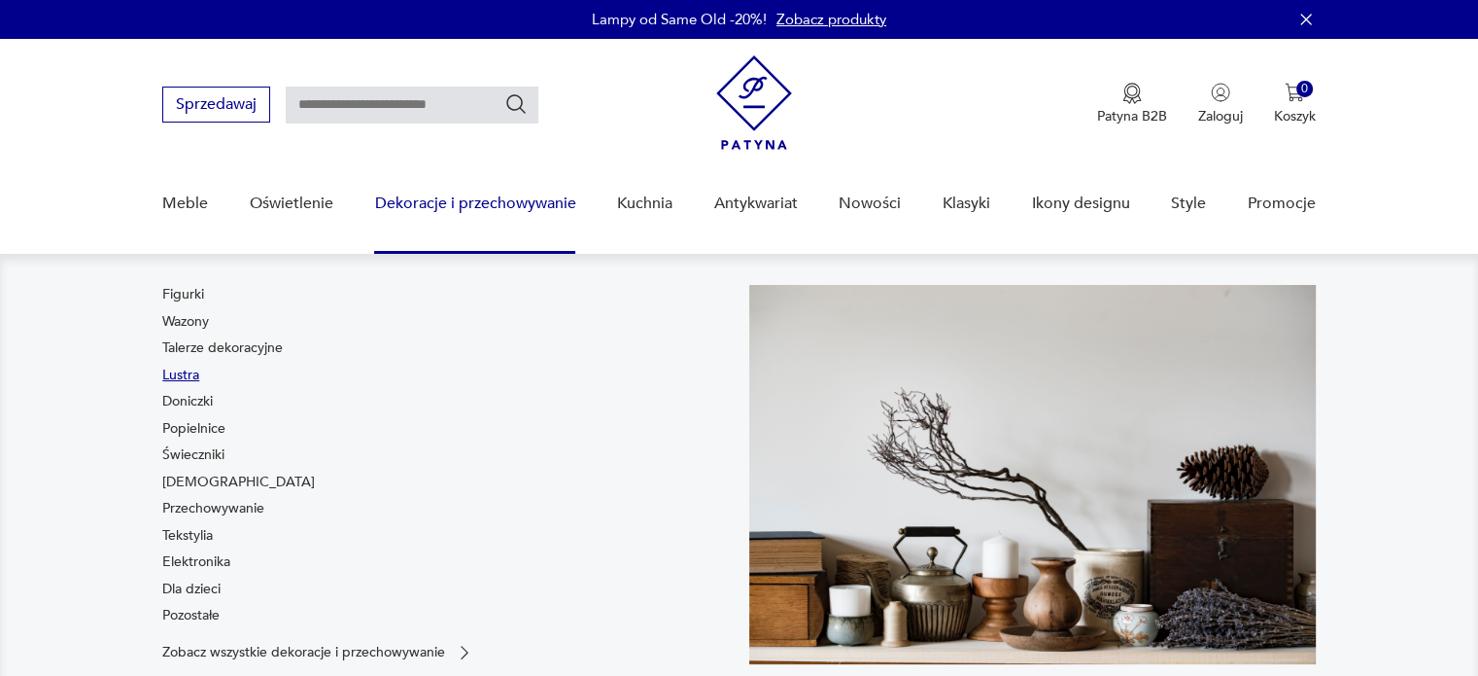
click at [169, 372] on link "Lustra" at bounding box center [180, 374] width 37 height 19
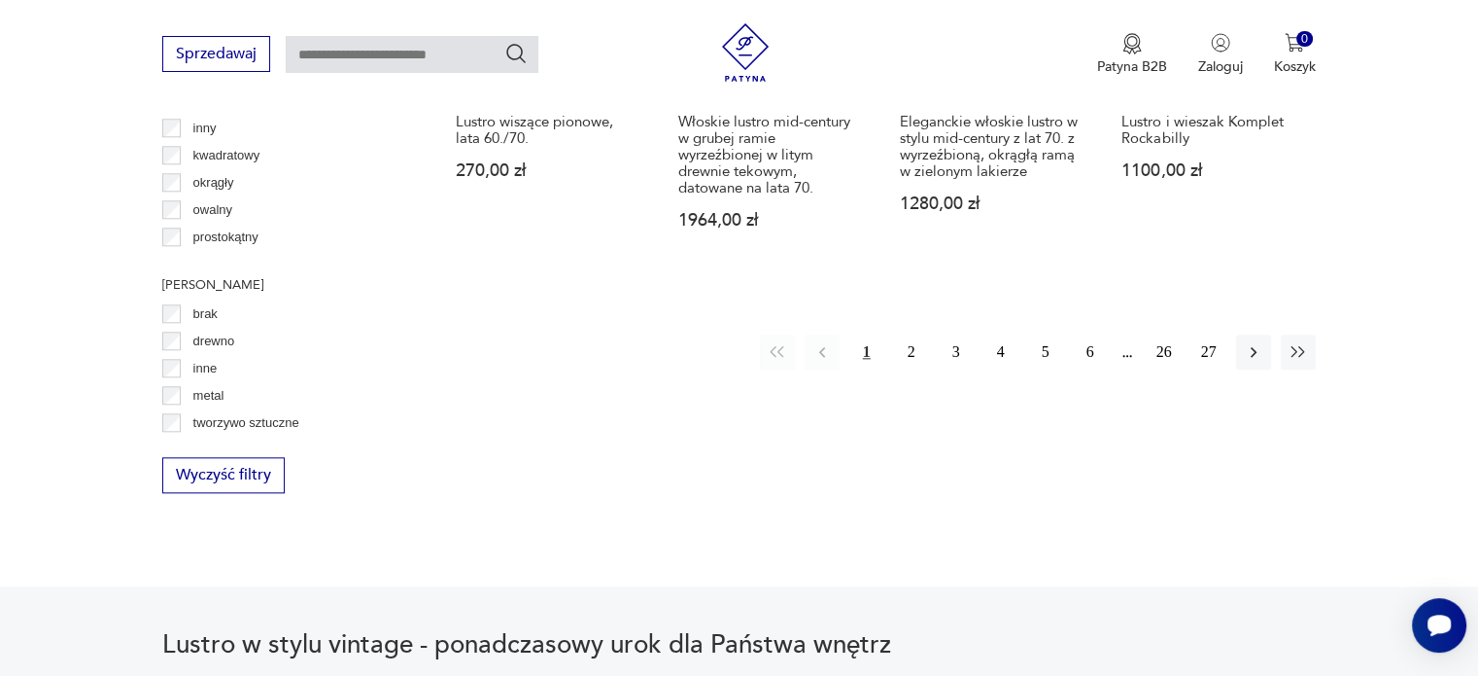
scroll to position [2070, 0]
click at [1092, 345] on button "6" at bounding box center [1090, 349] width 35 height 35
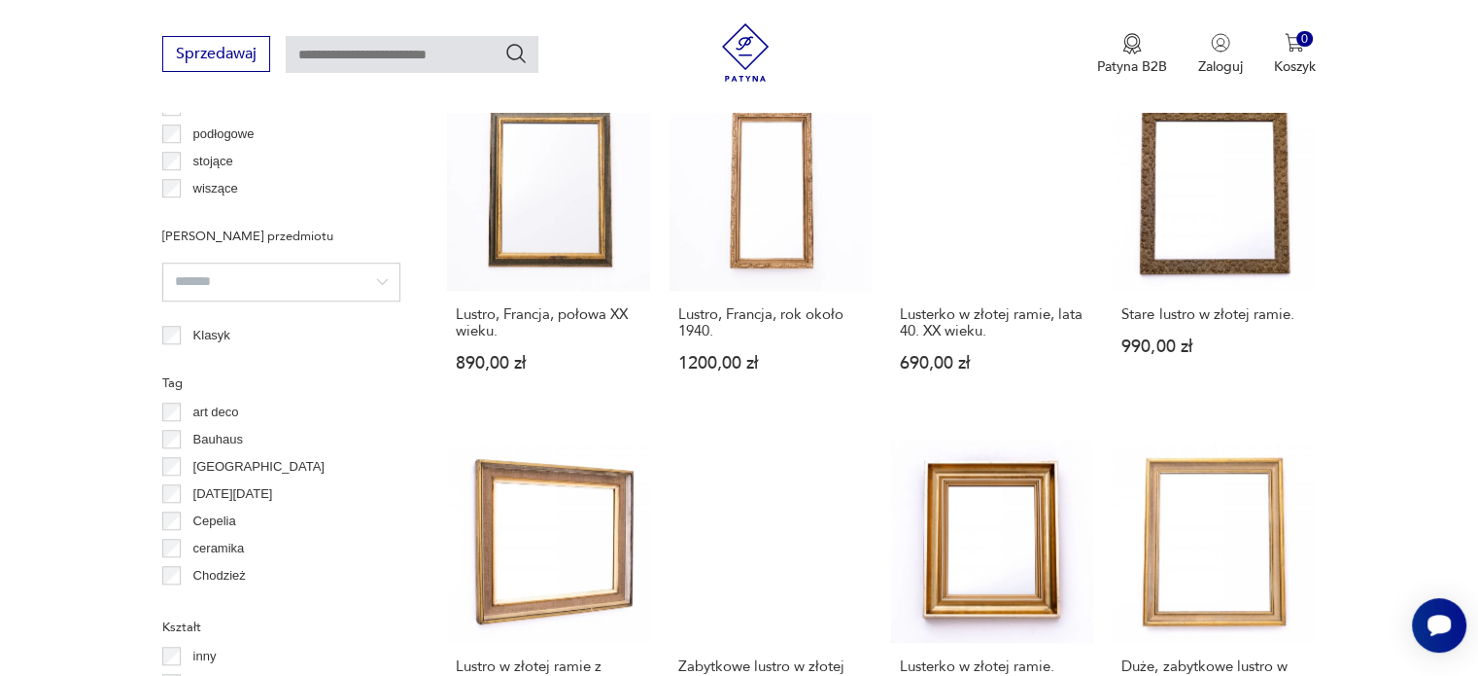
scroll to position [1779, 0]
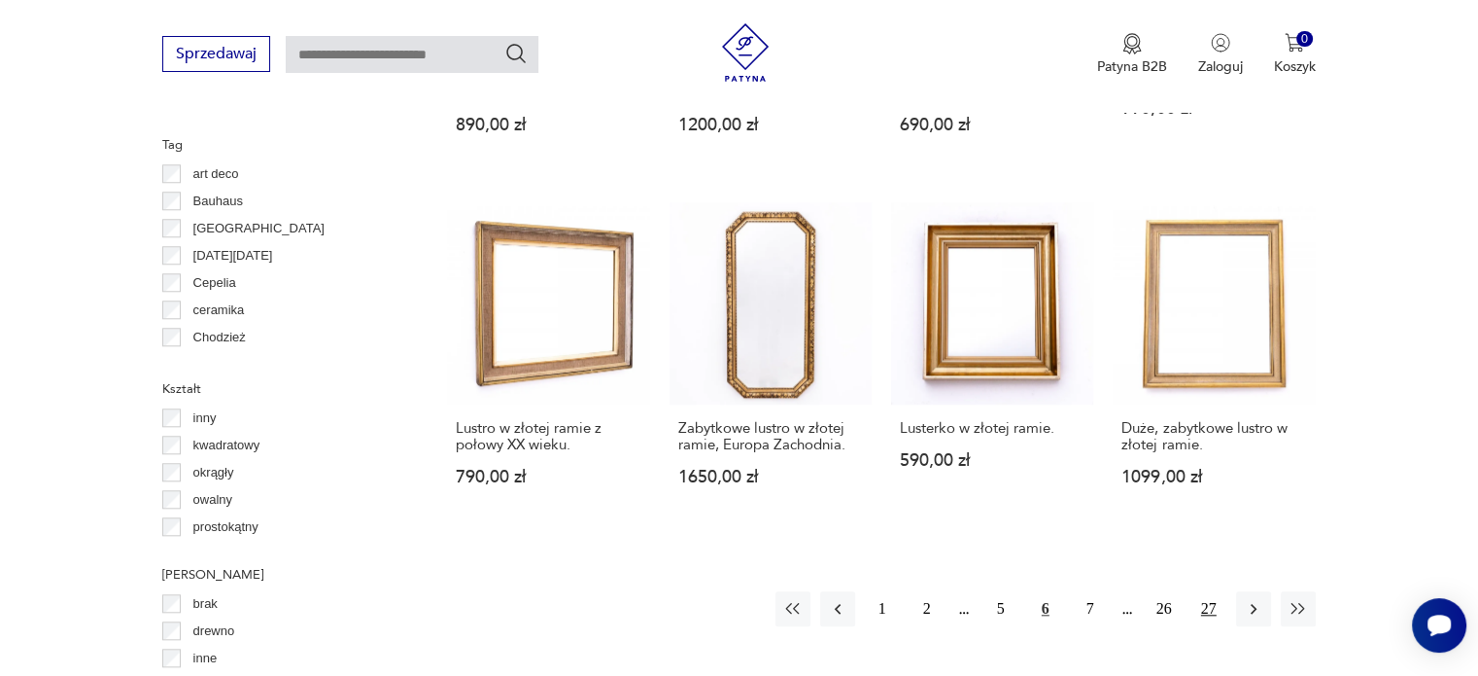
click at [1197, 593] on button "27" at bounding box center [1209, 608] width 35 height 35
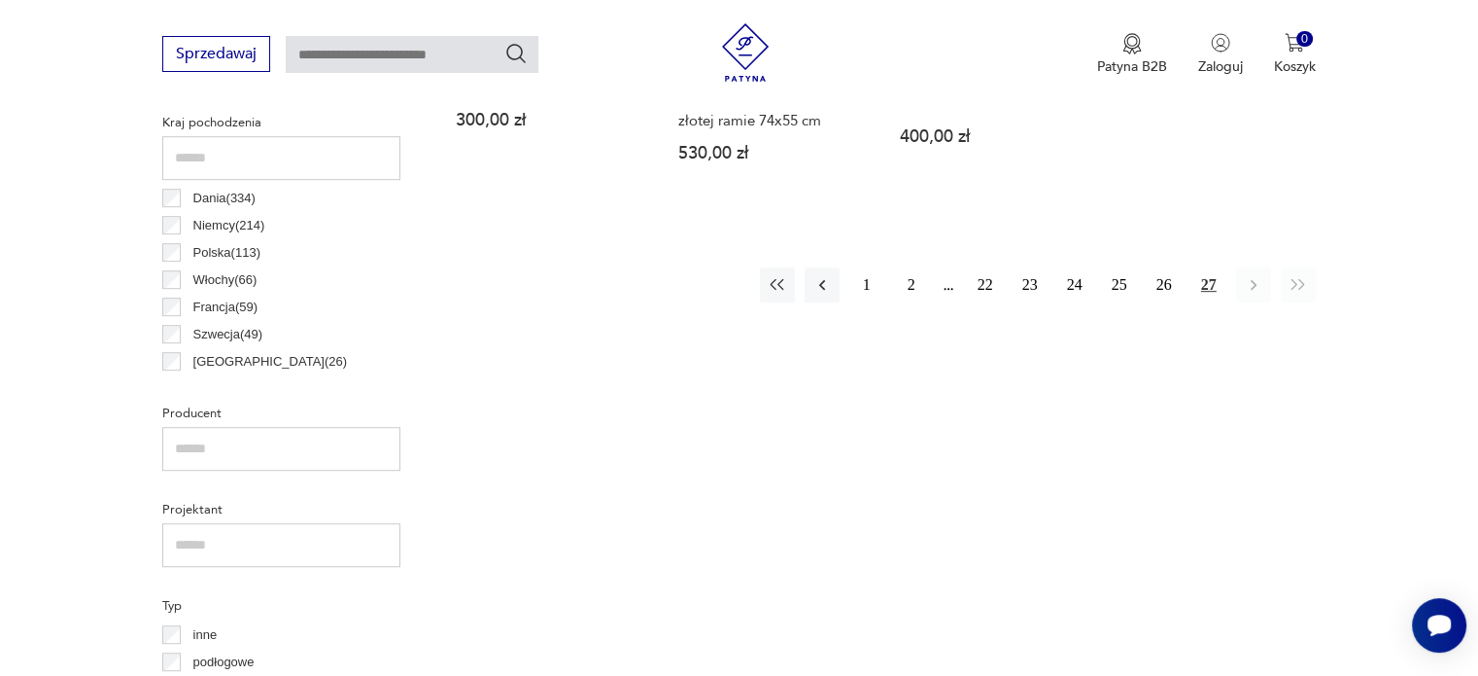
scroll to position [1098, 0]
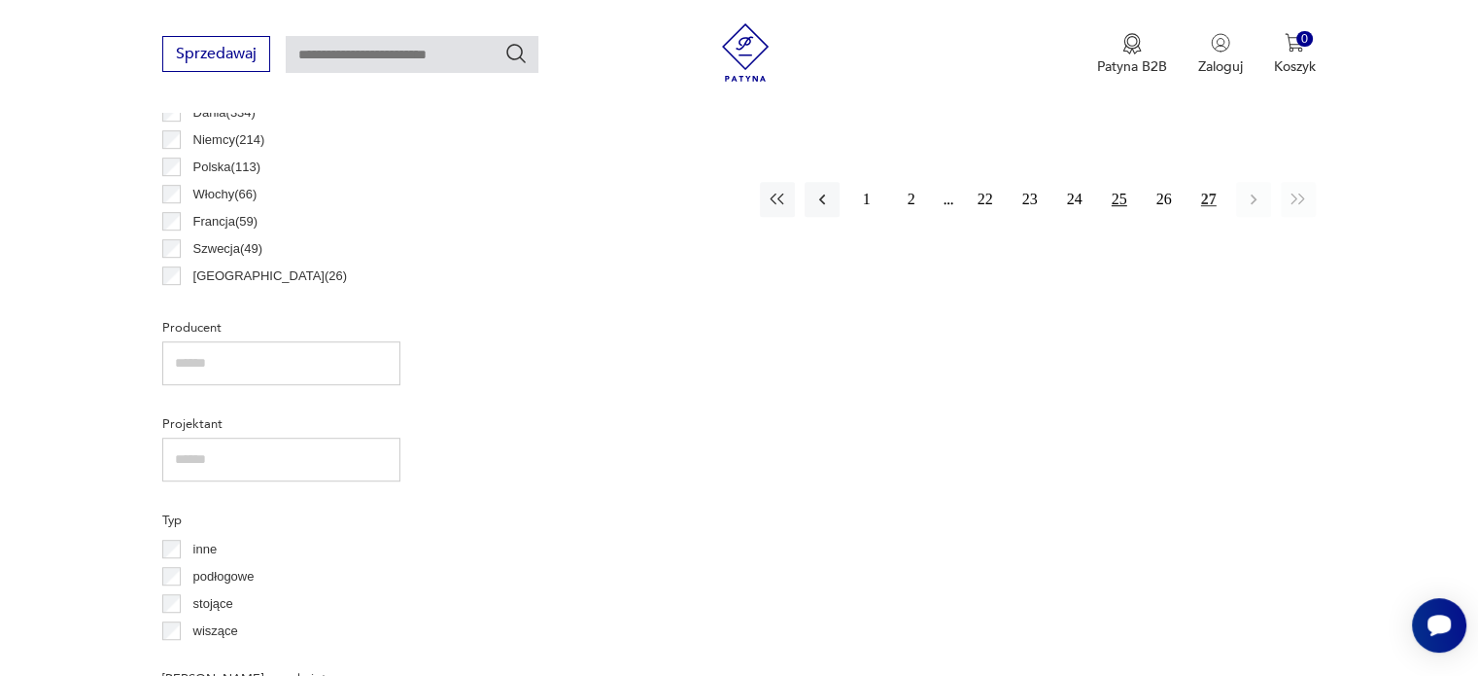
click at [1128, 193] on button "25" at bounding box center [1119, 199] width 35 height 35
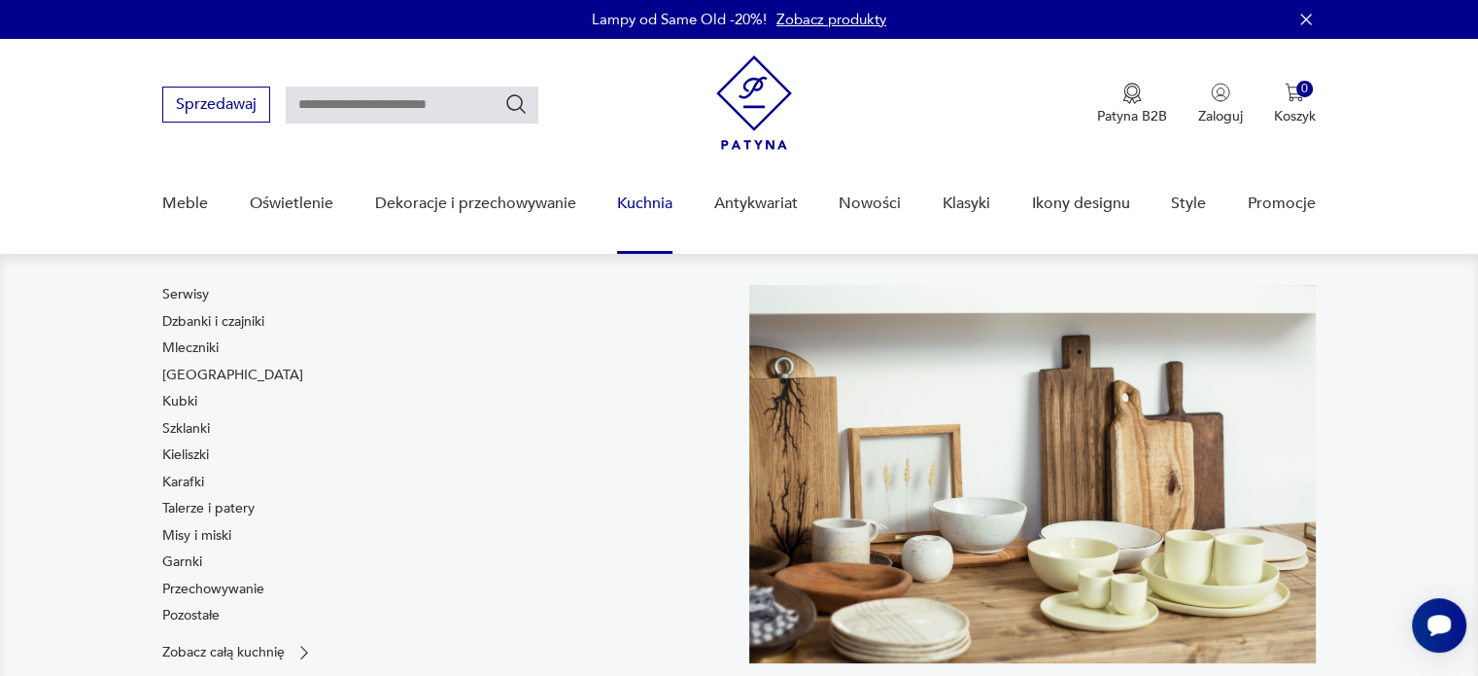
click at [652, 209] on link "Kuchnia" at bounding box center [644, 203] width 55 height 75
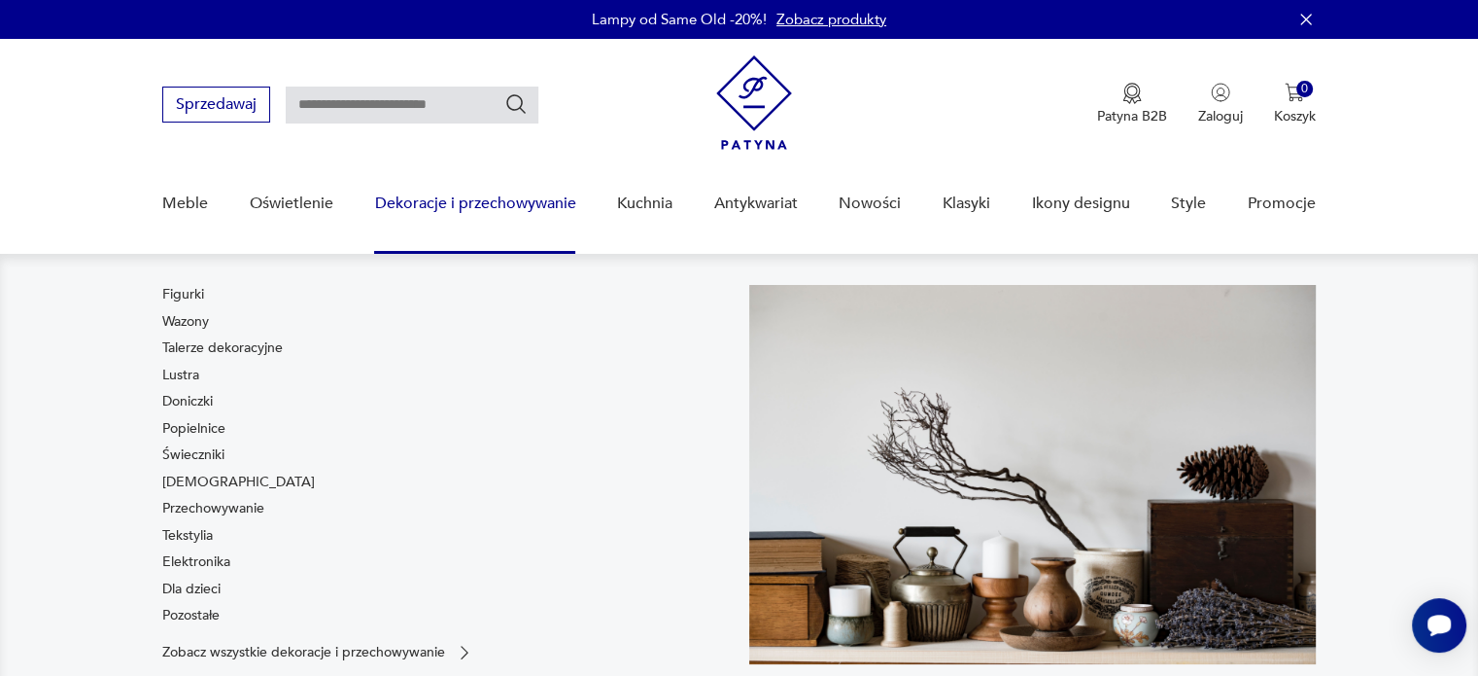
scroll to position [97, 0]
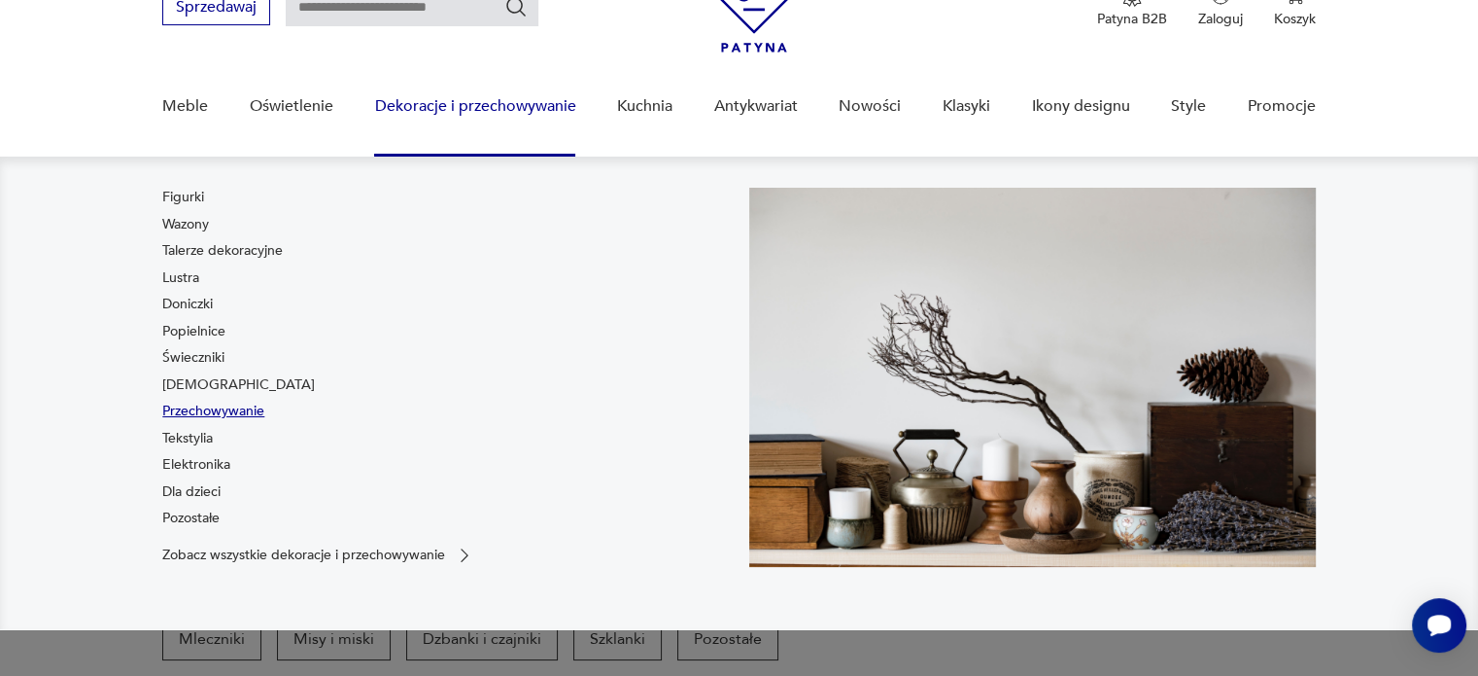
click at [241, 406] on link "Przechowywanie" at bounding box center [213, 410] width 102 height 19
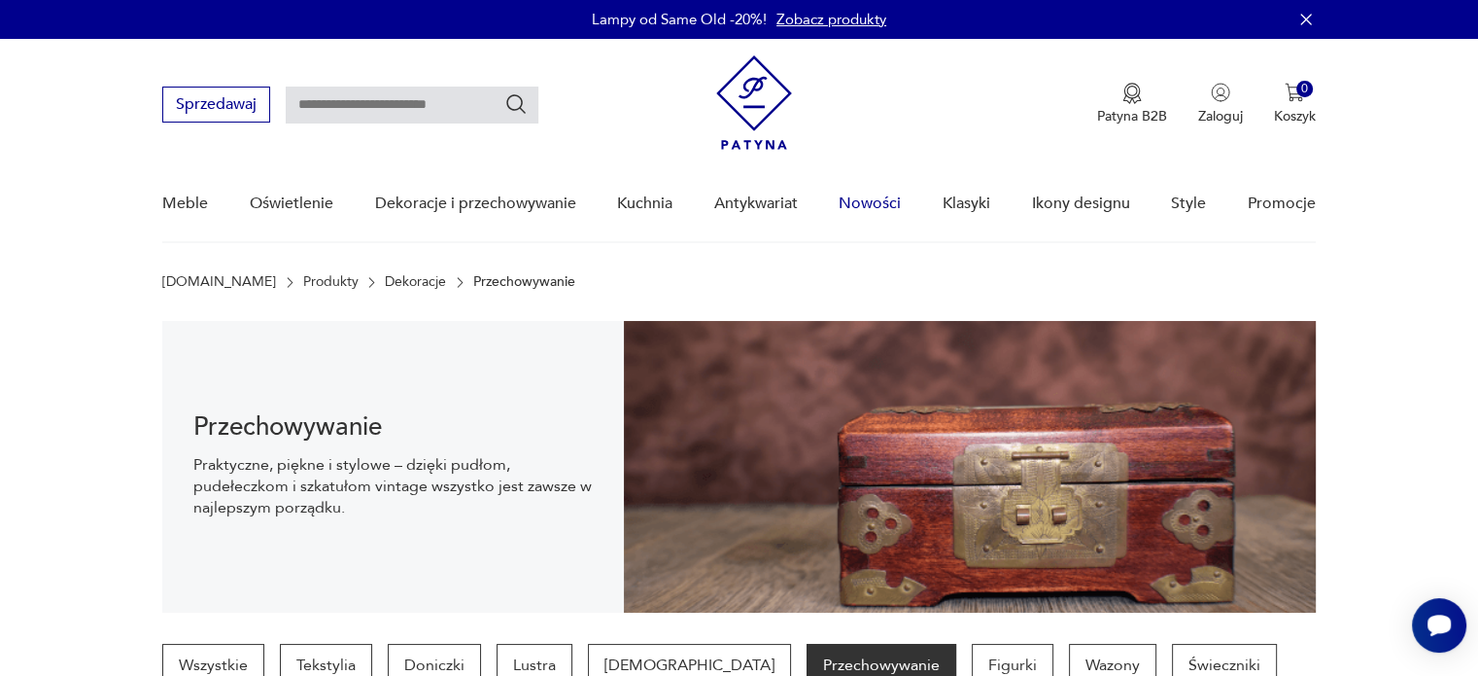
click at [890, 209] on link "Nowości" at bounding box center [870, 203] width 62 height 75
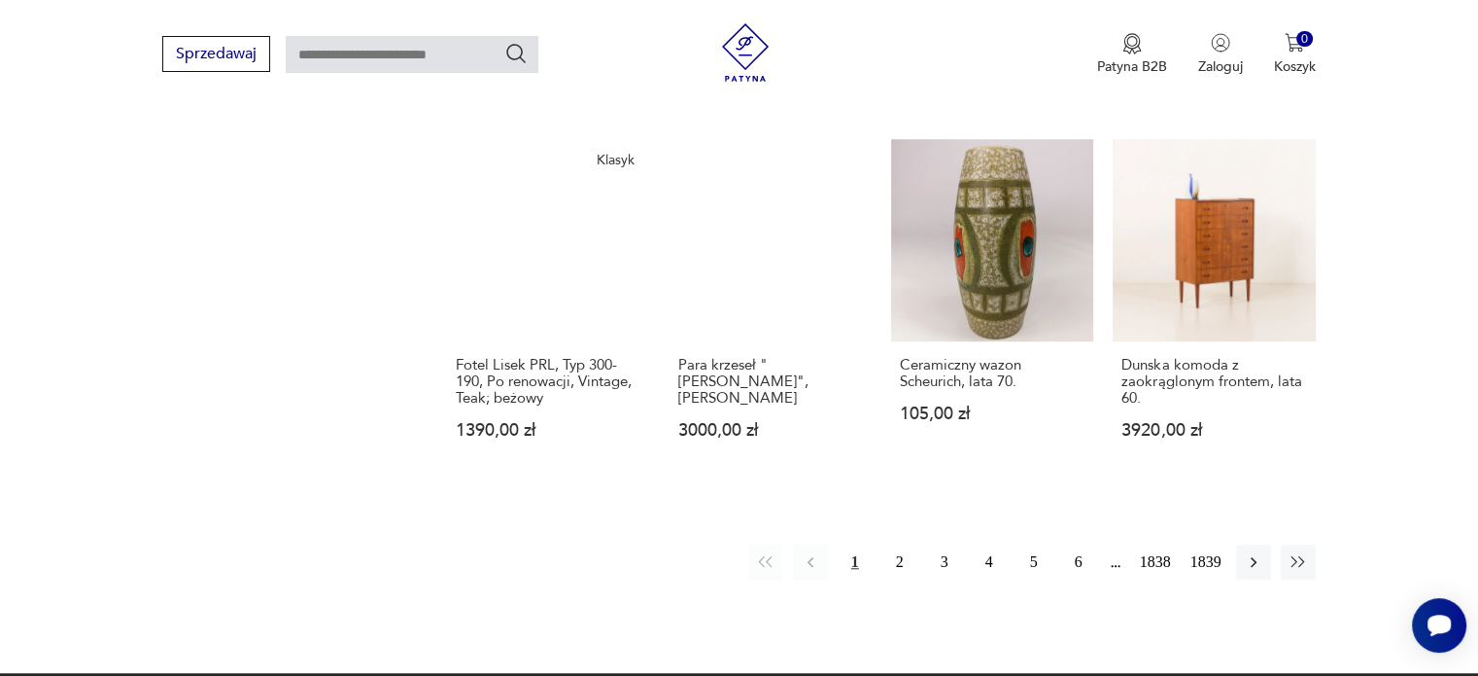
scroll to position [1612, 0]
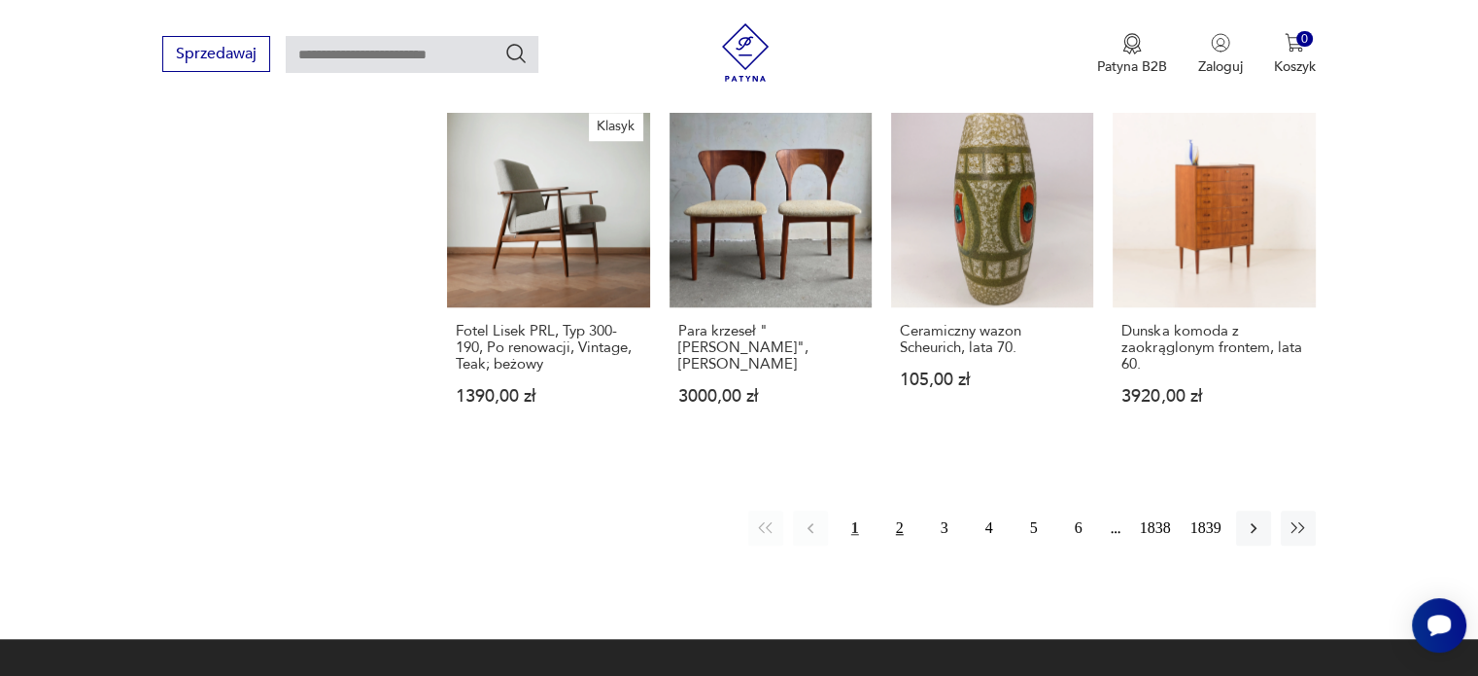
click at [895, 510] on button "2" at bounding box center [900, 527] width 35 height 35
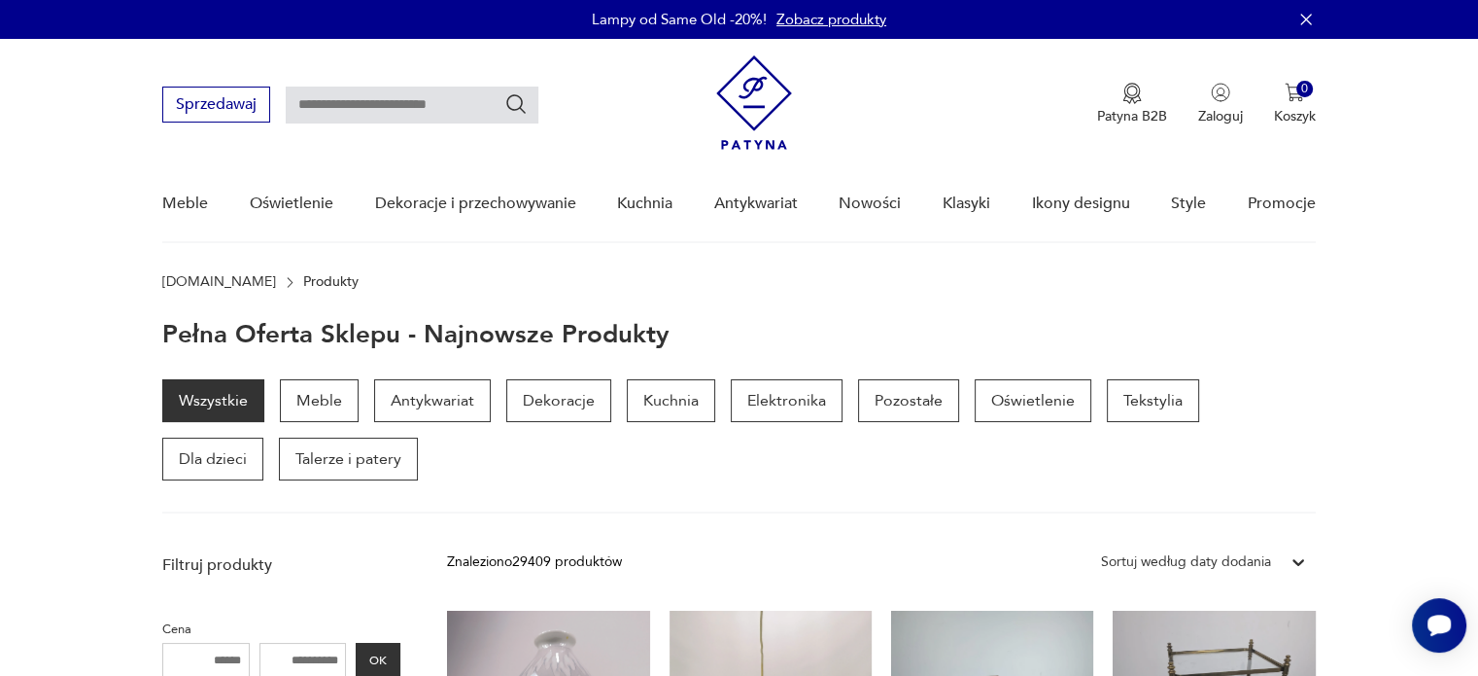
click at [365, 88] on input "text" at bounding box center [412, 105] width 253 height 37
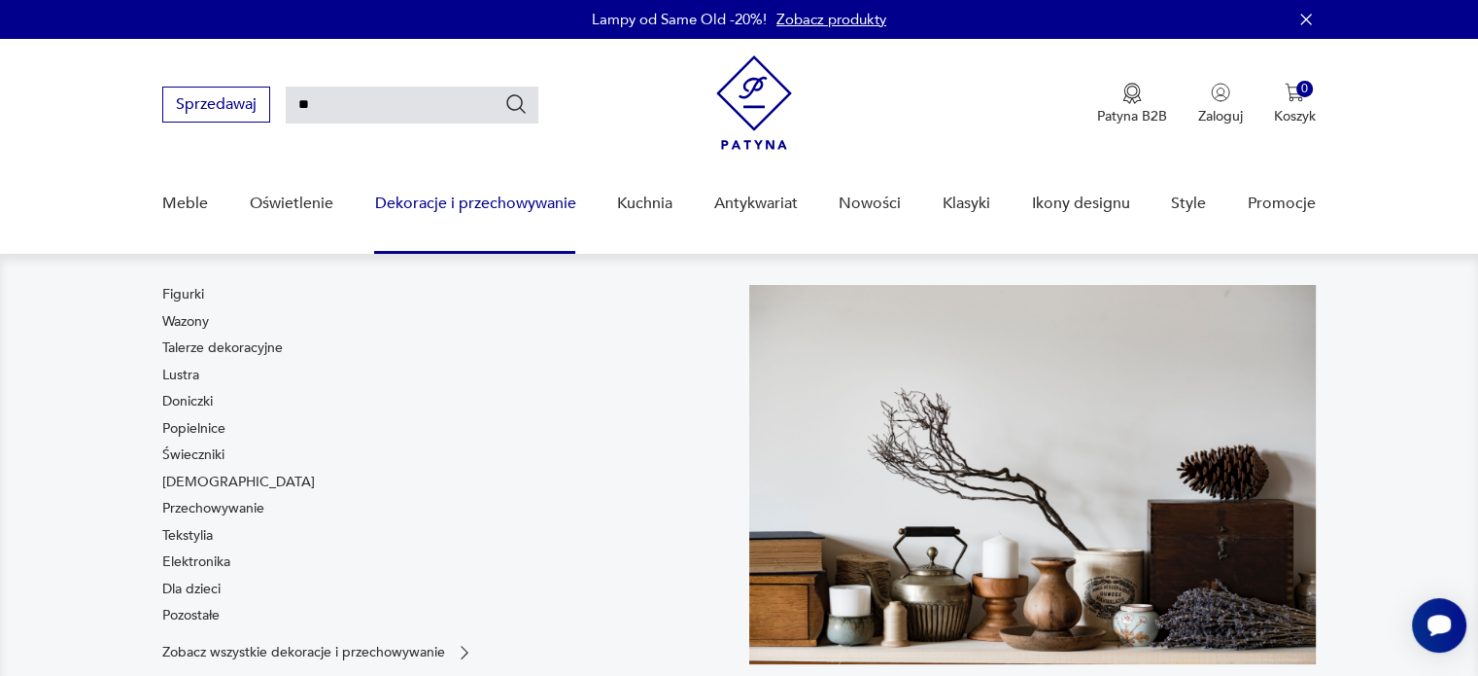
type input "*"
type input "**********"
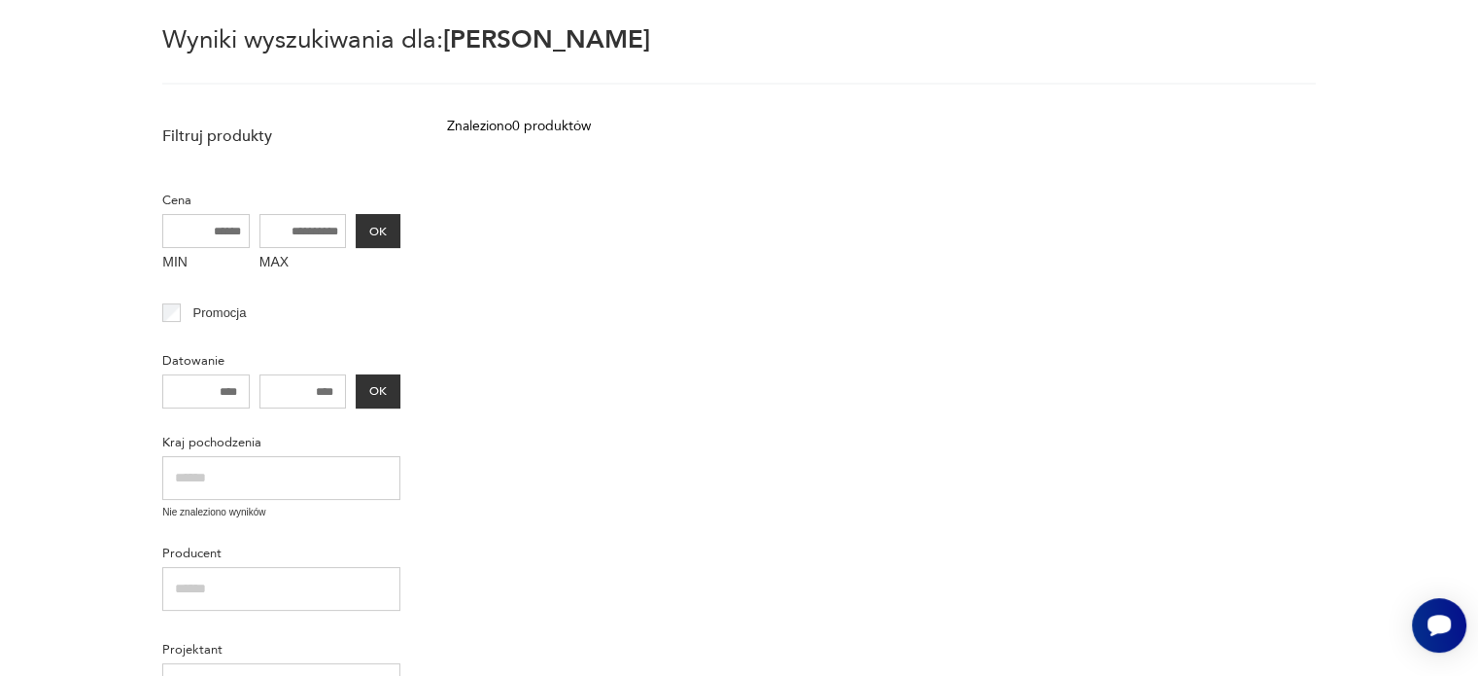
scroll to position [54, 0]
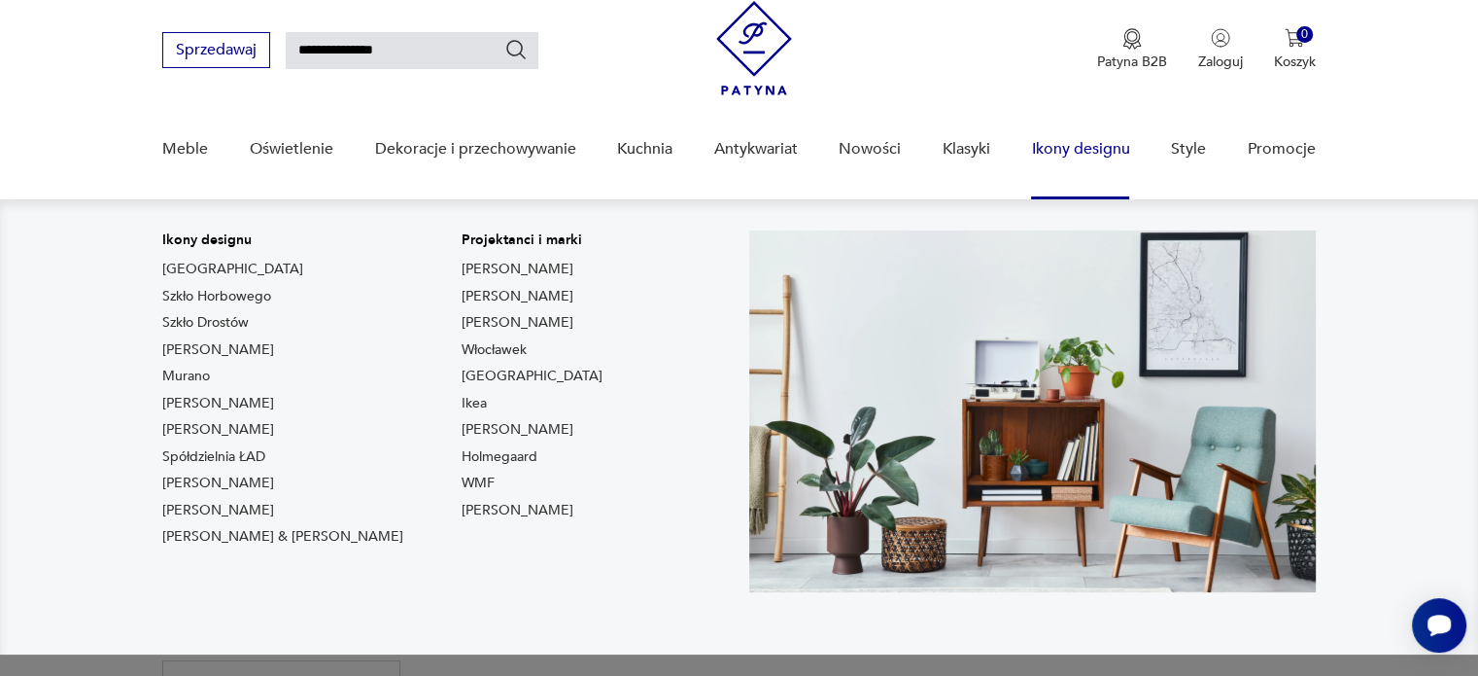
click at [191, 333] on div "Ikony designu Togo Szkło Horbowego Szkło Drostów Lampy Louis Poulsen Murano Chi…" at bounding box center [282, 392] width 241 height 324
click at [198, 326] on link "Szkło Drostów" at bounding box center [205, 322] width 87 height 19
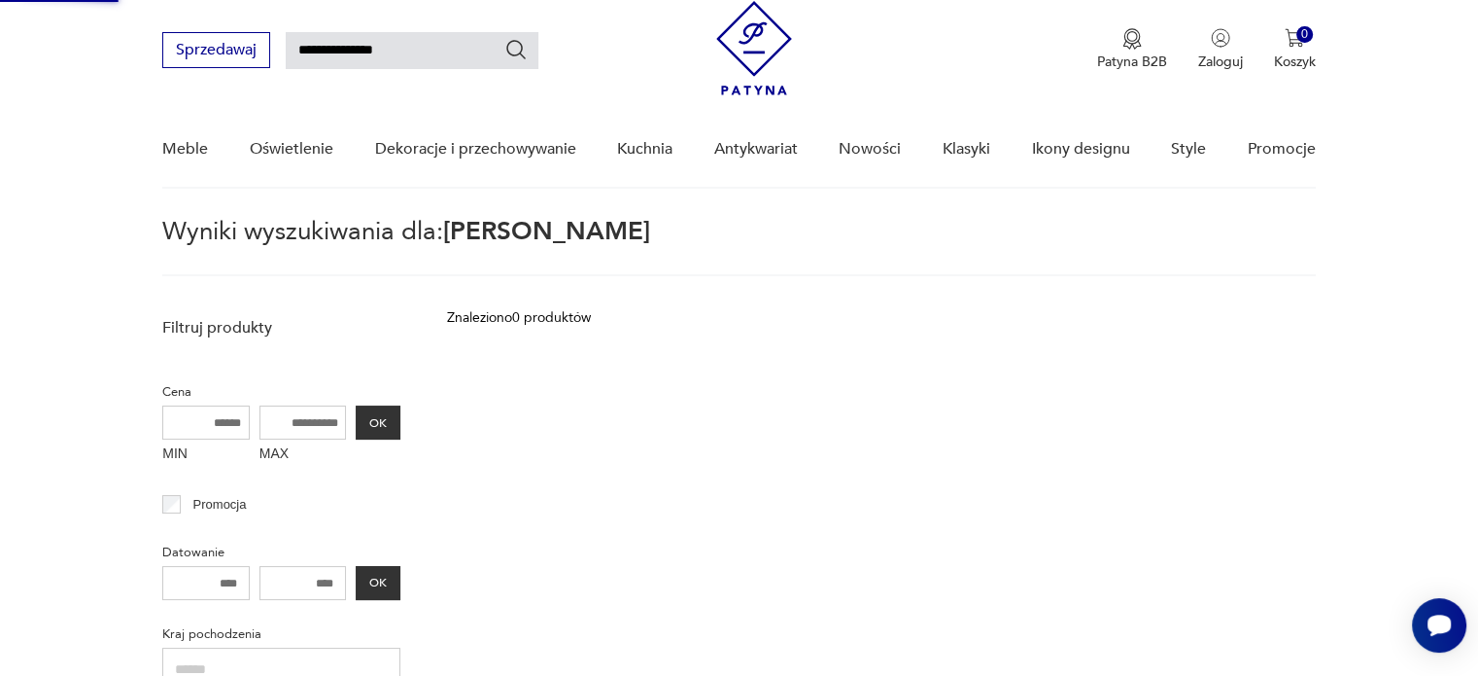
type input "*****"
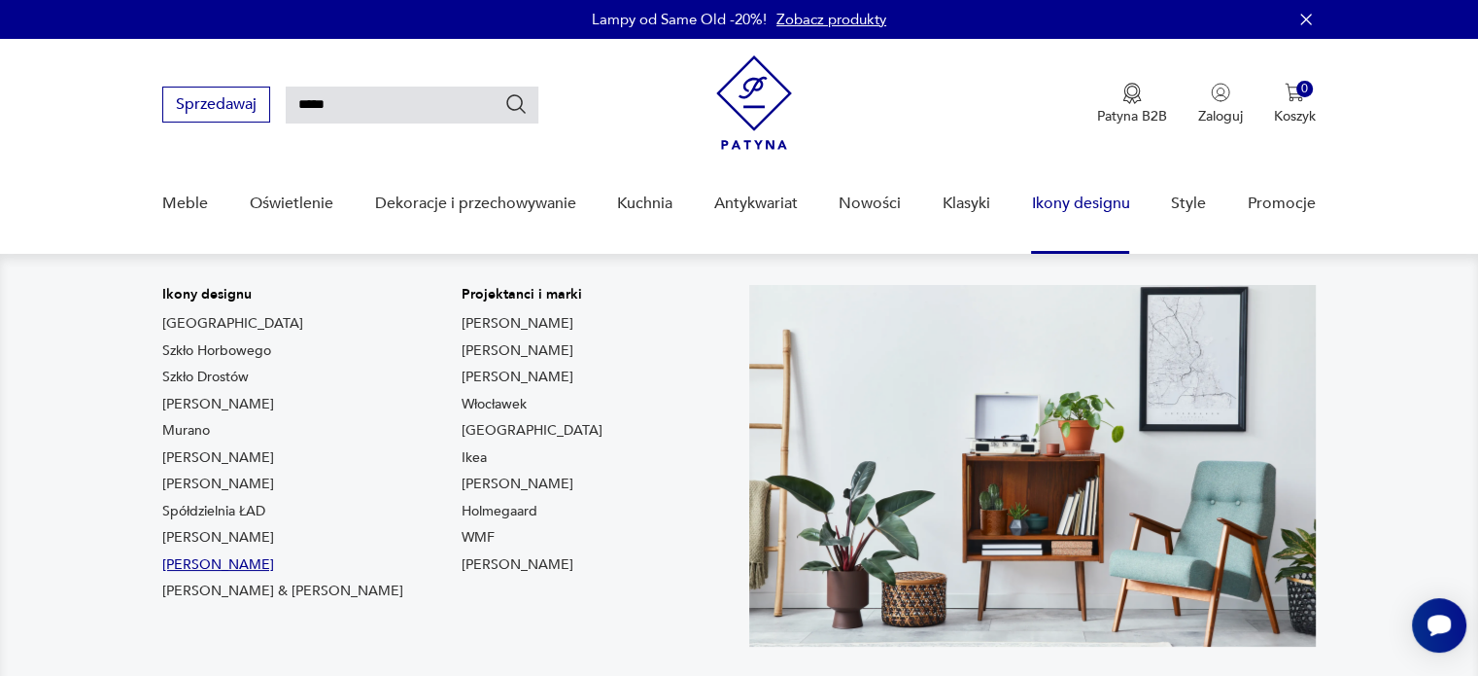
click at [253, 561] on link "[PERSON_NAME]" at bounding box center [218, 564] width 112 height 19
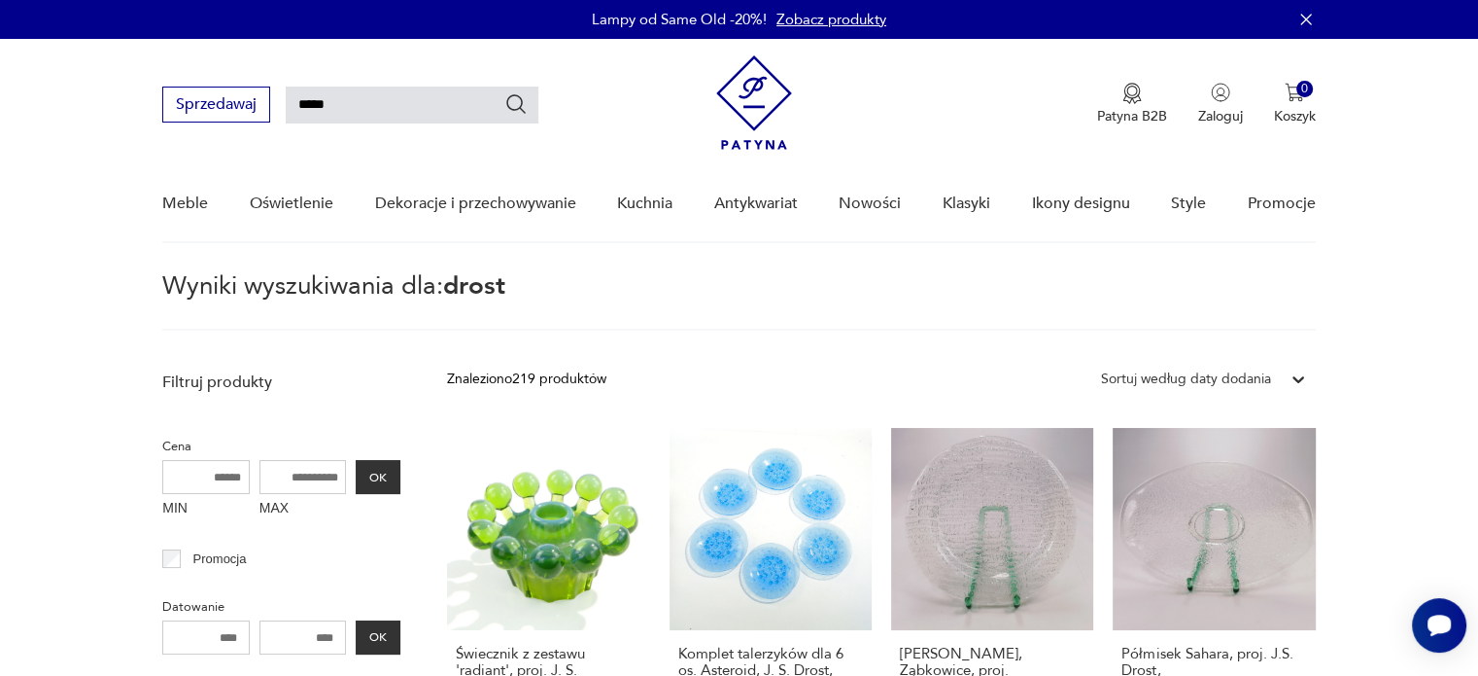
type input "*******"
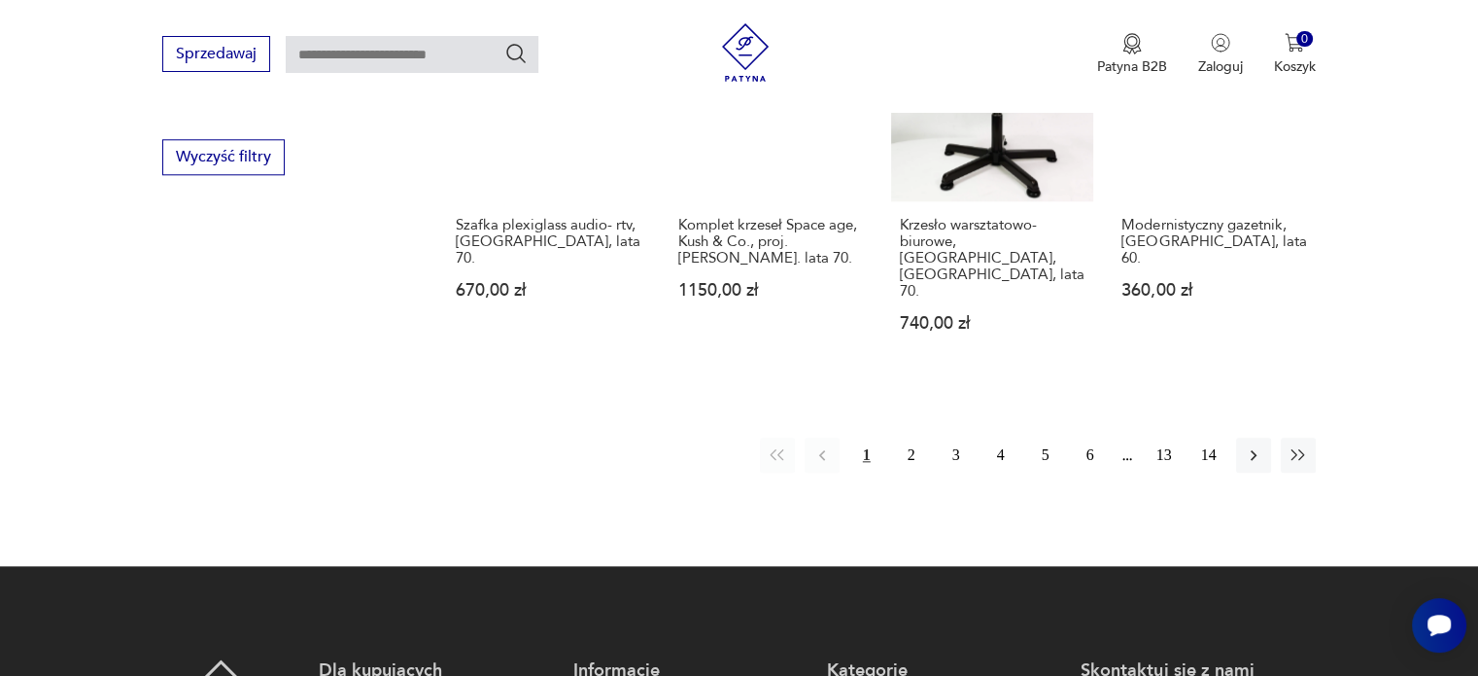
scroll to position [2069, 0]
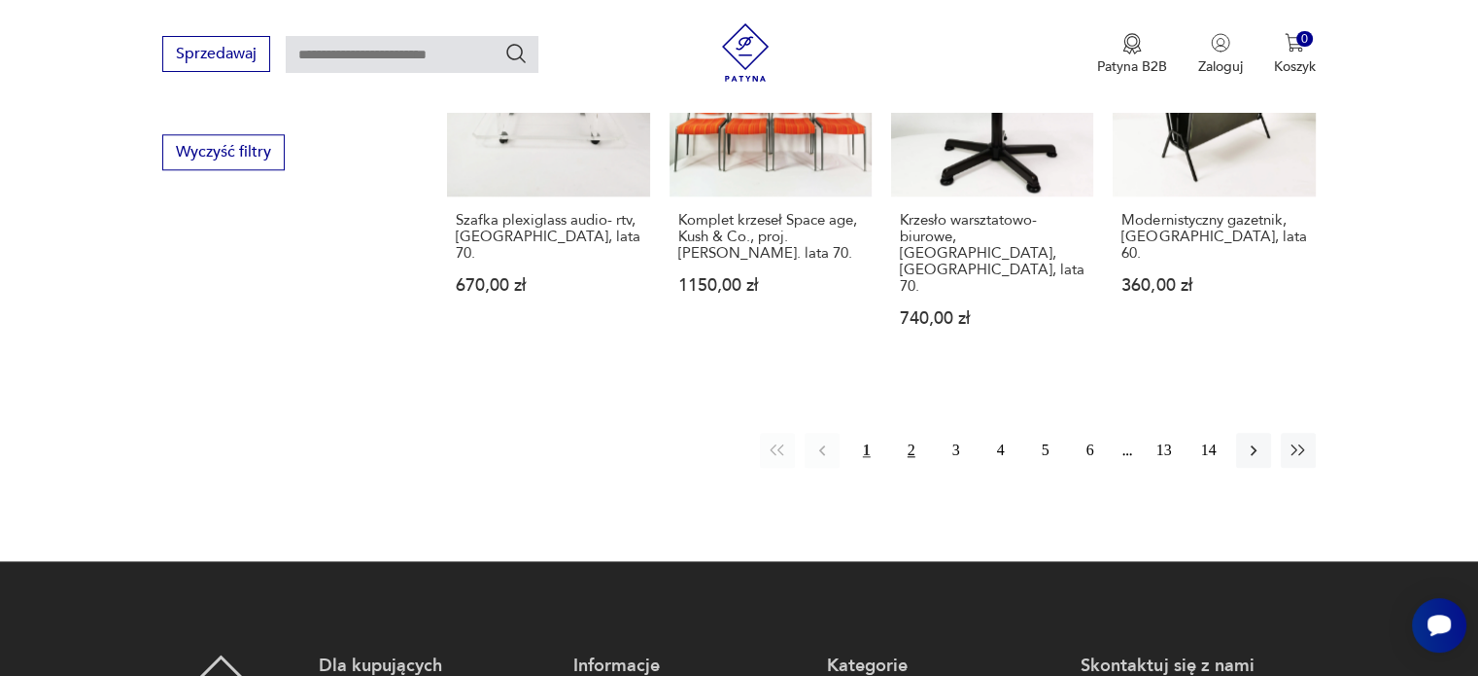
click at [905, 433] on button "2" at bounding box center [911, 450] width 35 height 35
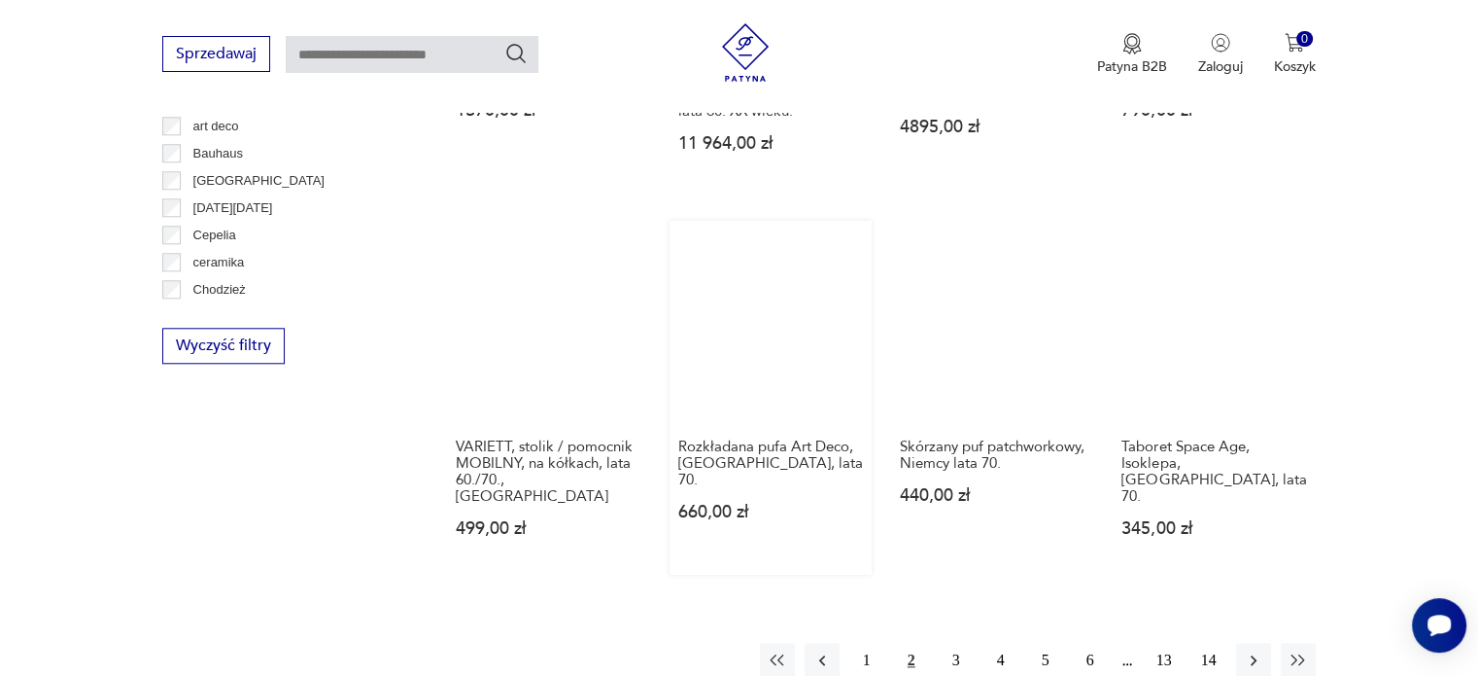
scroll to position [2070, 0]
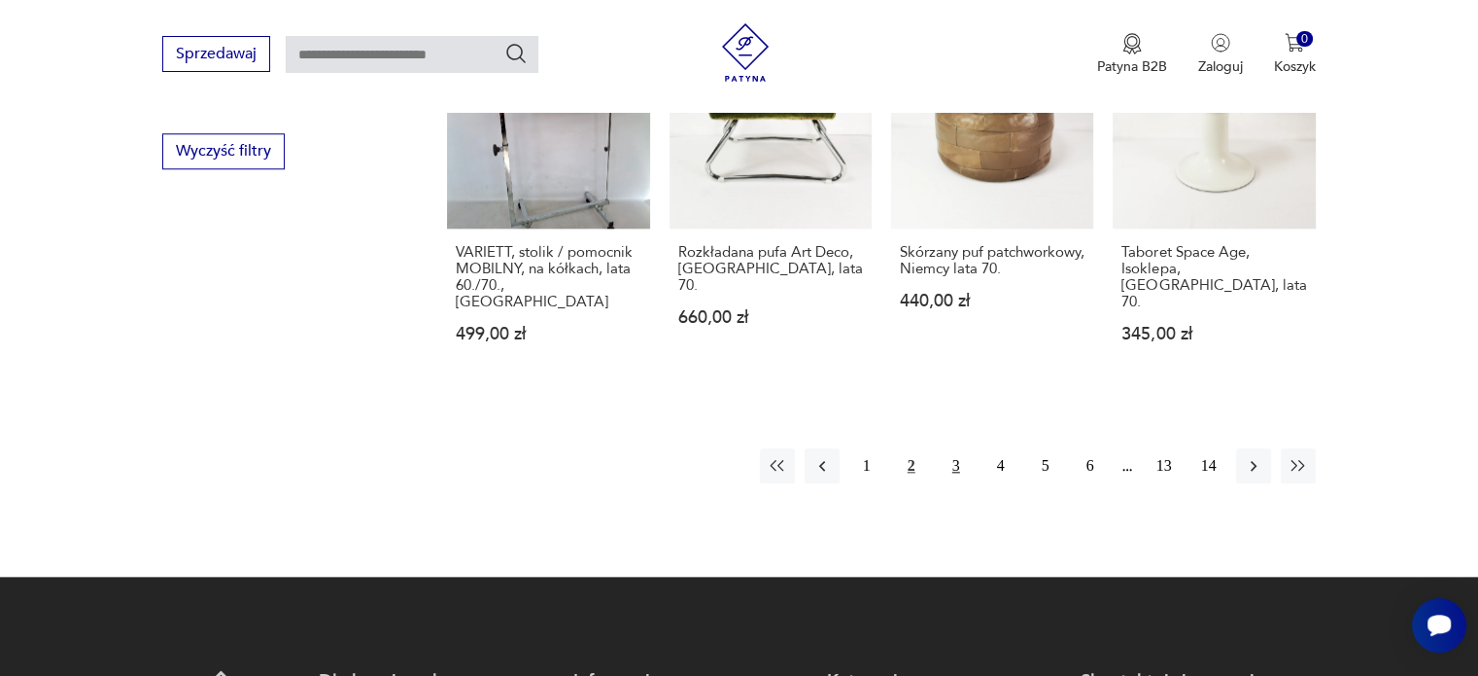
click at [959, 448] on button "3" at bounding box center [956, 465] width 35 height 35
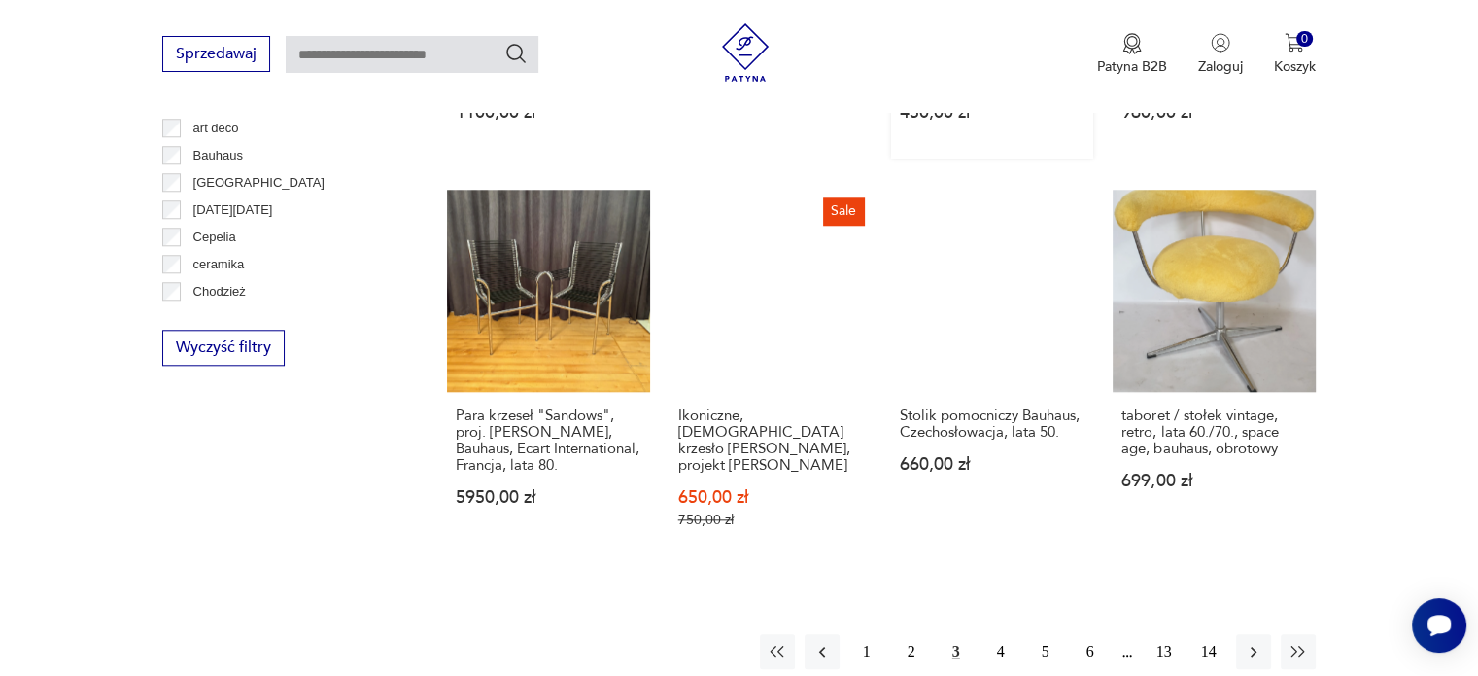
scroll to position [1876, 0]
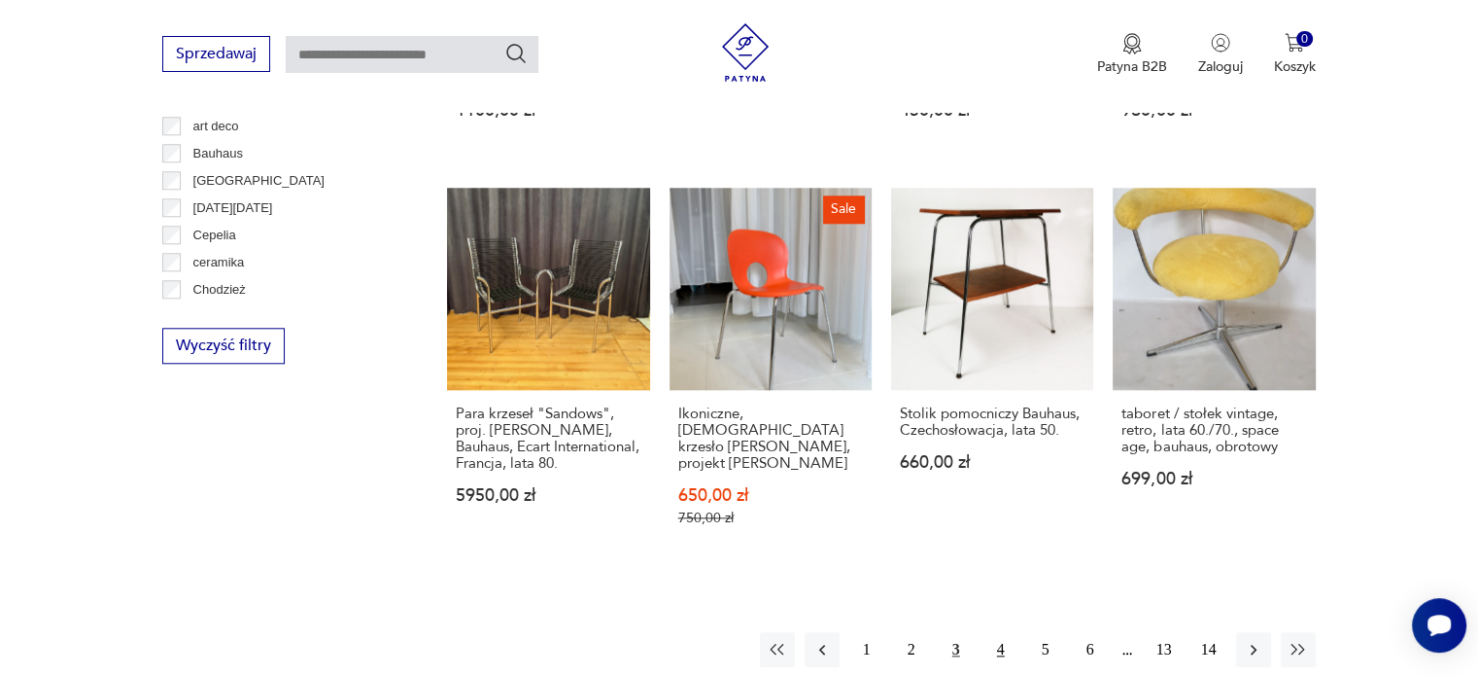
click at [1003, 632] on button "4" at bounding box center [1001, 649] width 35 height 35
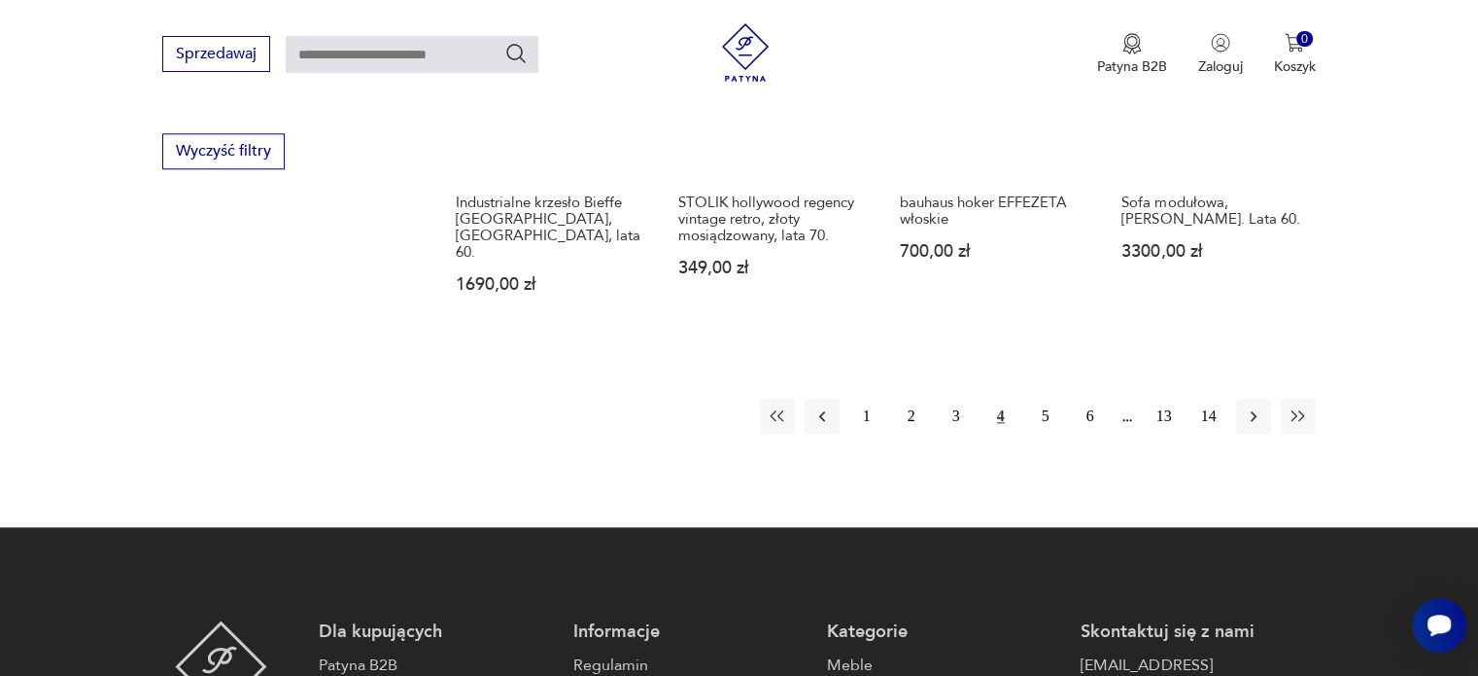
scroll to position [1973, 0]
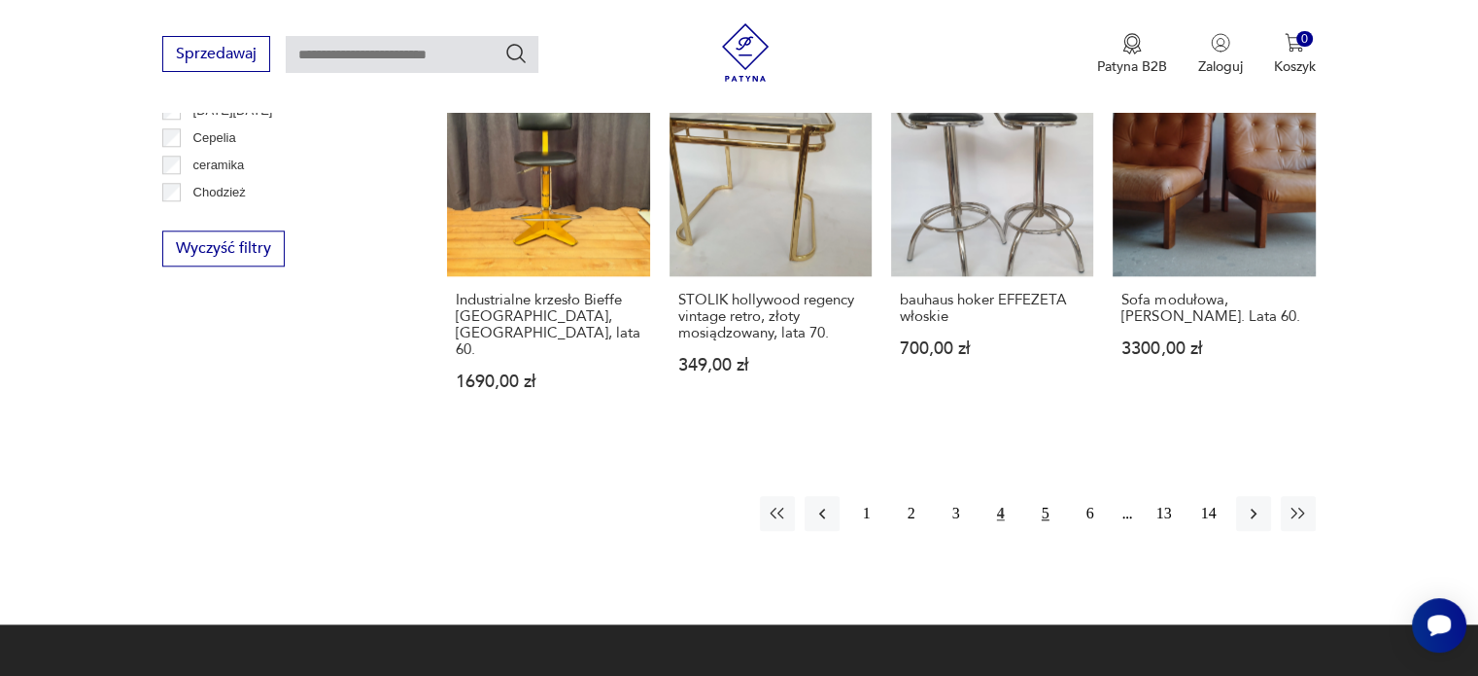
click at [1046, 496] on button "5" at bounding box center [1045, 513] width 35 height 35
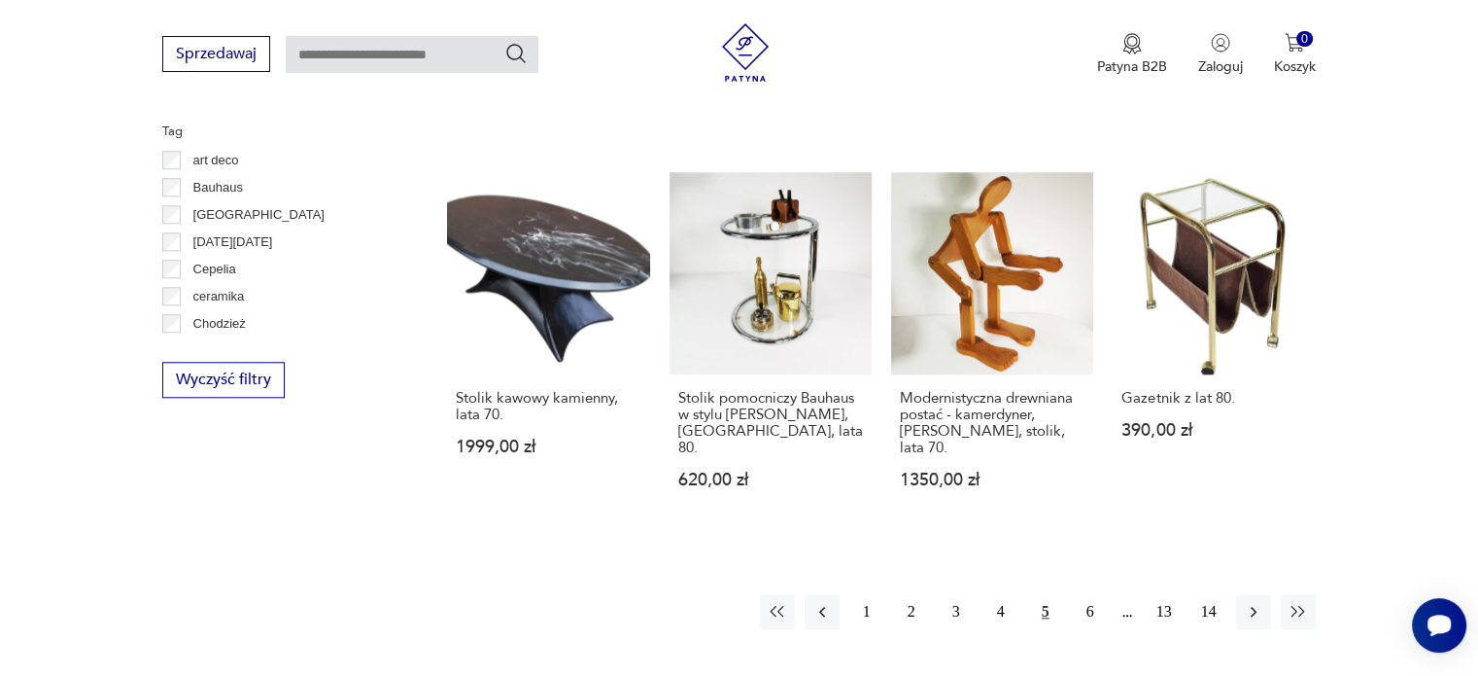
scroll to position [1876, 0]
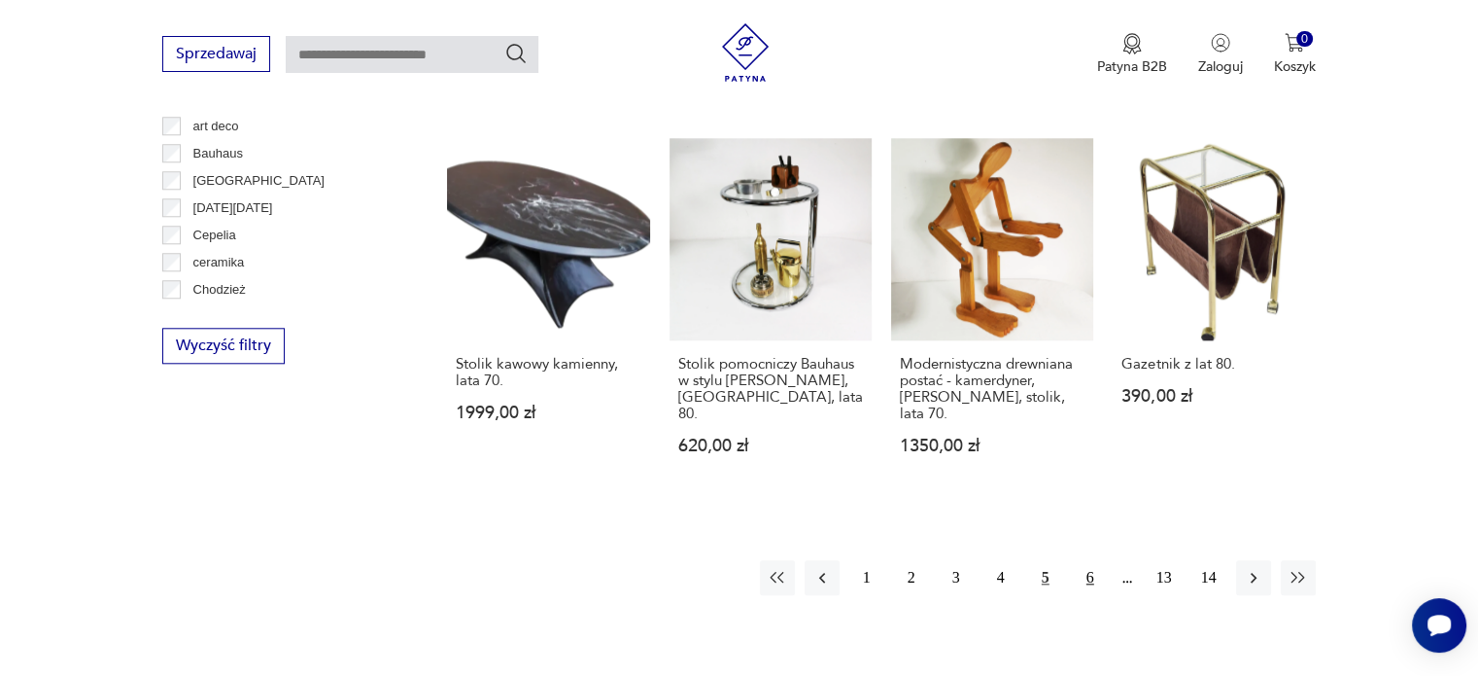
click at [1089, 560] on button "6" at bounding box center [1090, 577] width 35 height 35
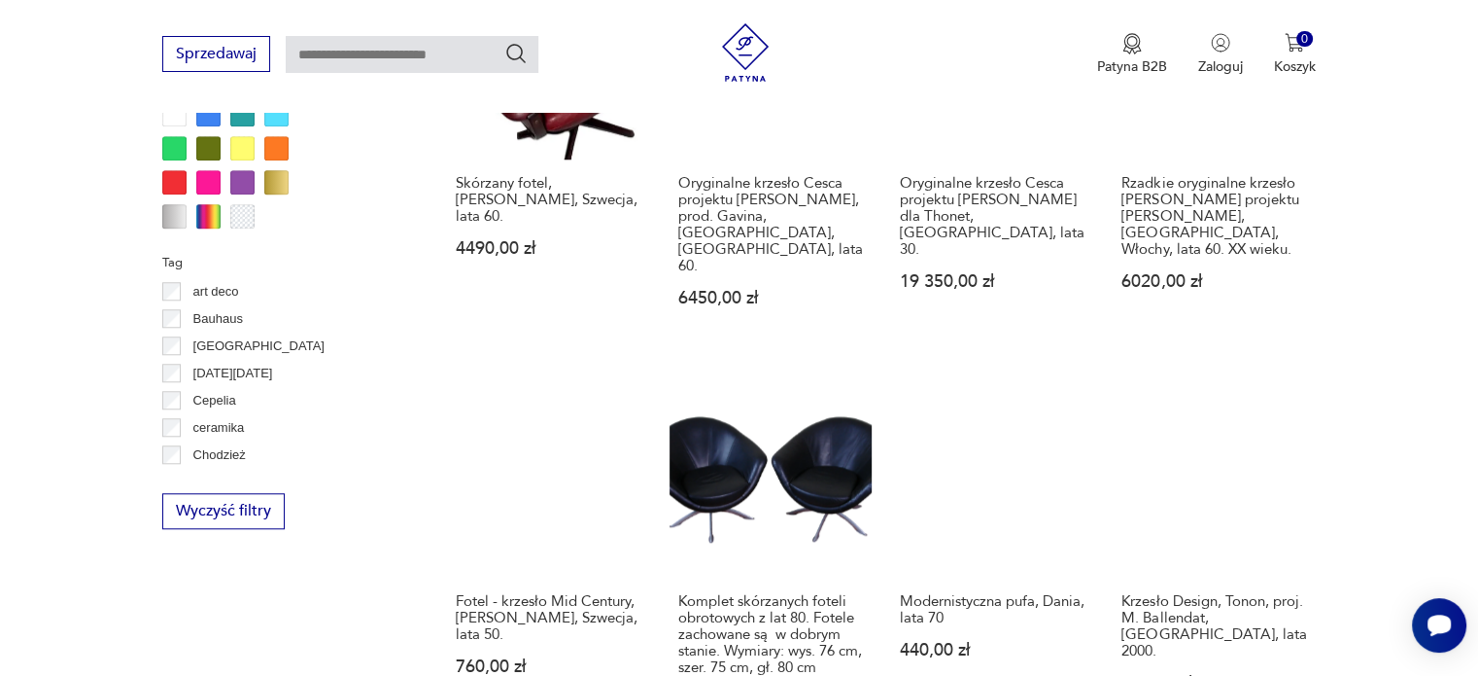
scroll to position [1876, 0]
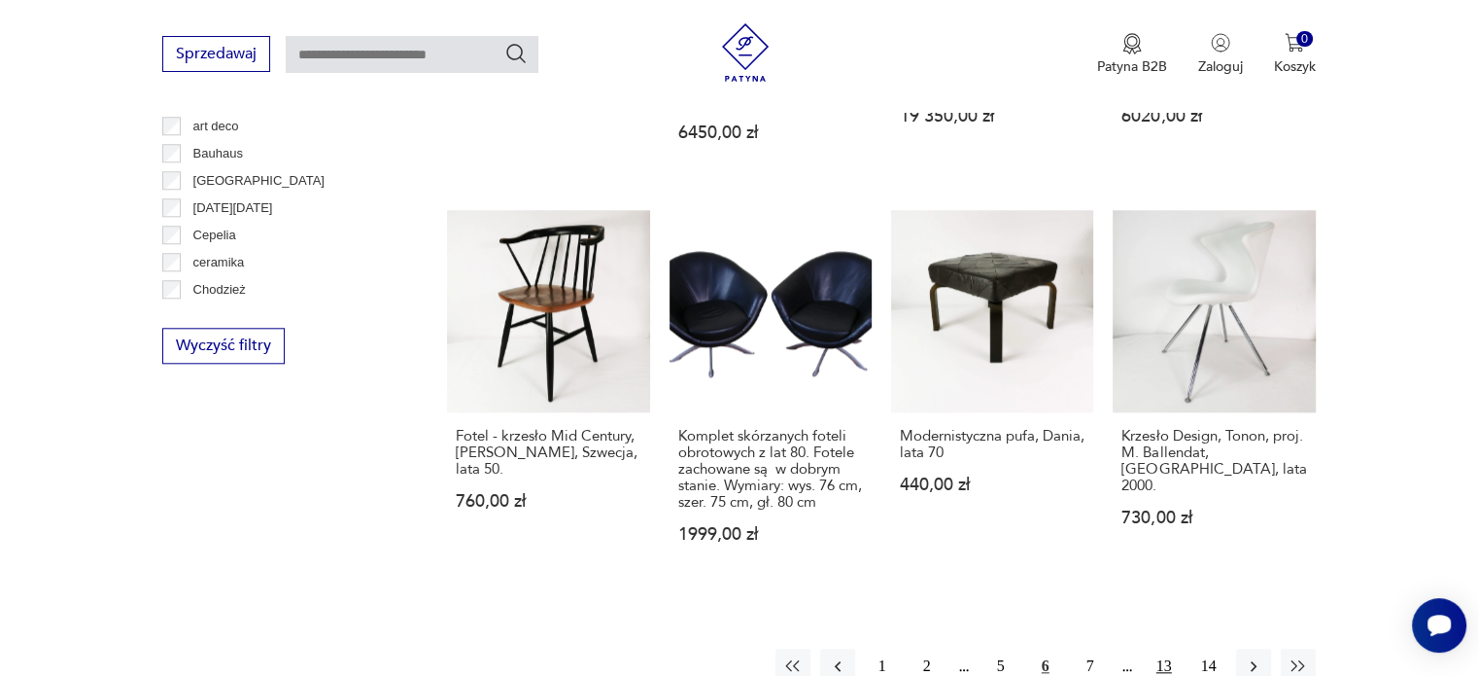
click at [1167, 648] on button "13" at bounding box center [1164, 665] width 35 height 35
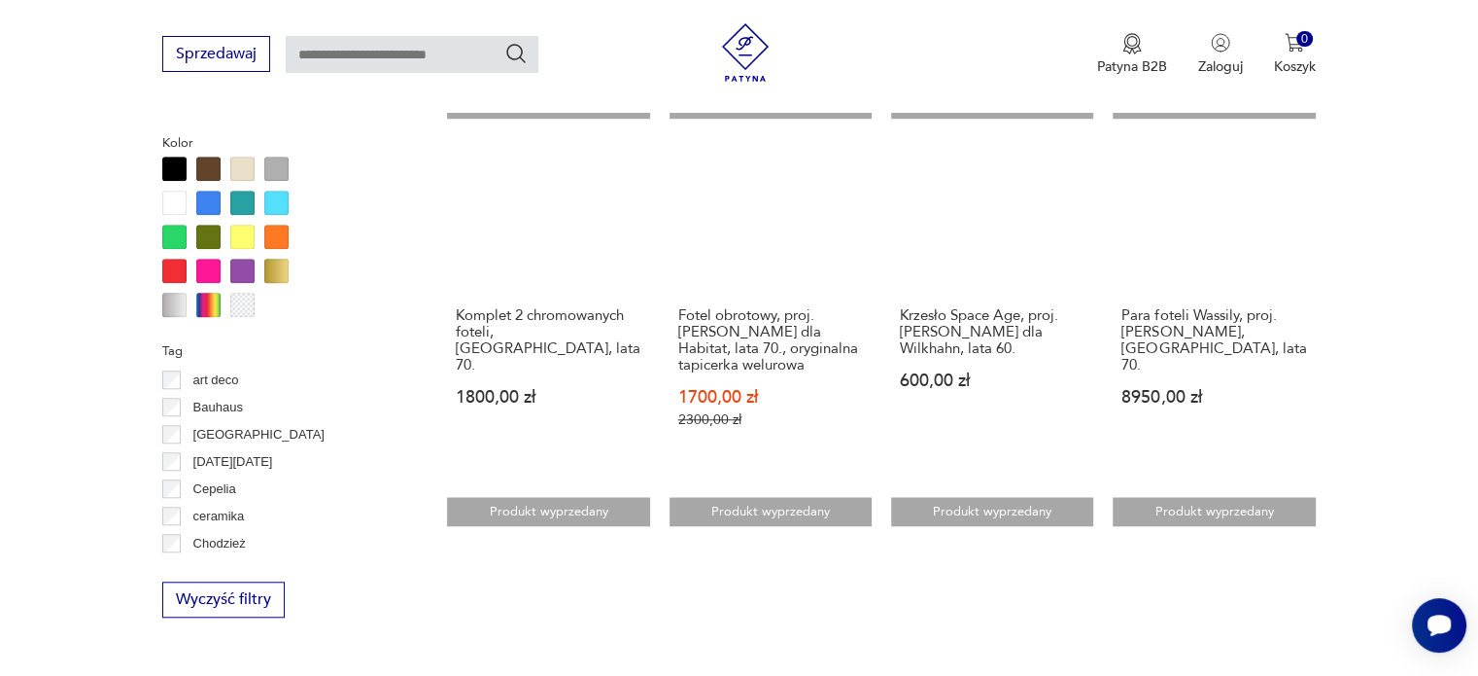
scroll to position [1779, 0]
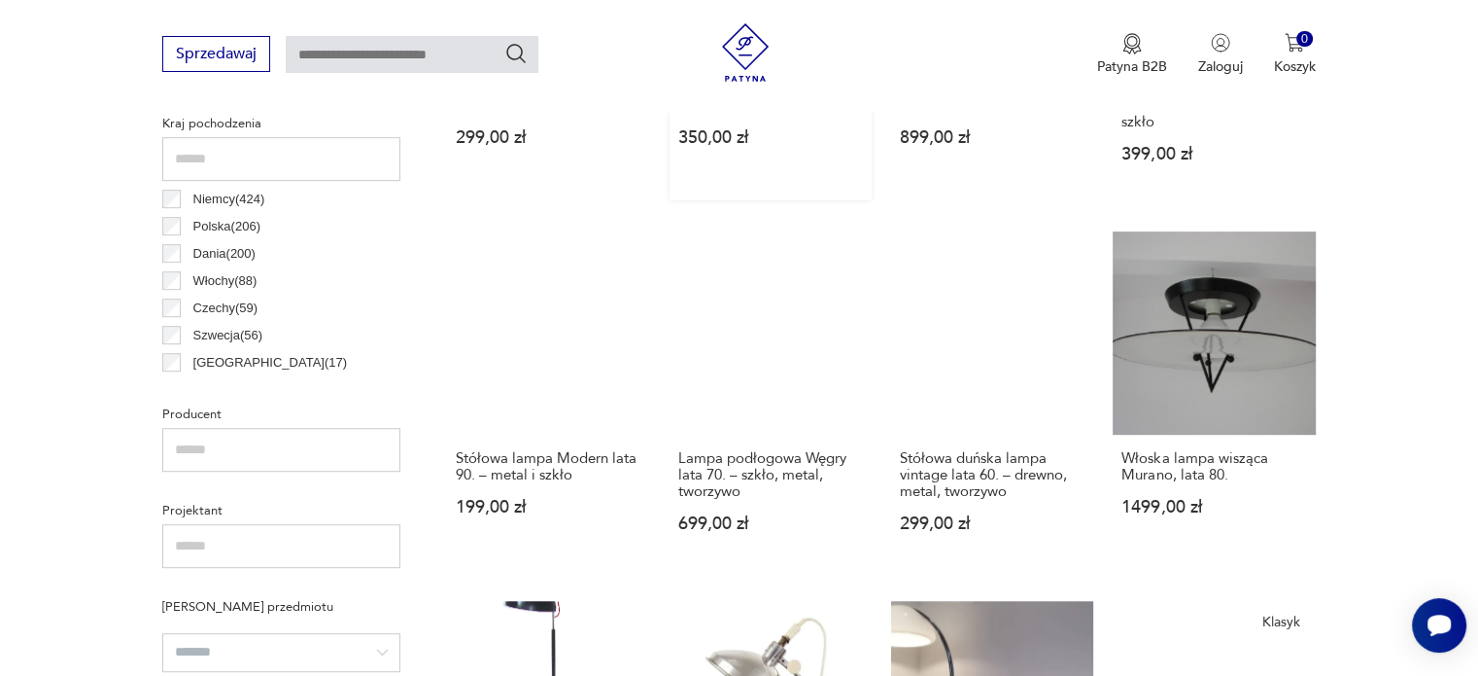
scroll to position [1000, 0]
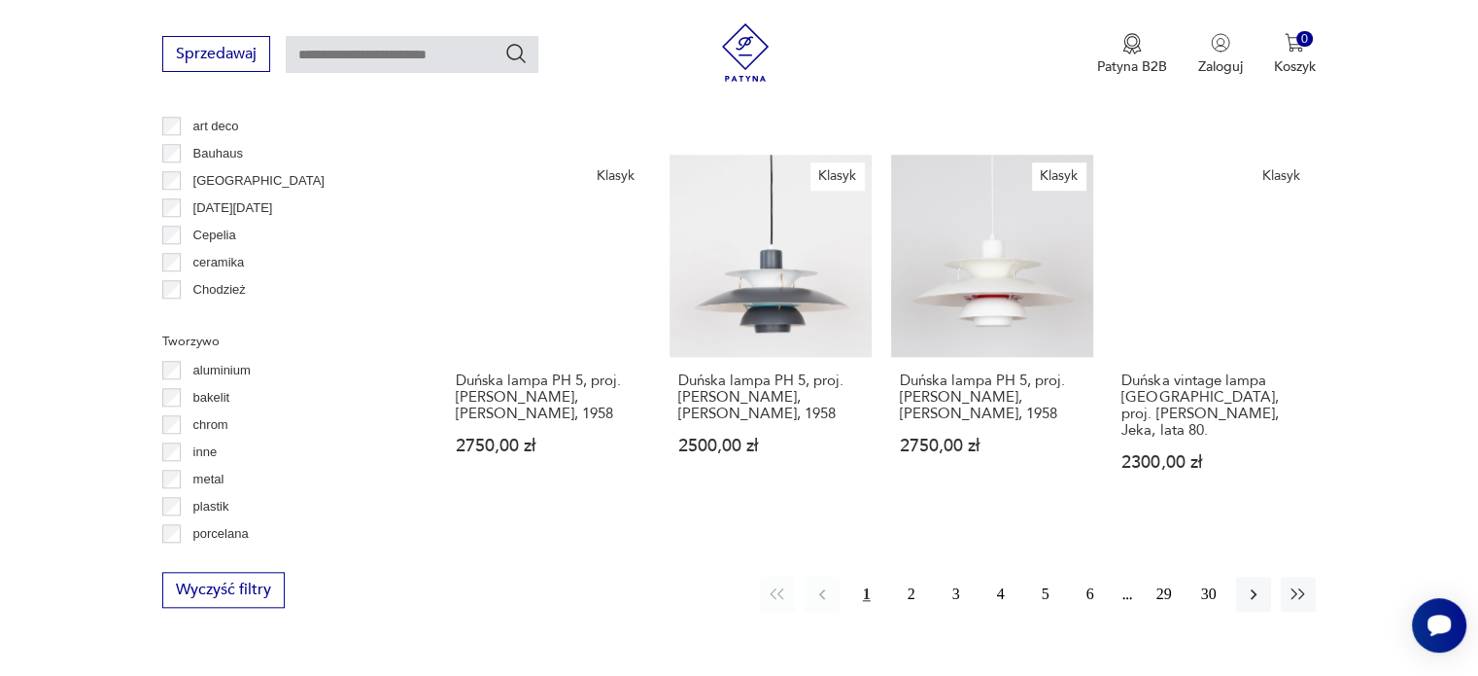
scroll to position [1875, 0]
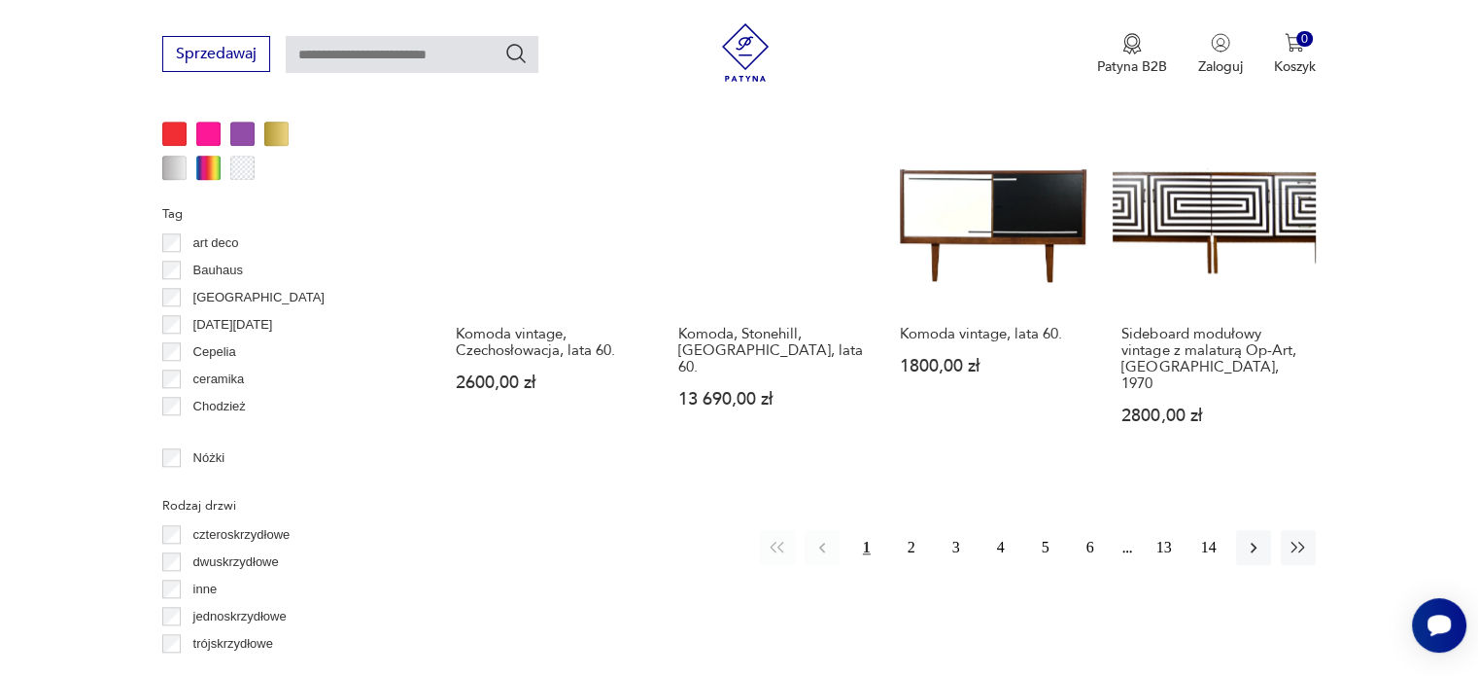
scroll to position [2069, 0]
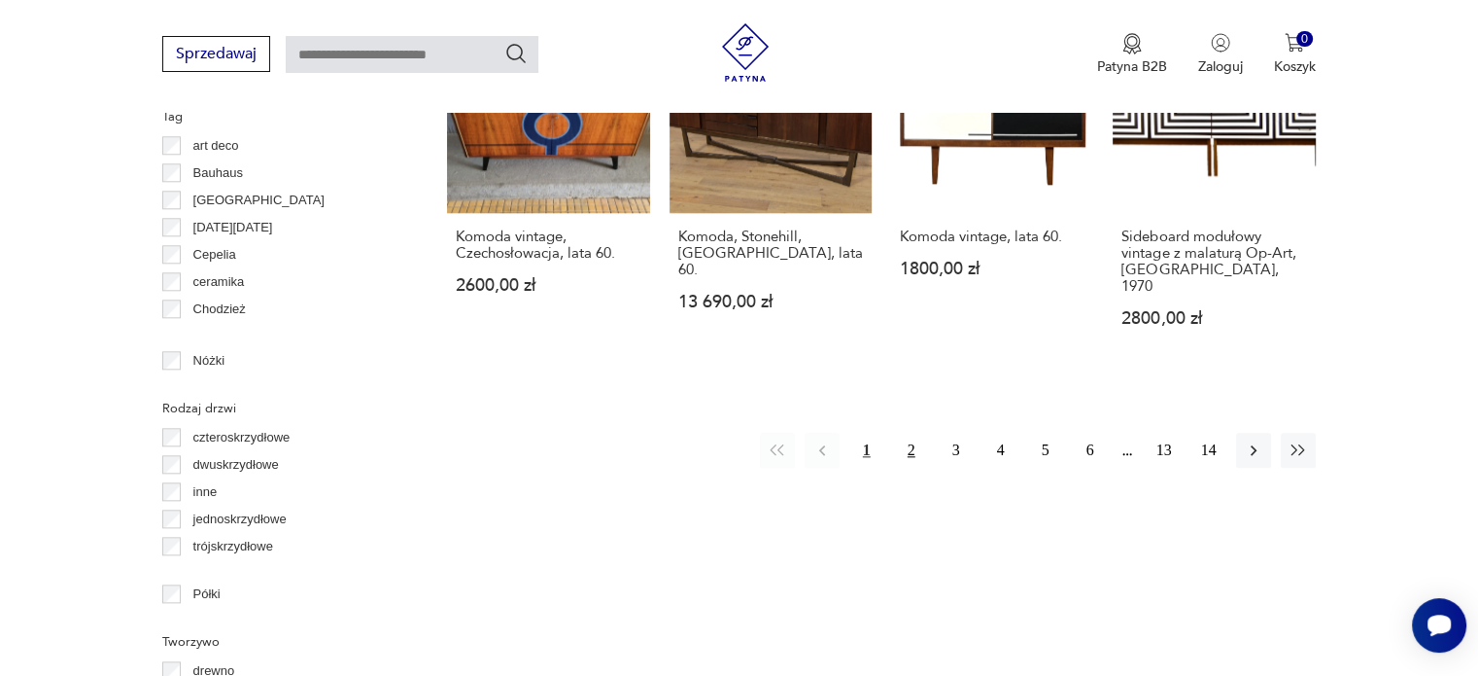
click at [906, 433] on button "2" at bounding box center [911, 450] width 35 height 35
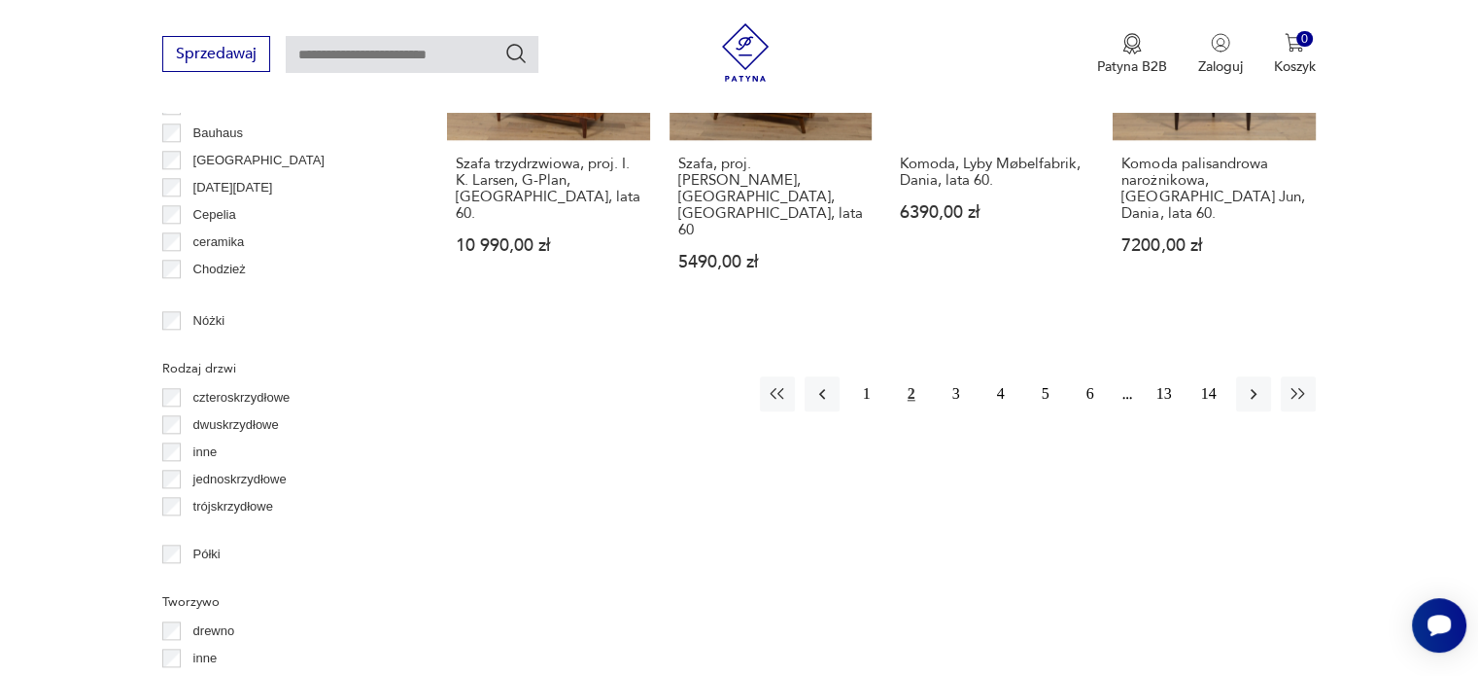
scroll to position [2168, 0]
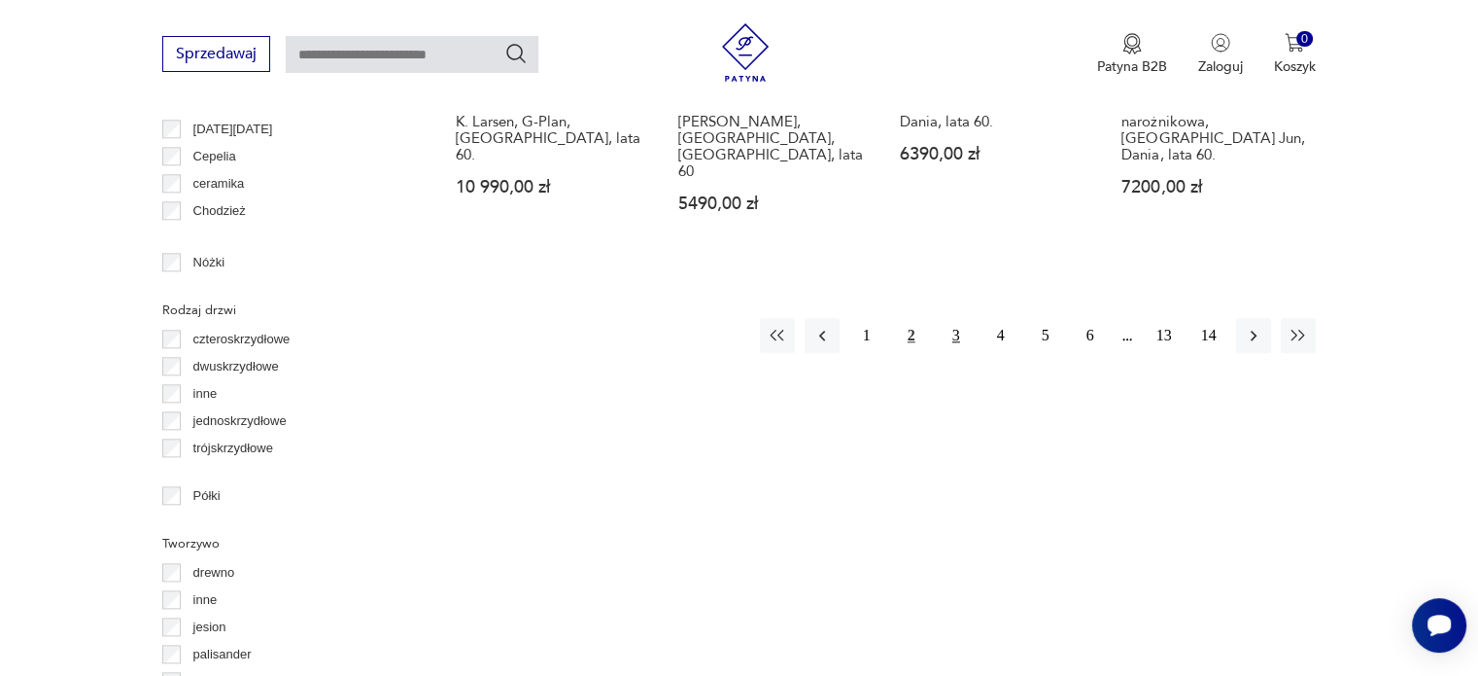
click at [957, 318] on button "3" at bounding box center [956, 335] width 35 height 35
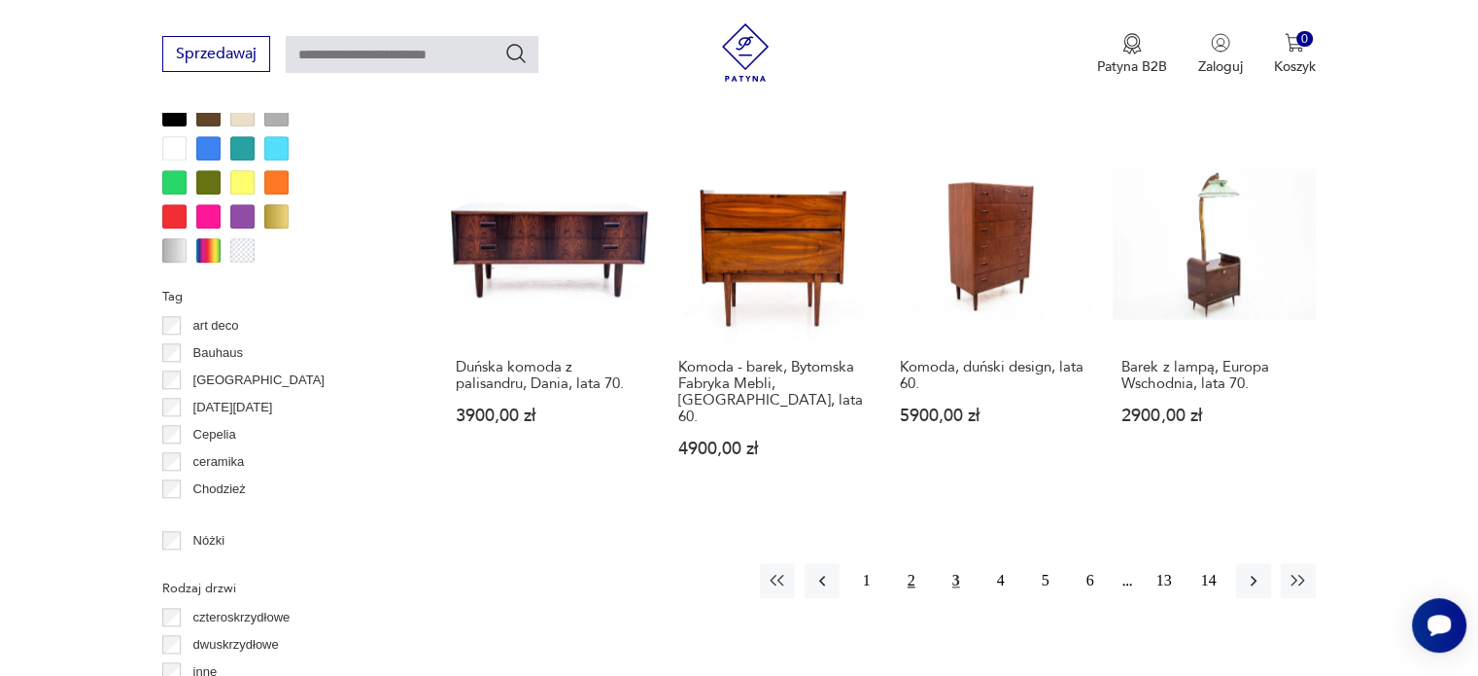
scroll to position [1973, 0]
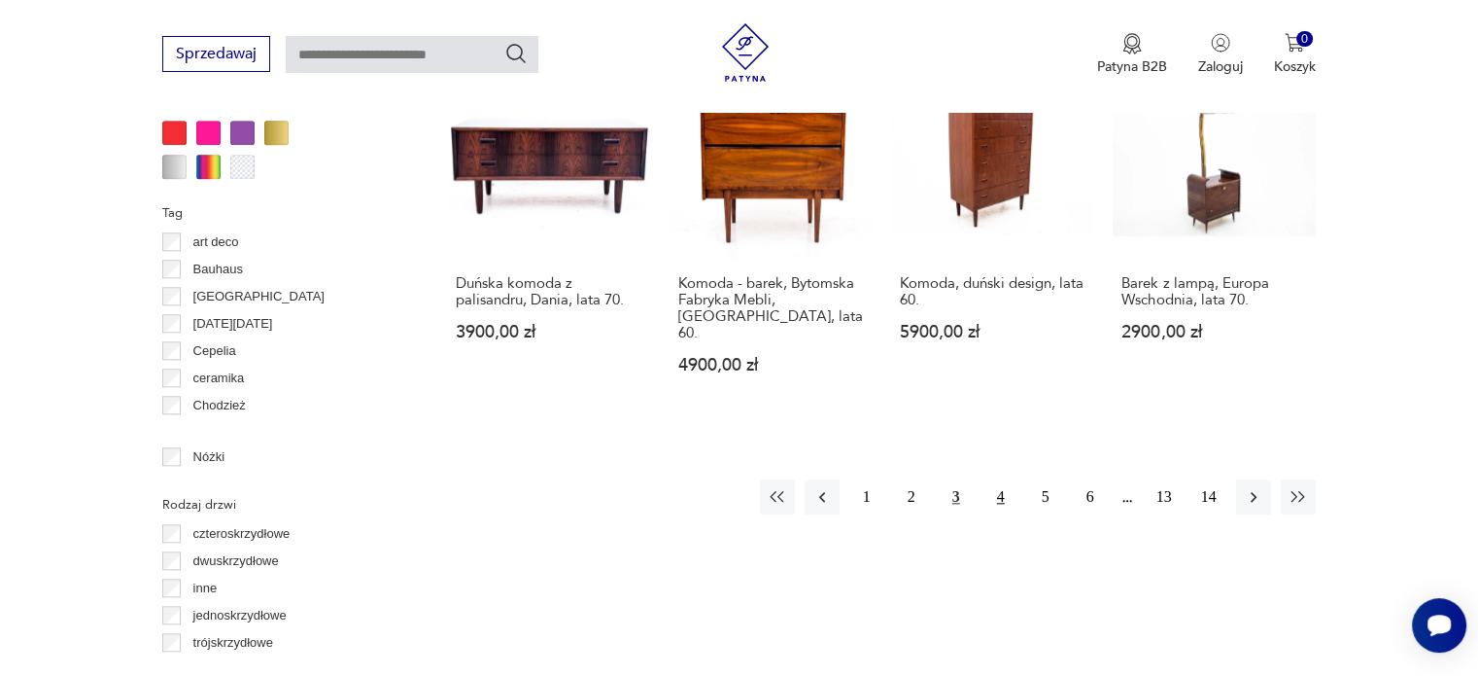
click at [1003, 479] on button "4" at bounding box center [1001, 496] width 35 height 35
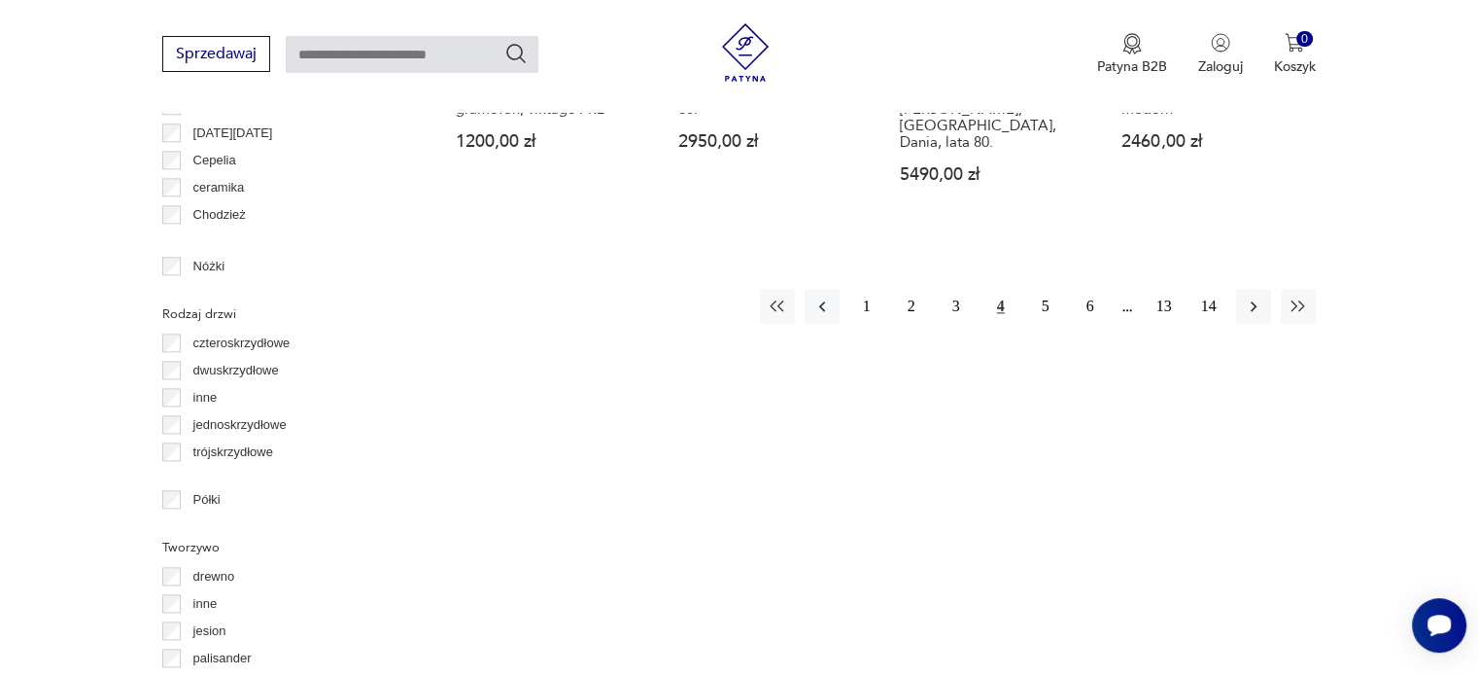
scroll to position [2168, 0]
click at [1048, 285] on button "5" at bounding box center [1045, 302] width 35 height 35
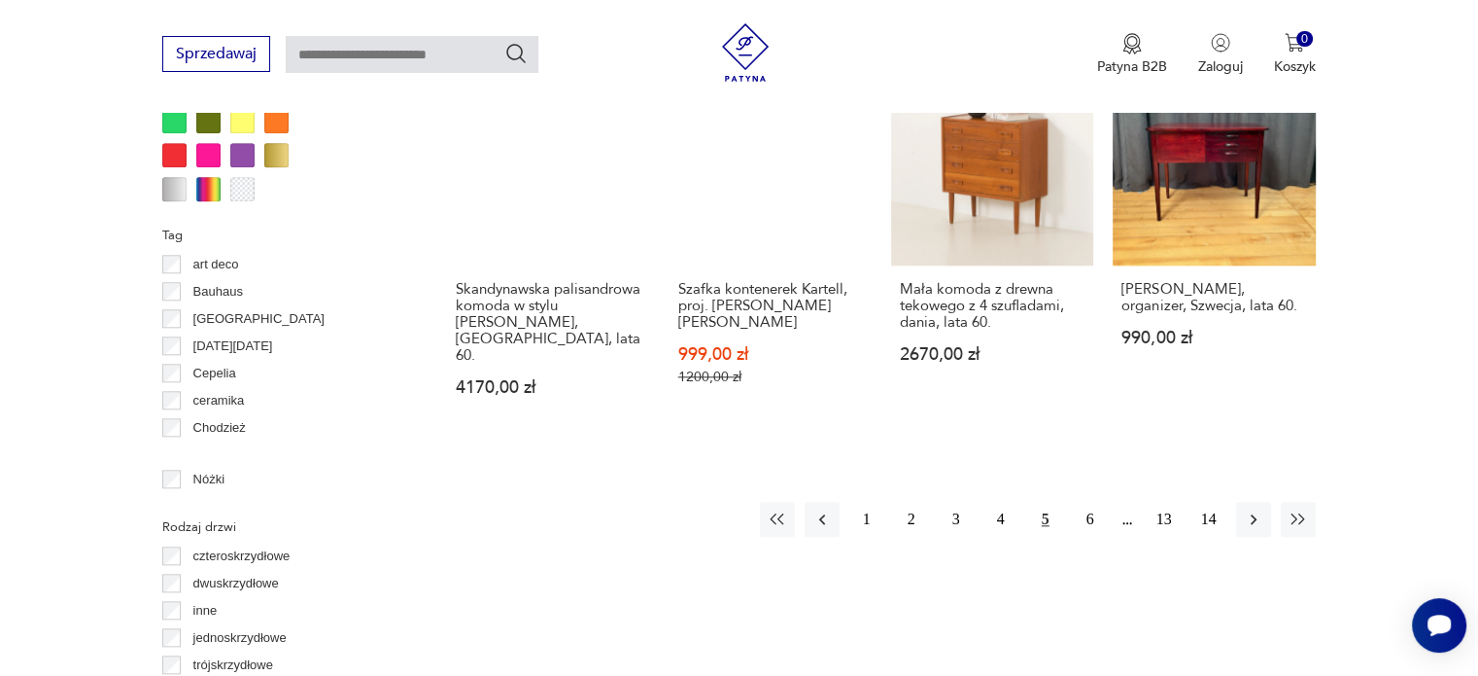
scroll to position [2168, 0]
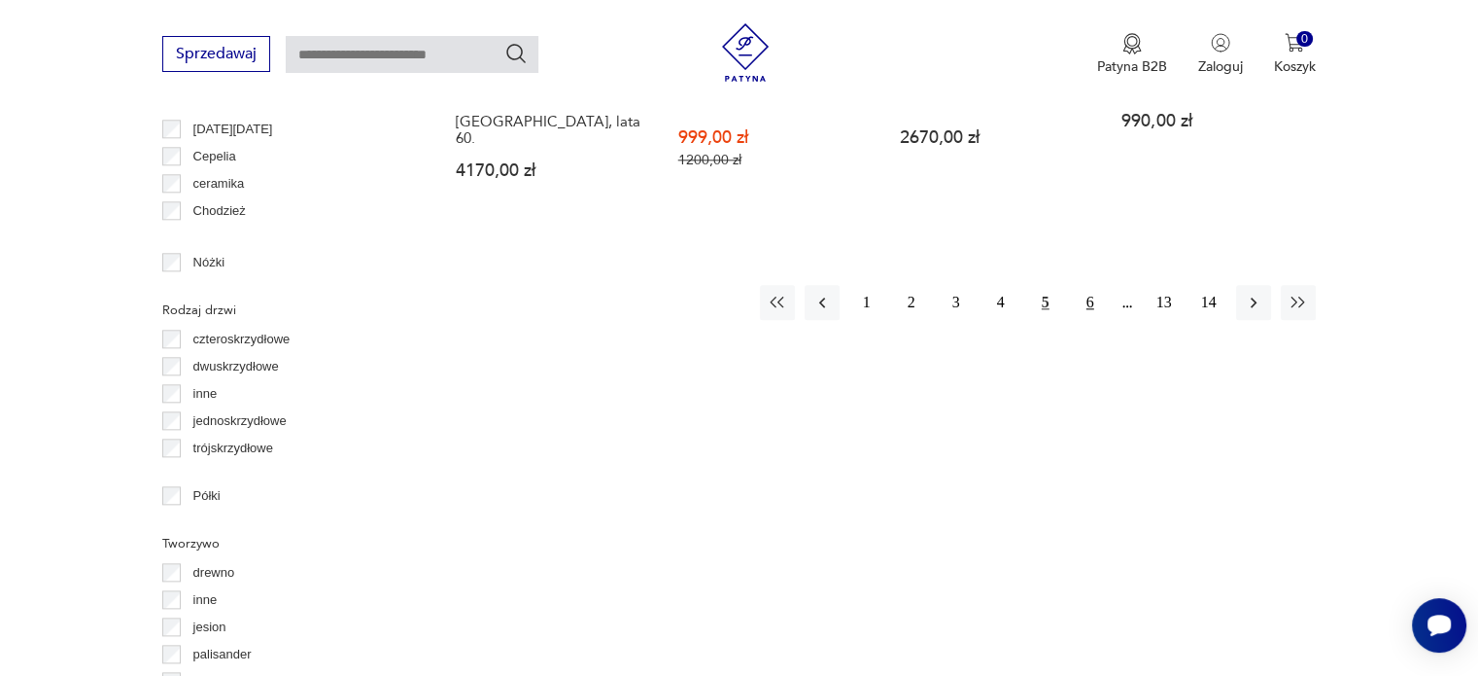
click at [1090, 285] on button "6" at bounding box center [1090, 302] width 35 height 35
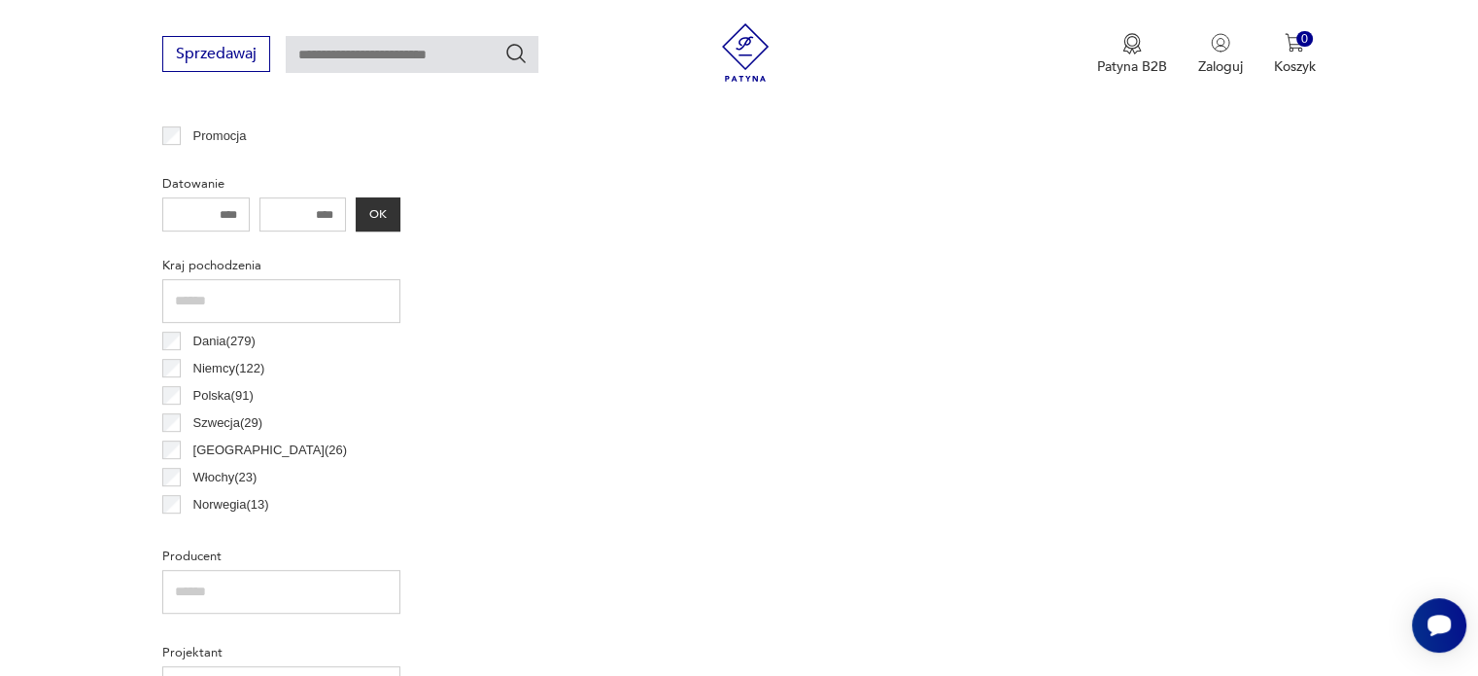
scroll to position [612, 0]
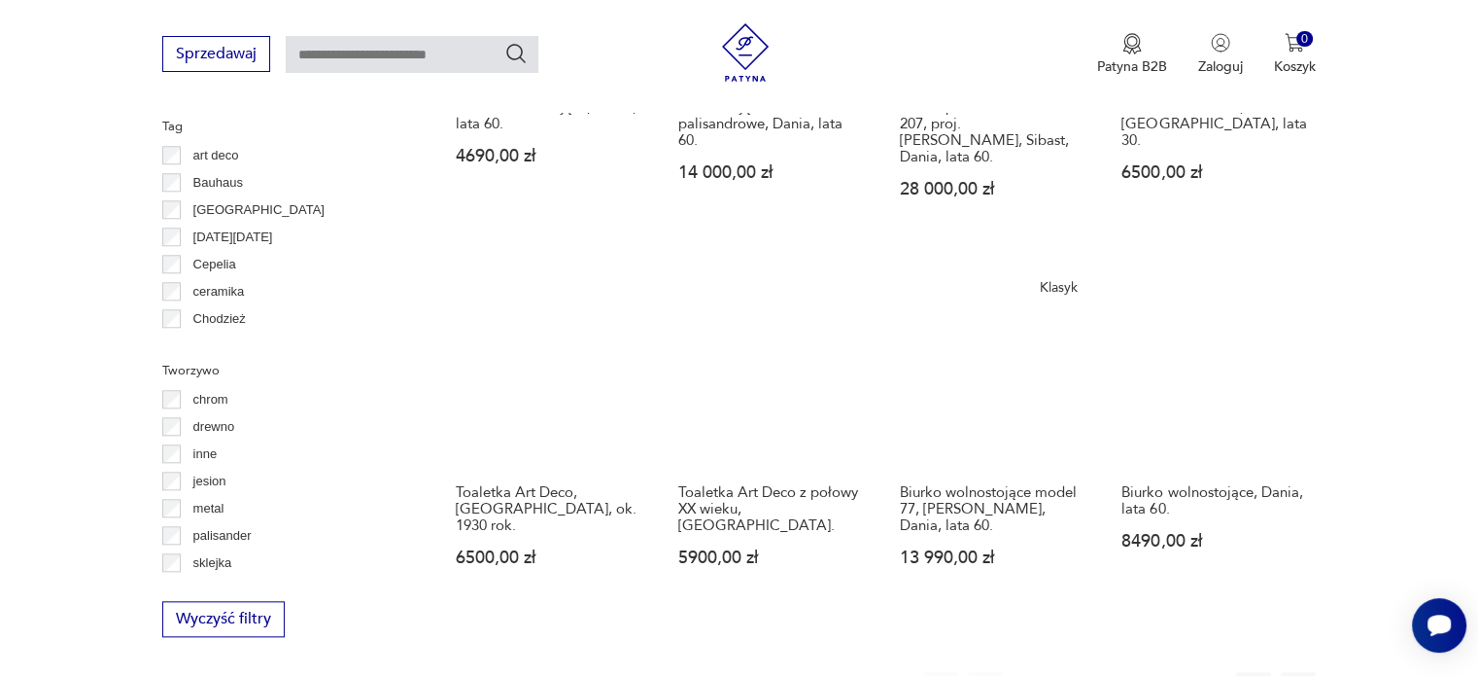
scroll to position [1875, 0]
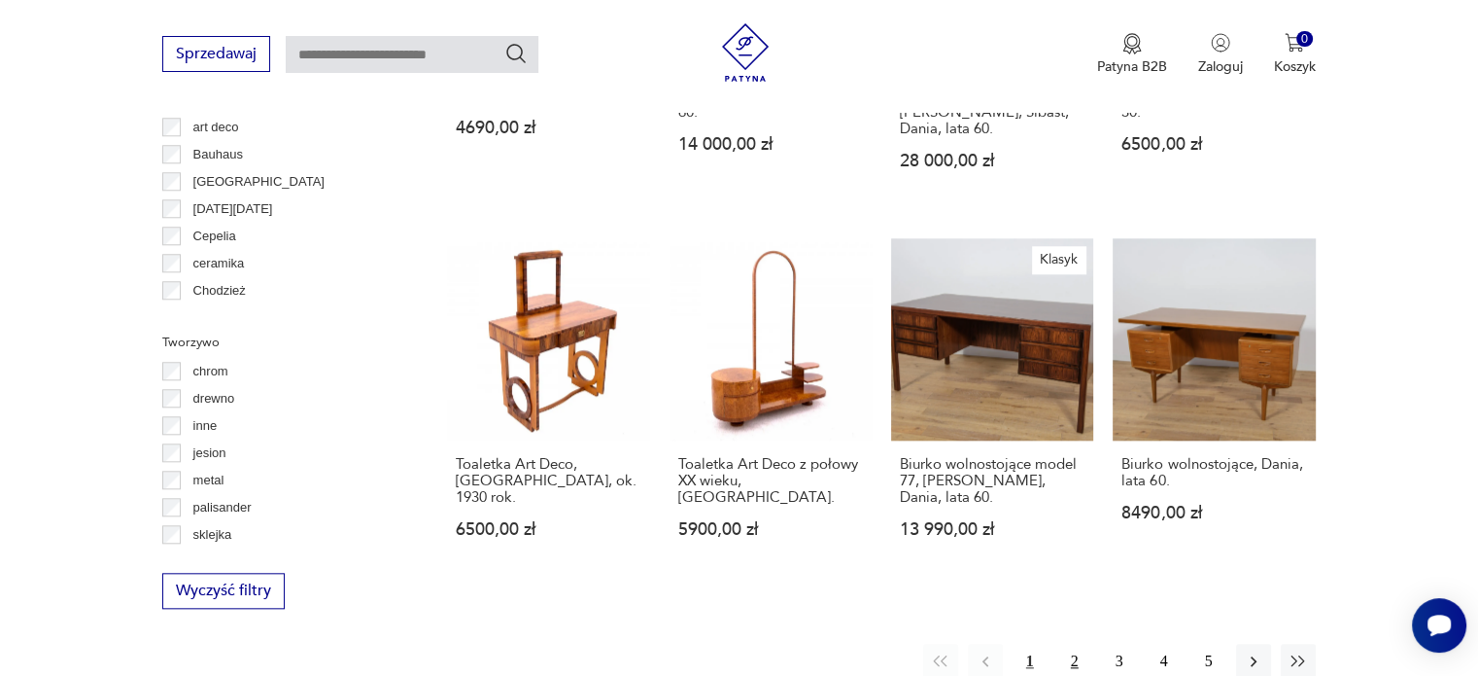
click at [1066, 643] on button "2" at bounding box center [1075, 660] width 35 height 35
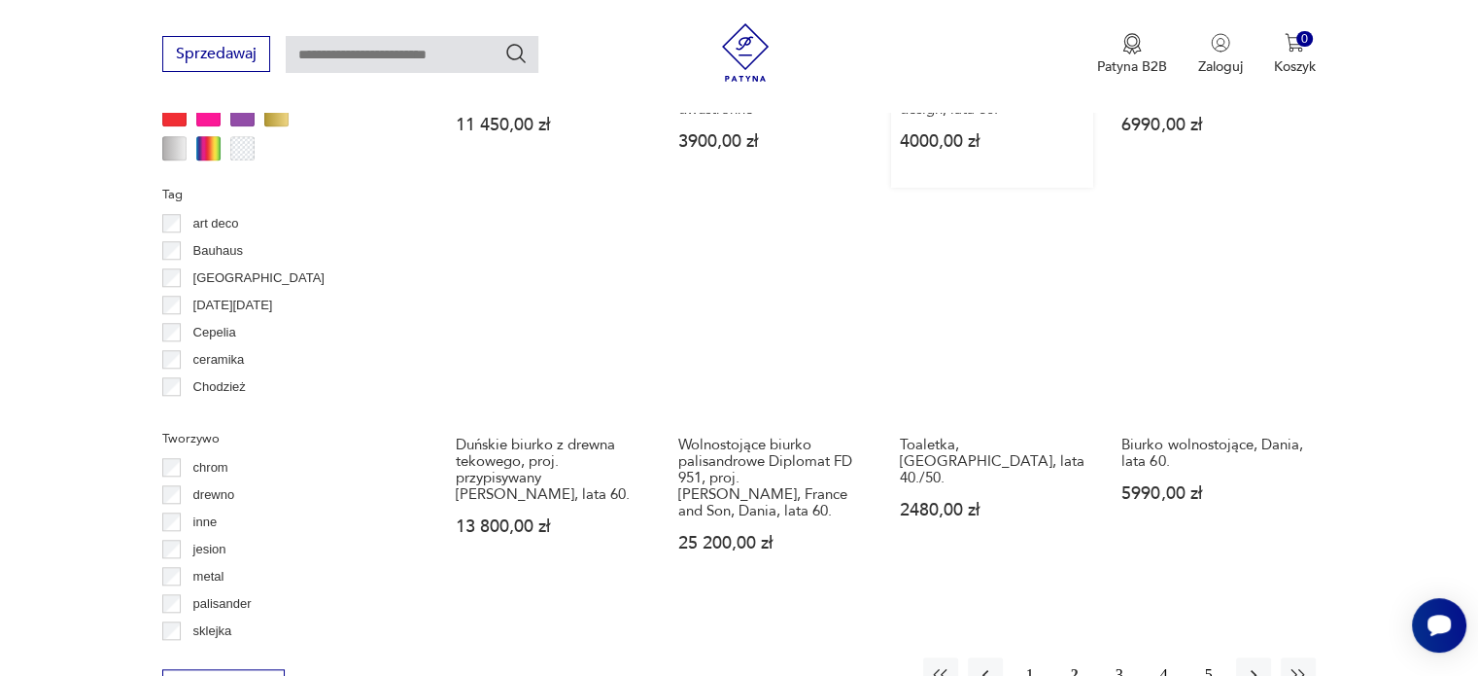
scroll to position [1973, 0]
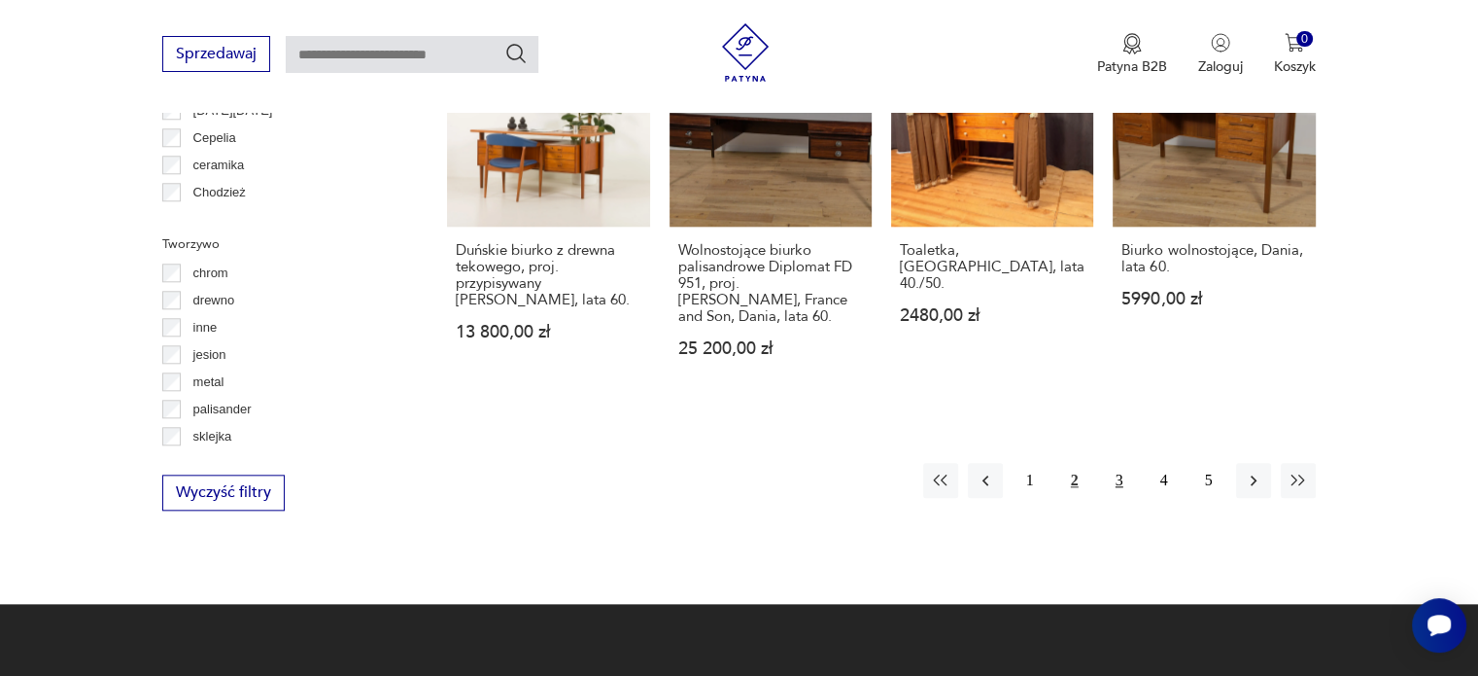
click at [1110, 463] on button "3" at bounding box center [1119, 480] width 35 height 35
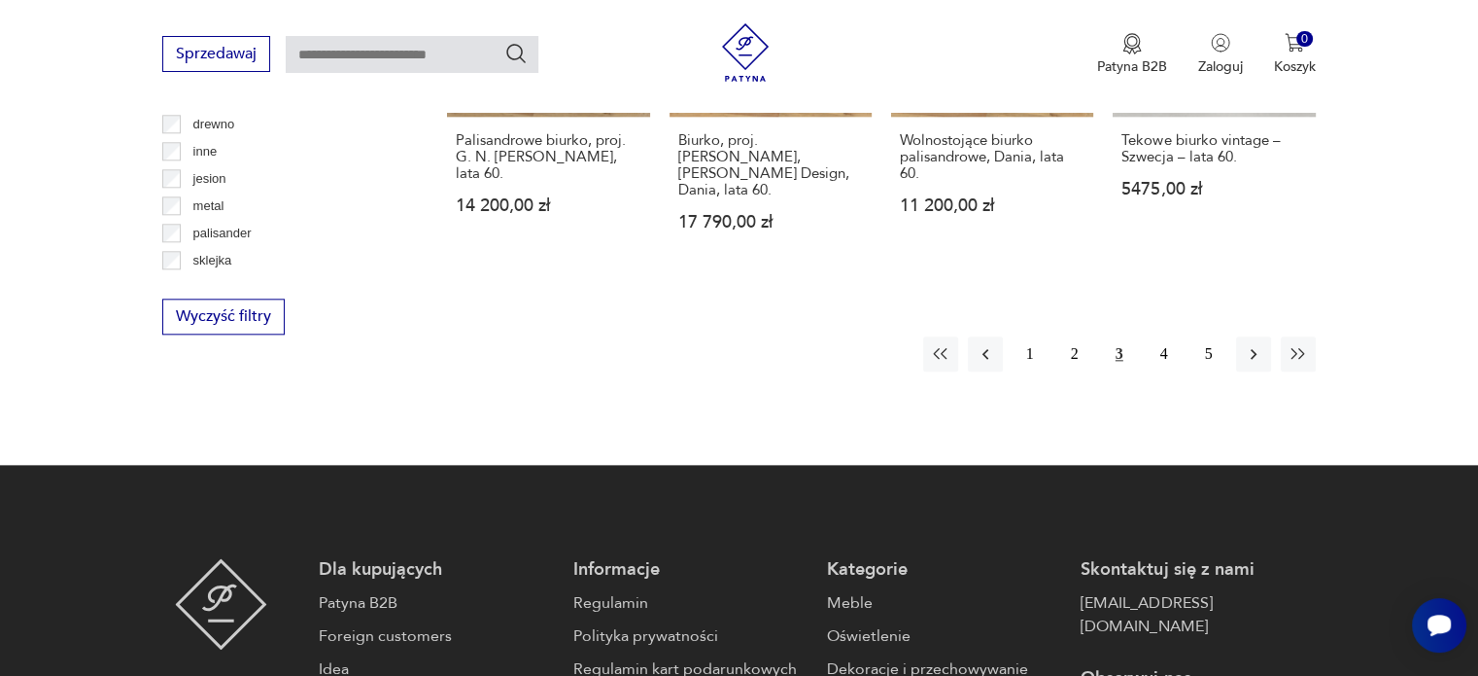
scroll to position [2168, 0]
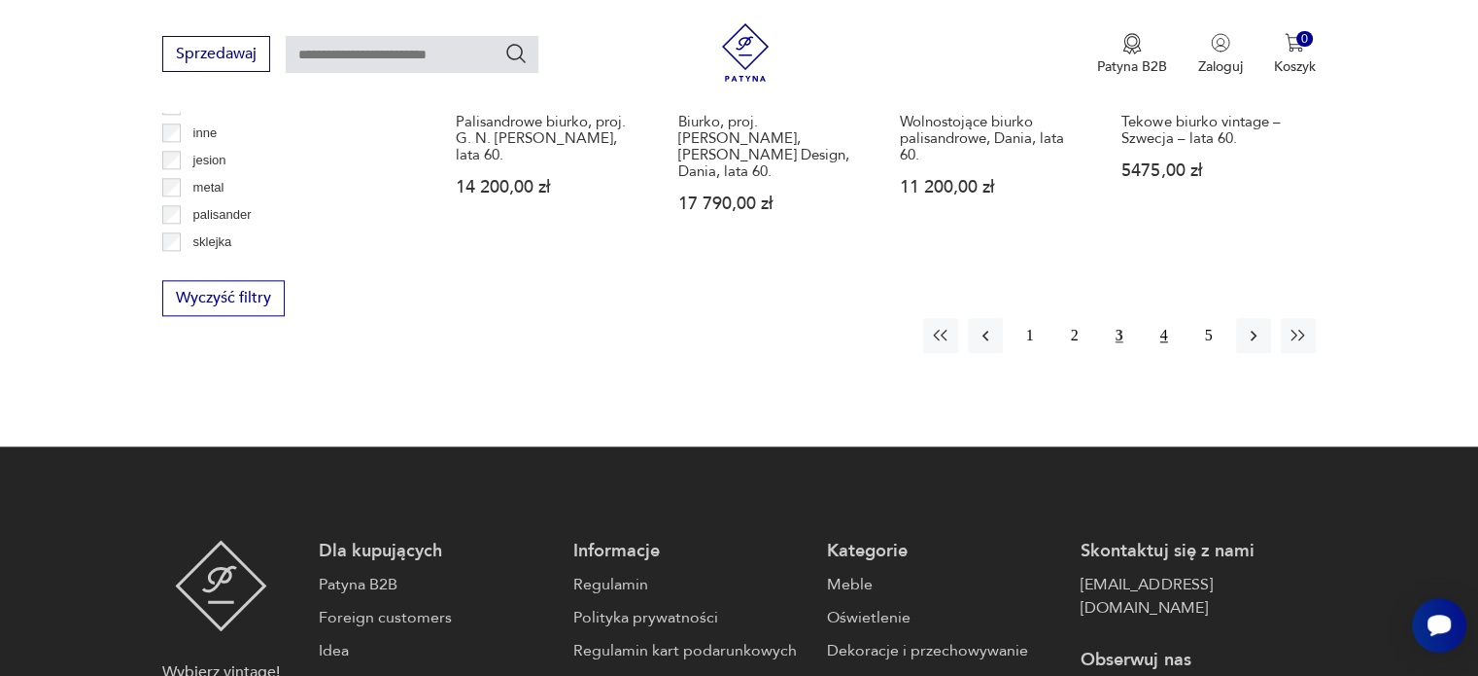
click at [1157, 318] on button "4" at bounding box center [1164, 335] width 35 height 35
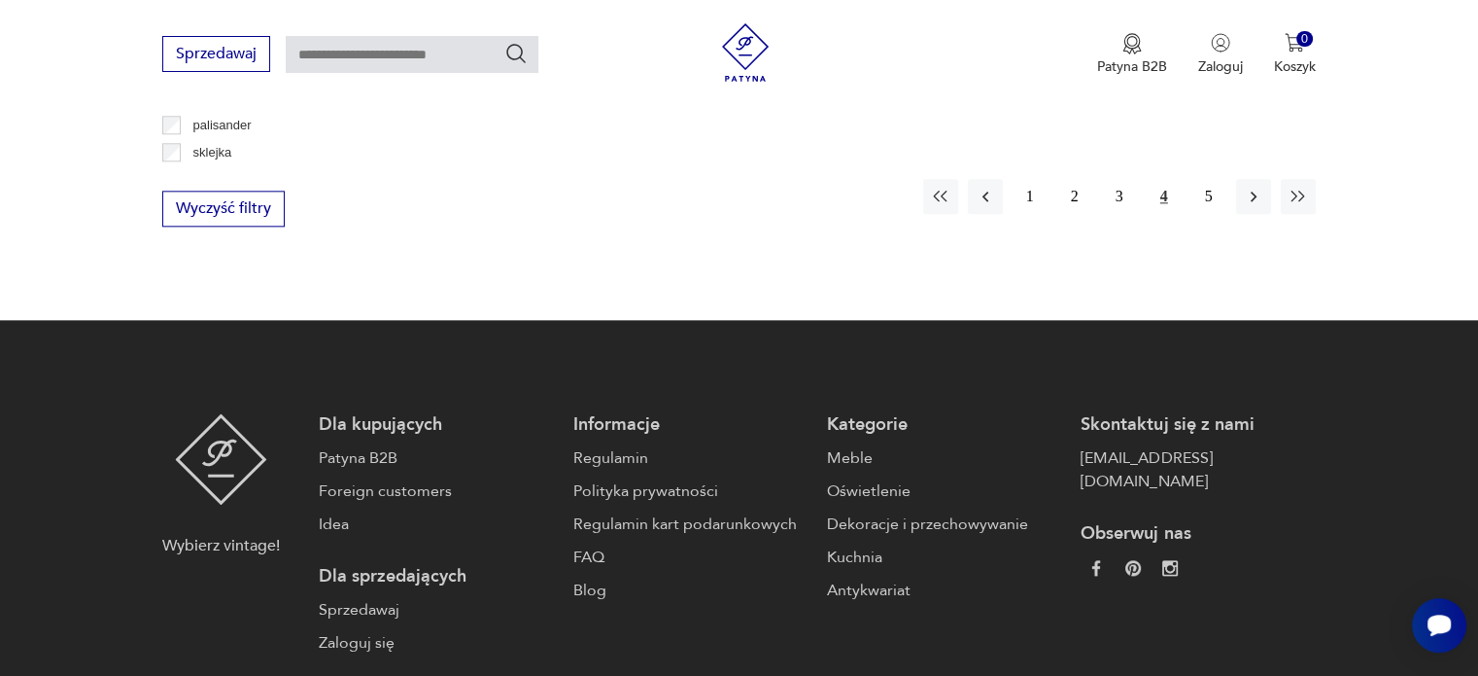
scroll to position [2265, 0]
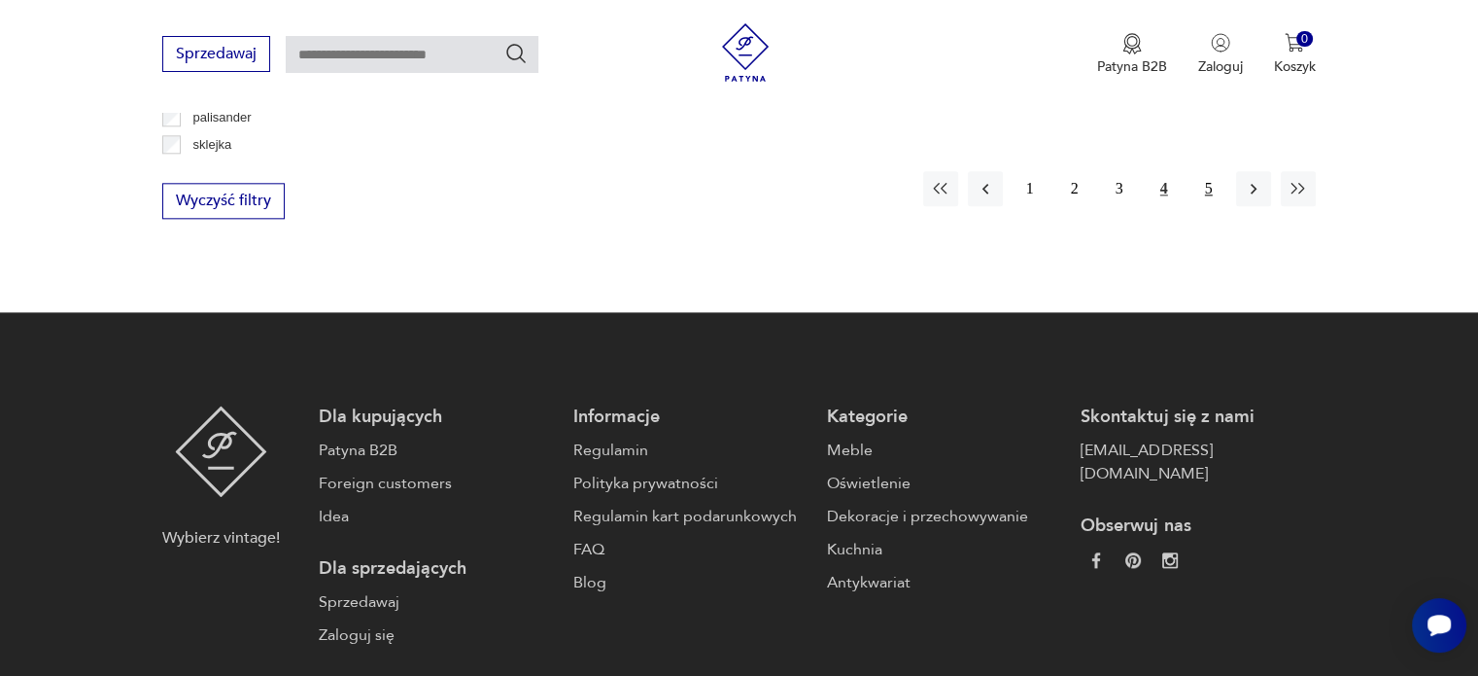
click at [1205, 171] on button "5" at bounding box center [1209, 188] width 35 height 35
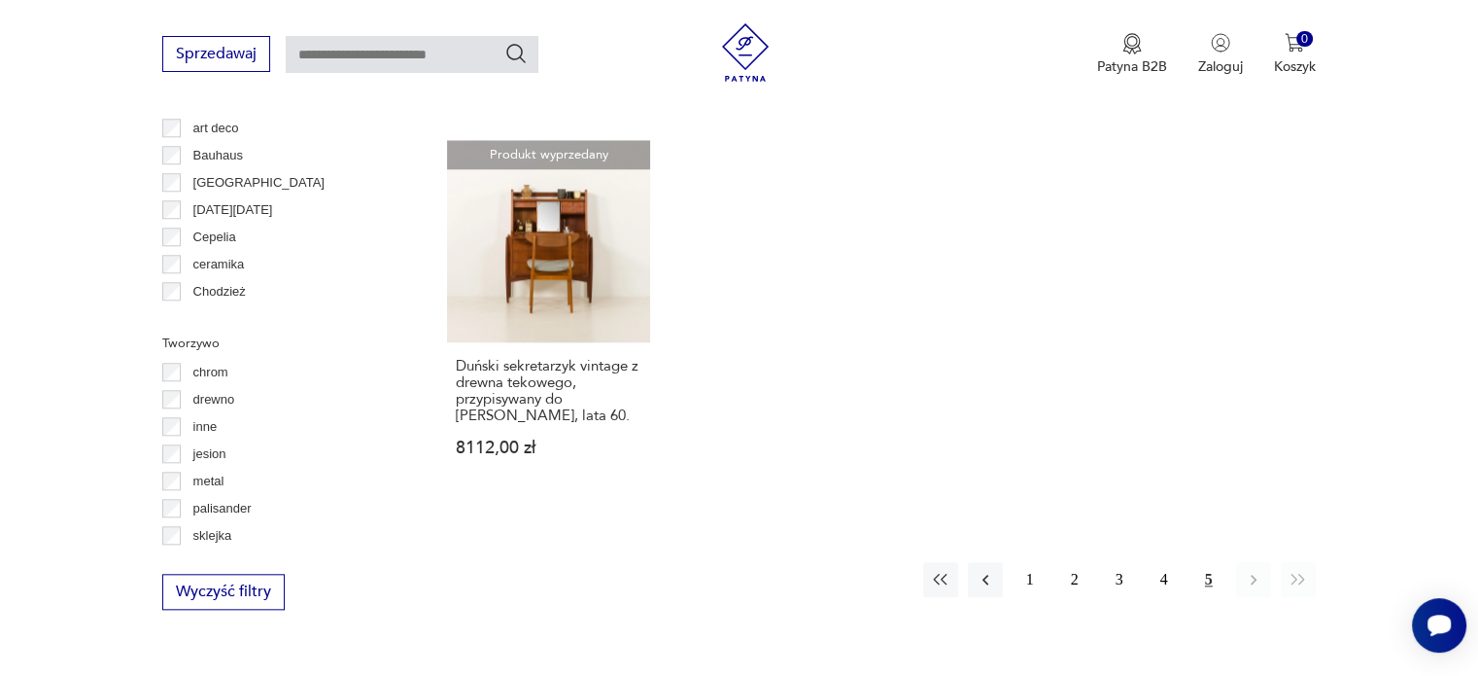
scroll to position [1876, 0]
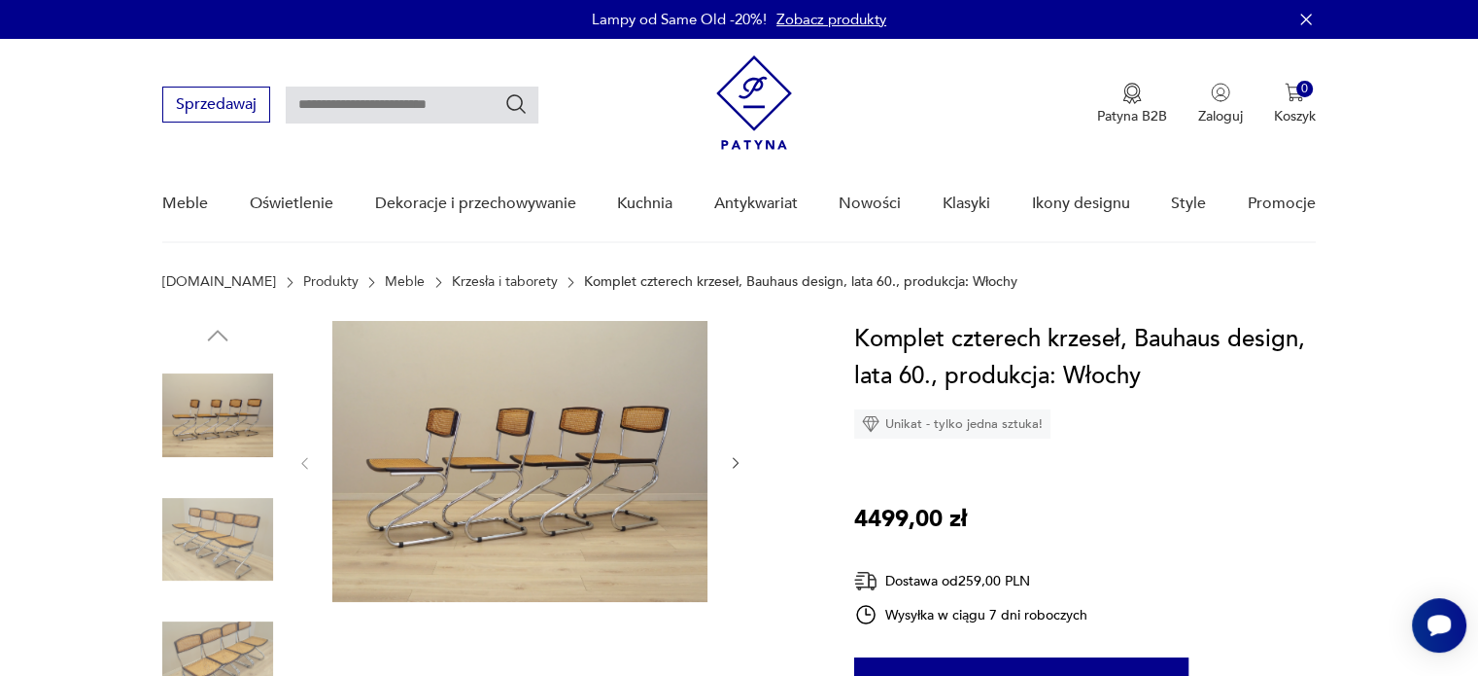
click at [214, 527] on img at bounding box center [217, 539] width 111 height 111
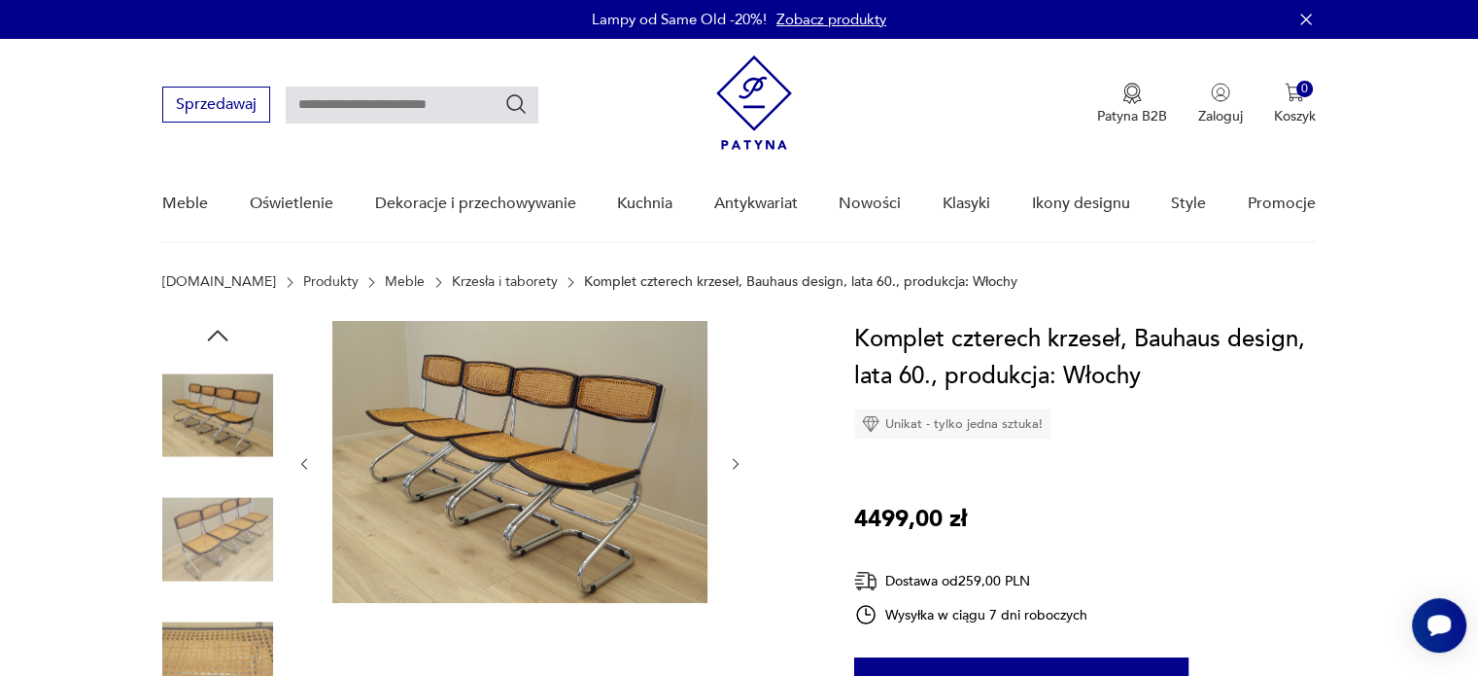
click at [195, 585] on img at bounding box center [217, 539] width 111 height 111
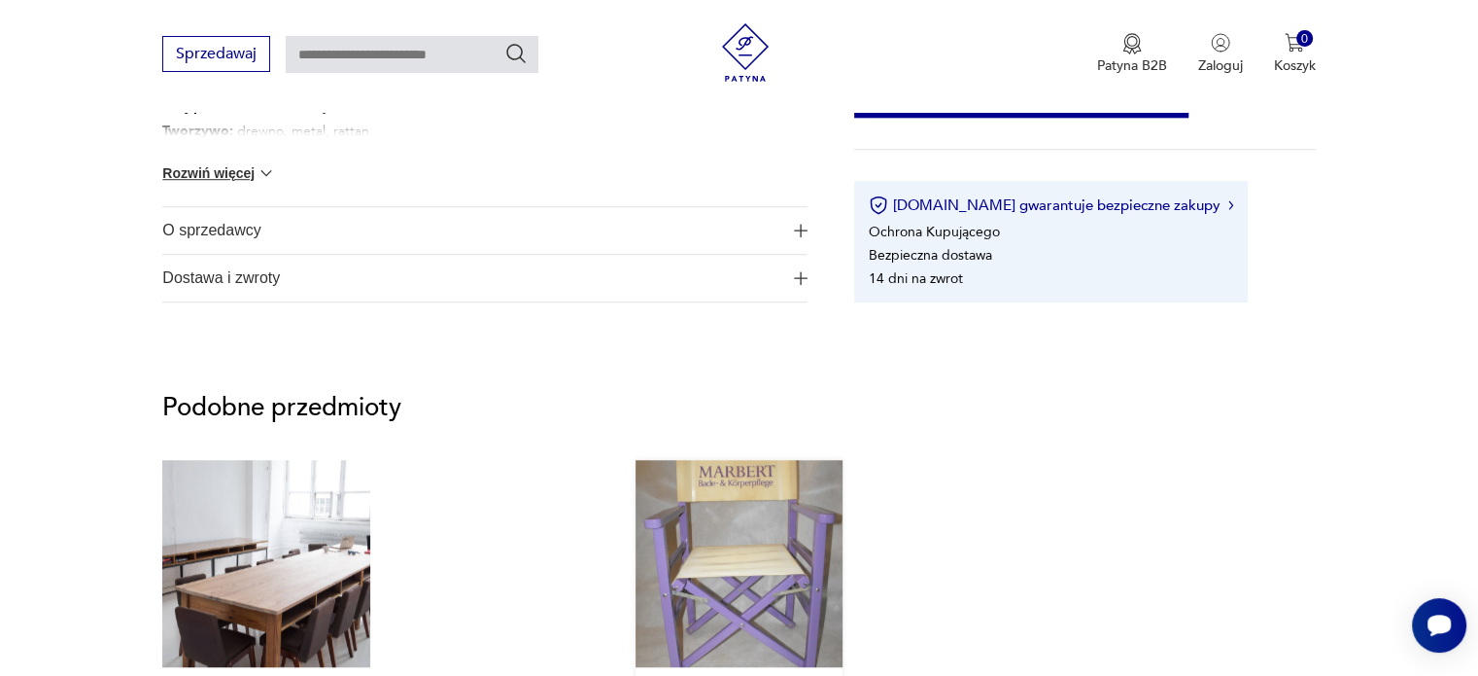
scroll to position [1458, 0]
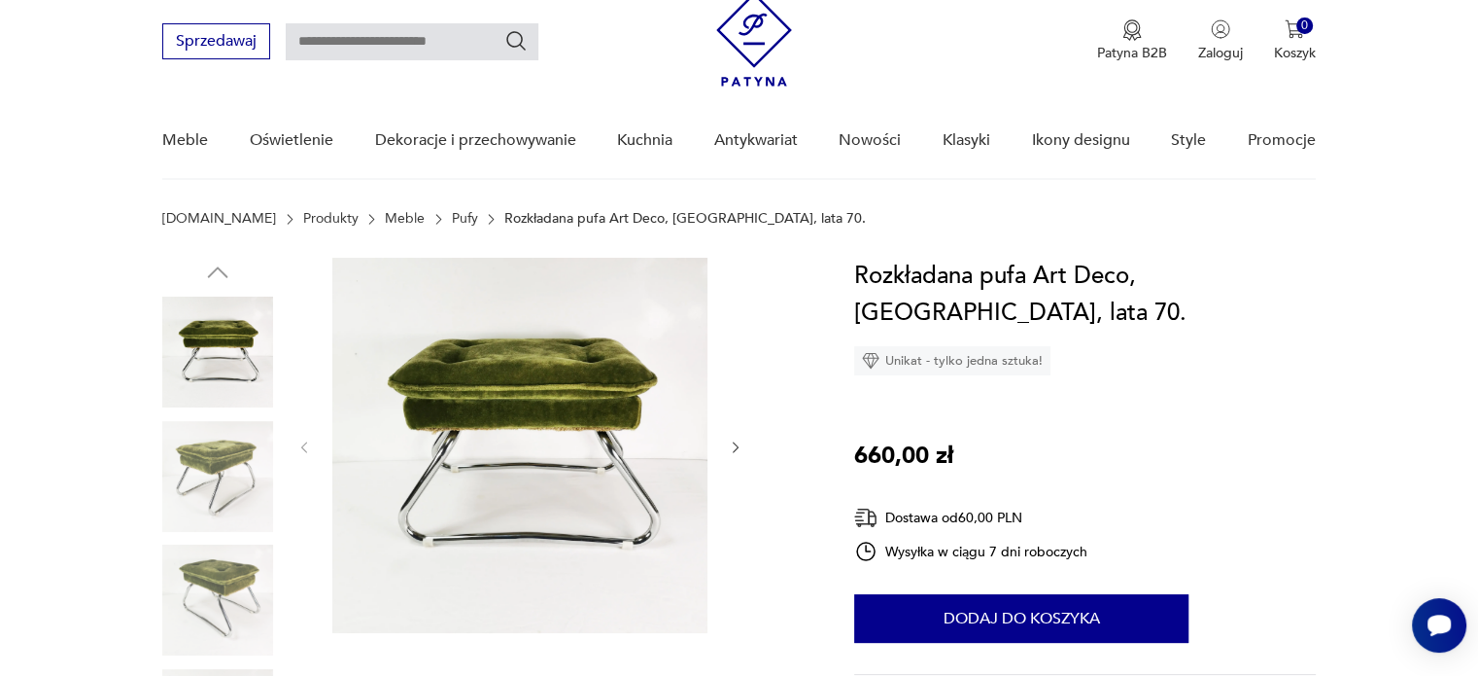
scroll to position [97, 0]
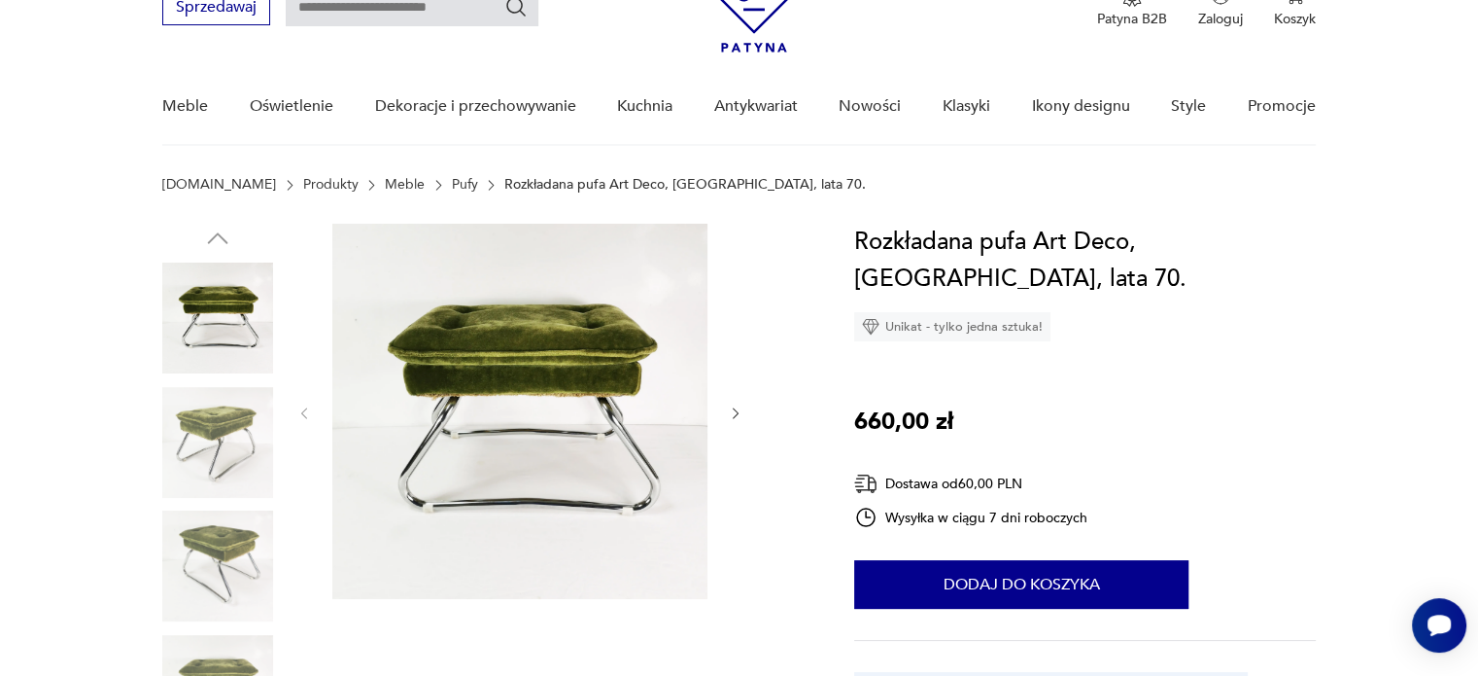
click at [236, 438] on img at bounding box center [217, 442] width 111 height 111
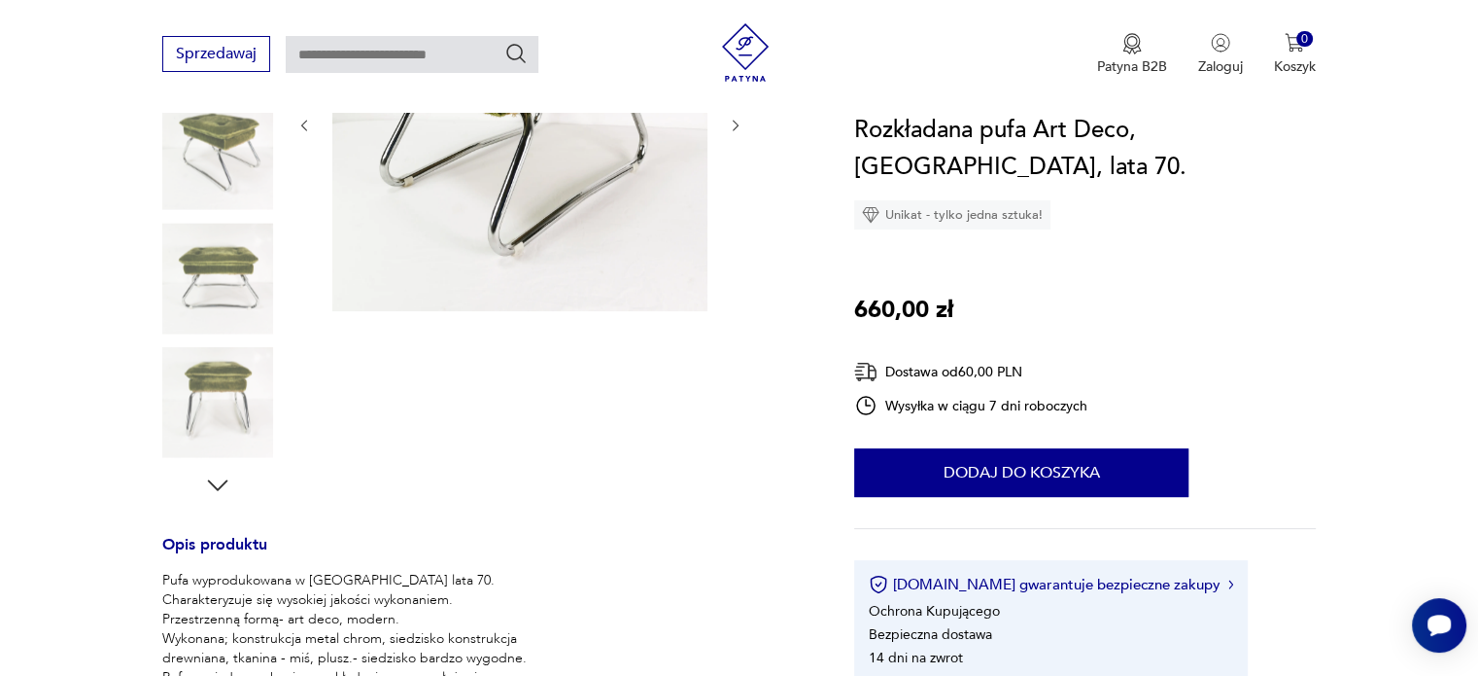
scroll to position [389, 0]
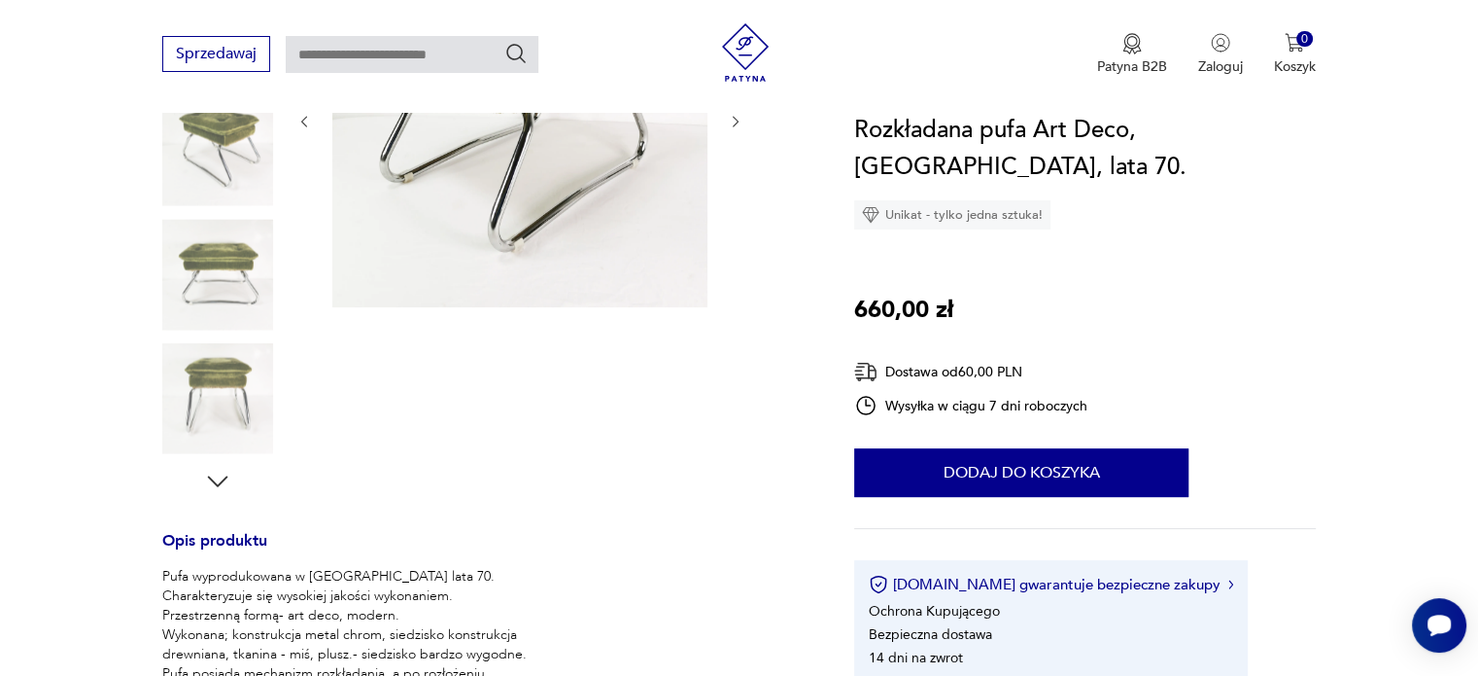
click at [226, 404] on img at bounding box center [217, 398] width 111 height 111
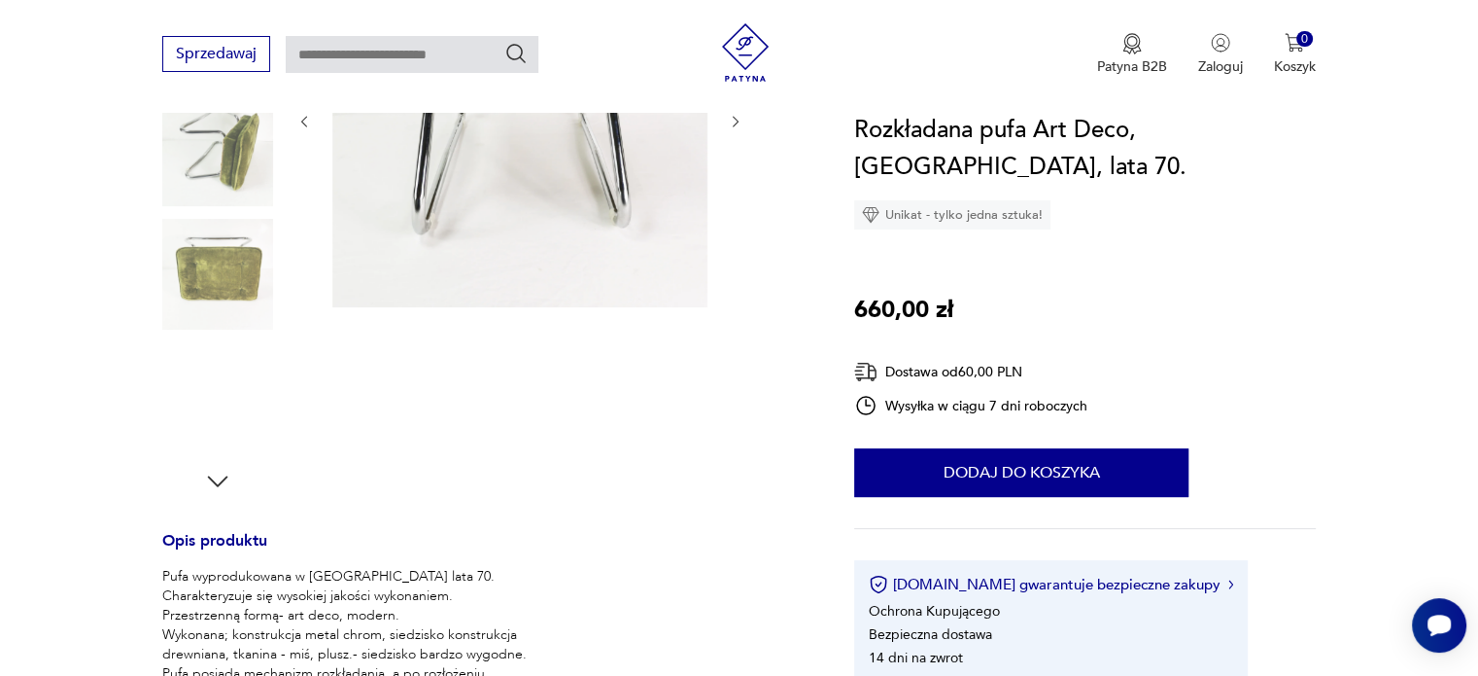
click at [202, 402] on img at bounding box center [217, 398] width 111 height 111
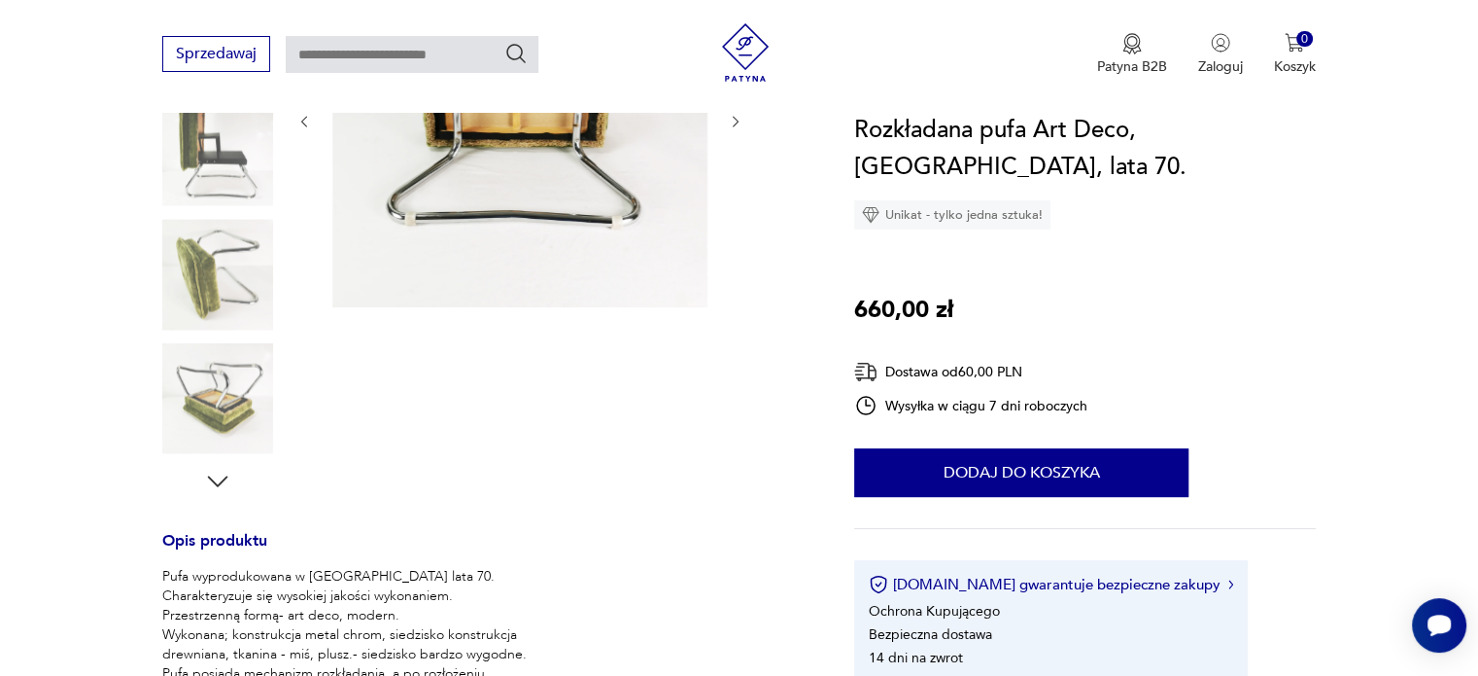
click at [192, 413] on img at bounding box center [217, 398] width 111 height 111
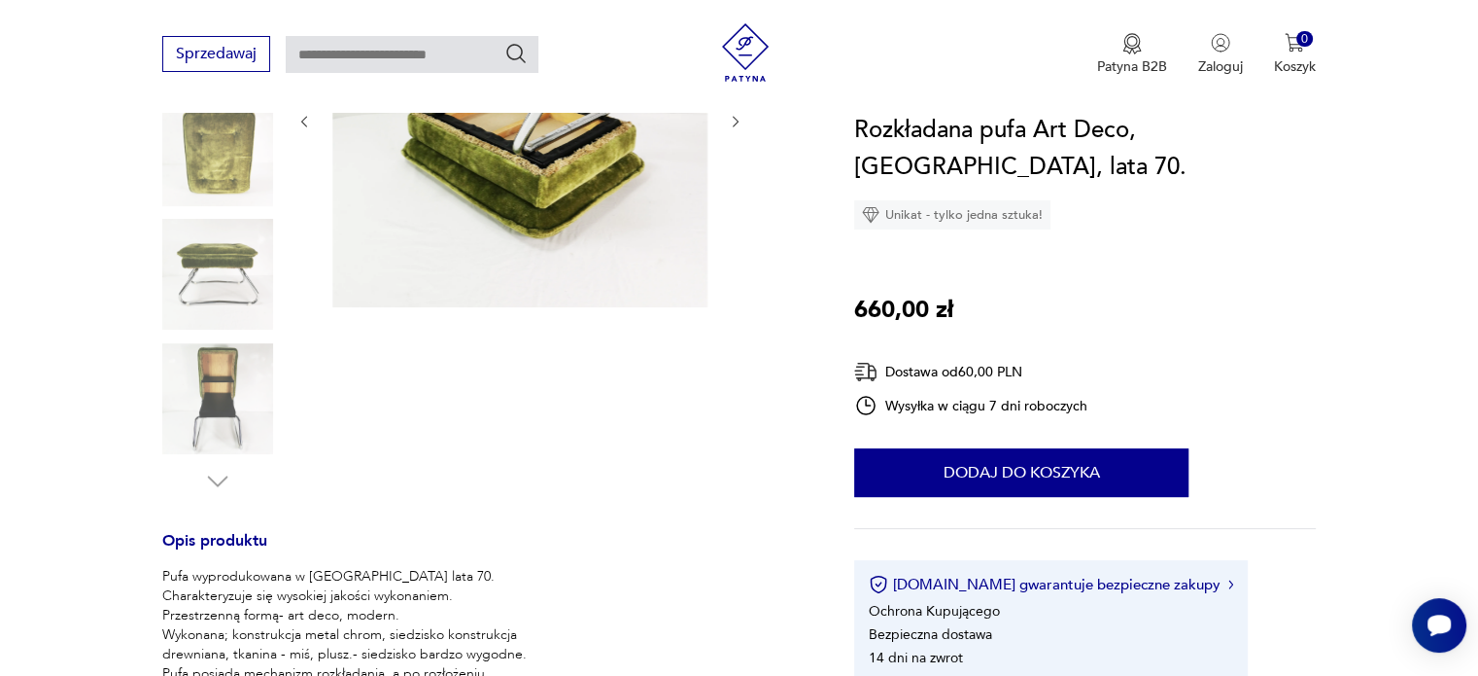
click at [207, 411] on img at bounding box center [217, 398] width 111 height 111
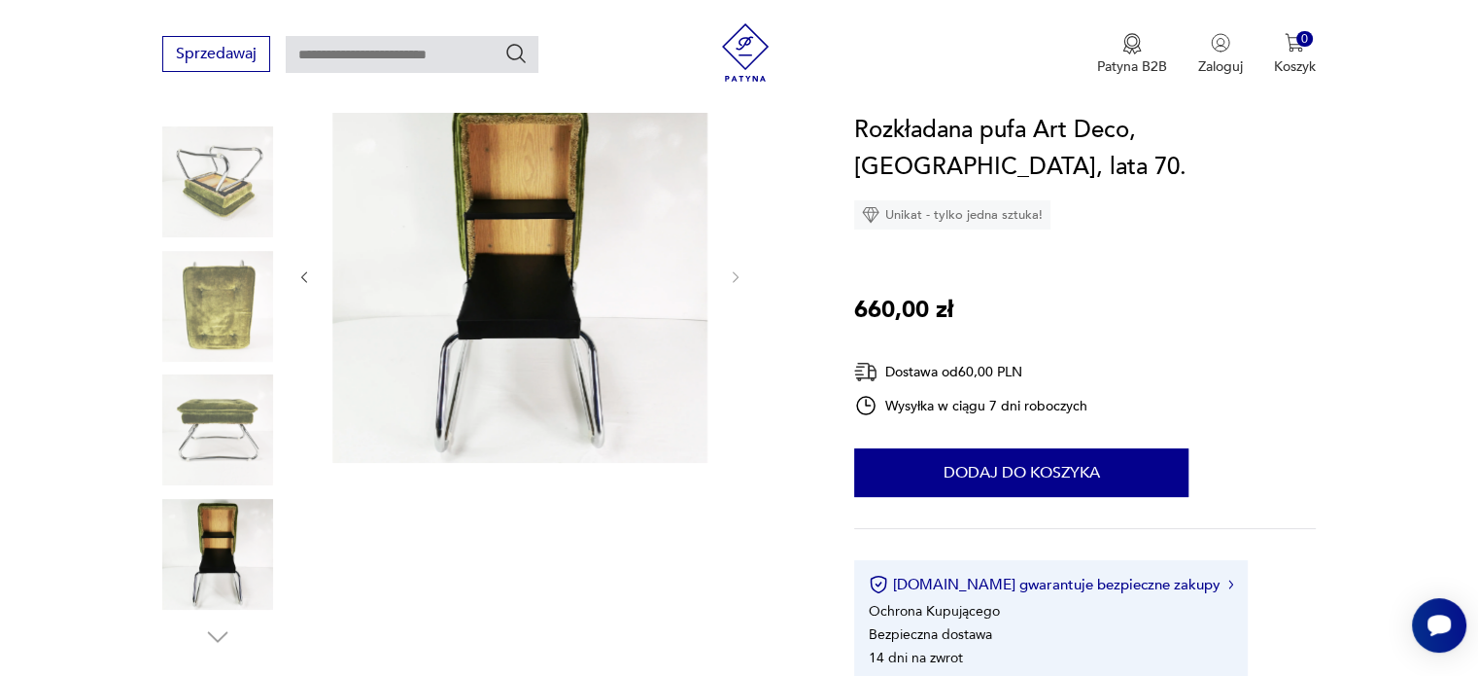
scroll to position [194, 0]
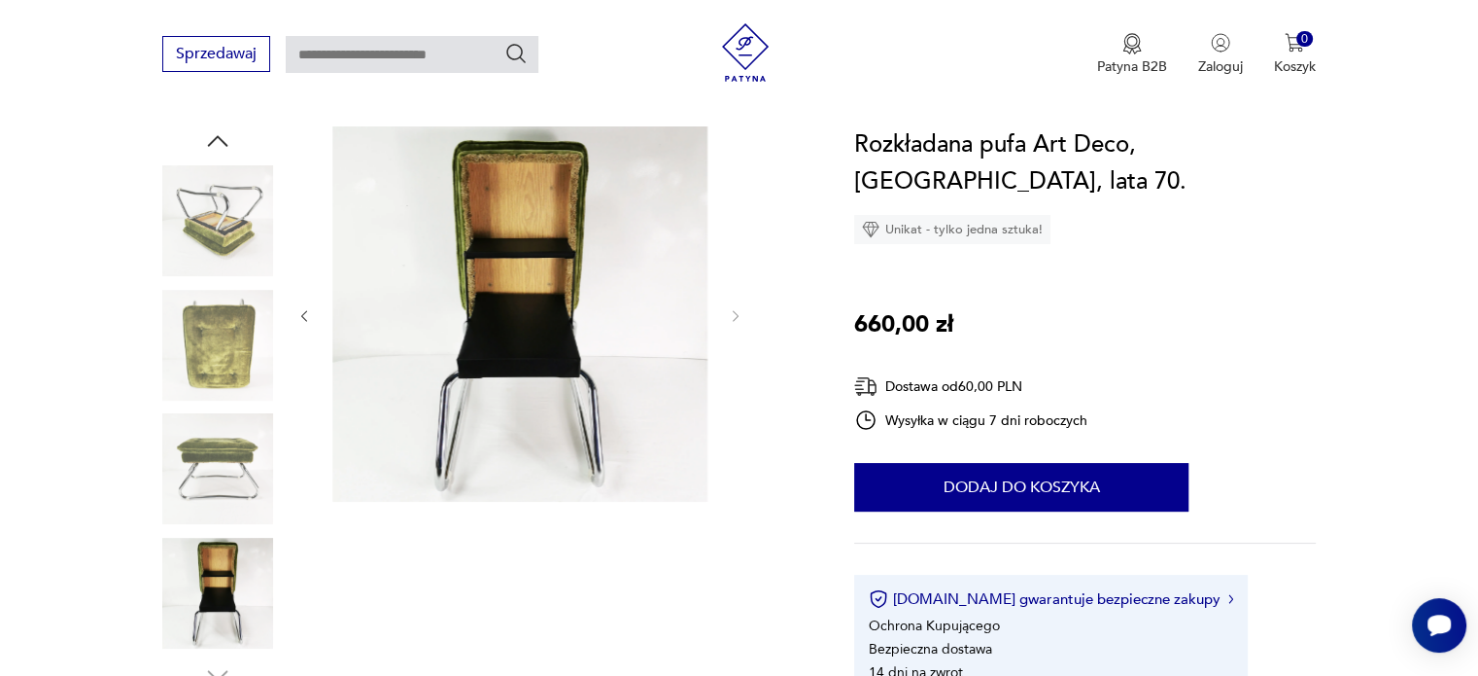
click at [203, 462] on img at bounding box center [217, 468] width 111 height 111
